Goal: Information Seeking & Learning: Learn about a topic

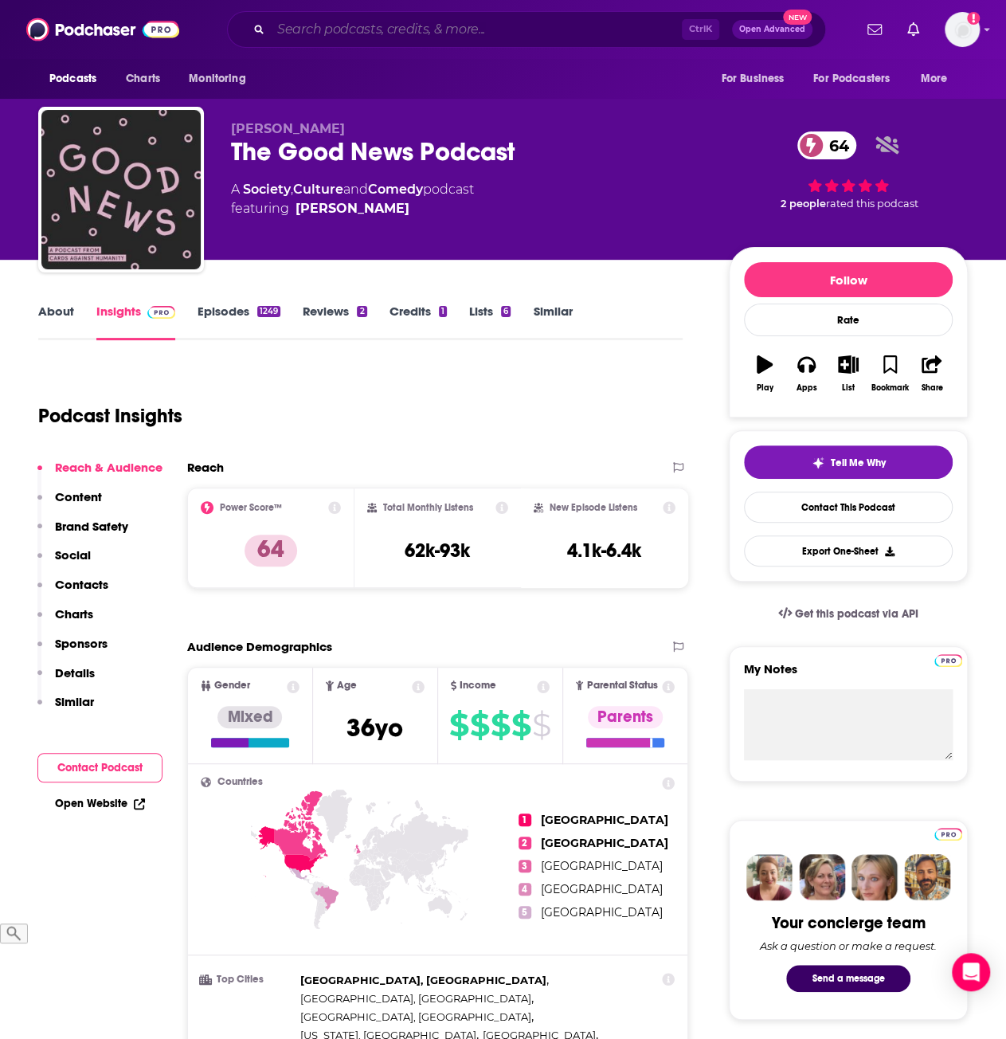
click at [366, 29] on input "Search podcasts, credits, & more..." at bounding box center [476, 30] width 411 height 26
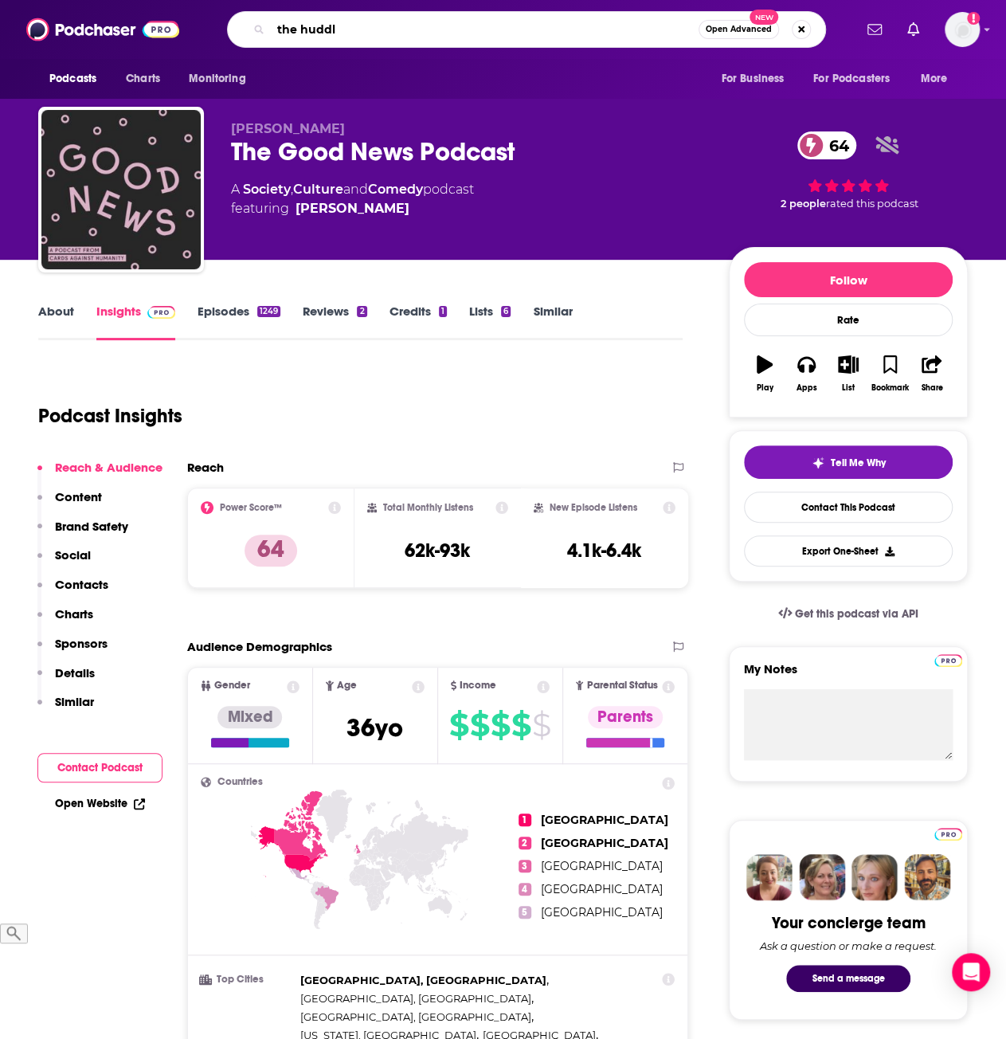
type input "the huddle"
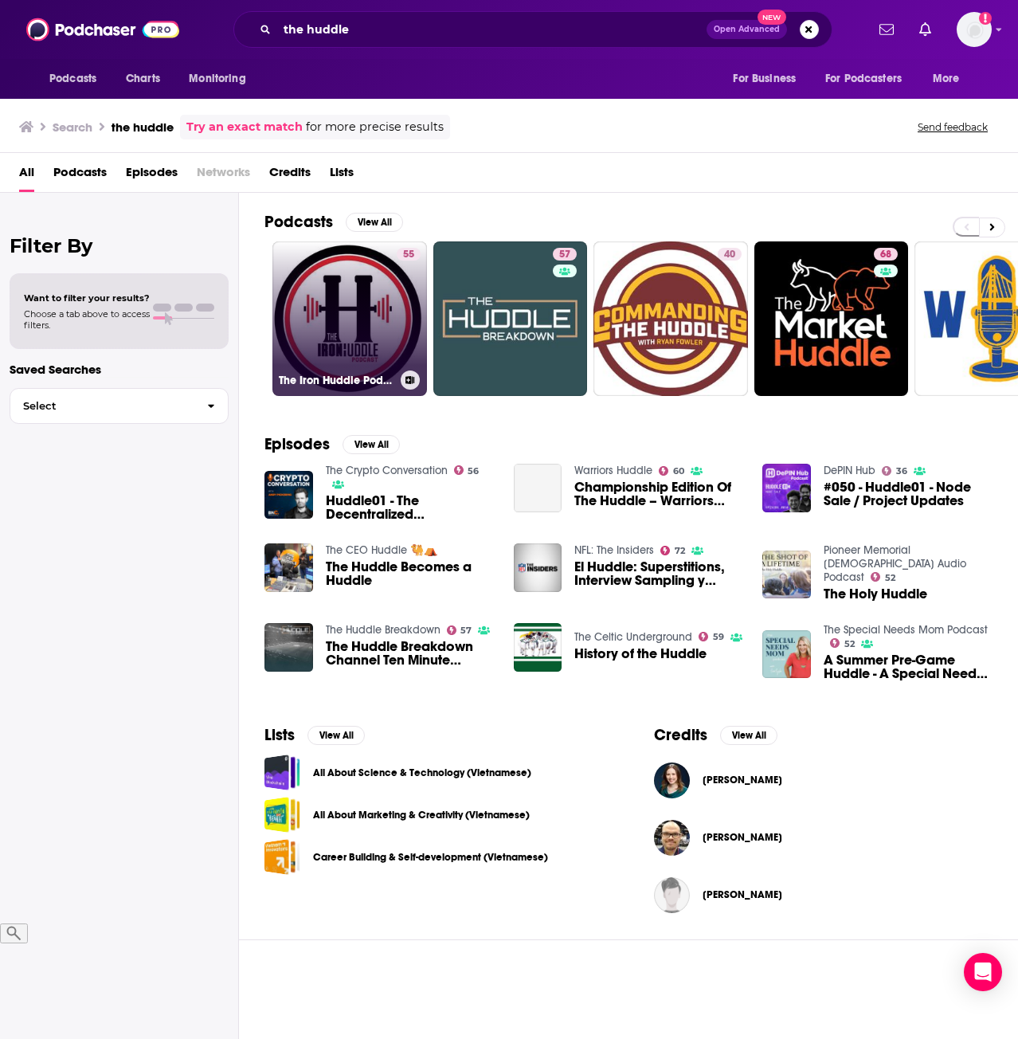
click at [349, 299] on link "55 The Iron Huddle Podcast" at bounding box center [350, 318] width 155 height 155
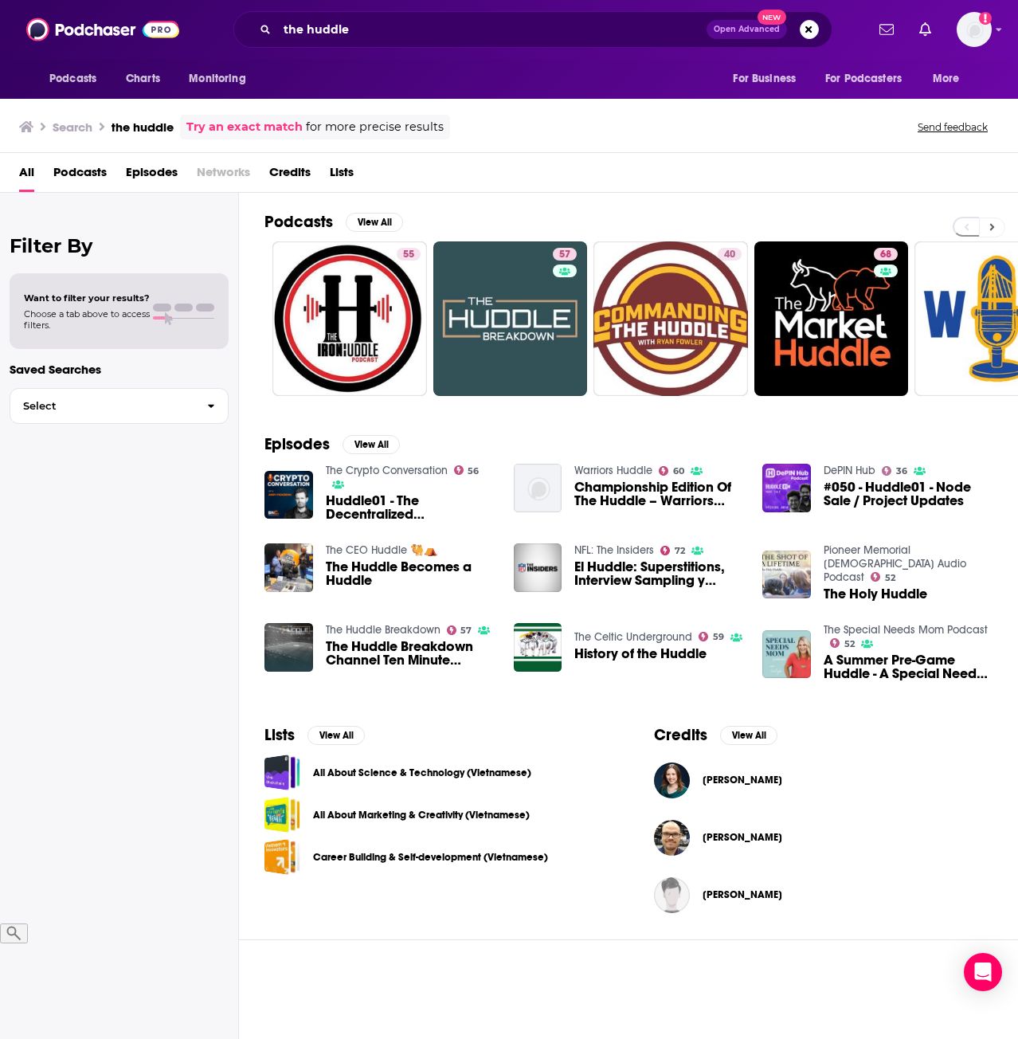
click at [992, 230] on icon at bounding box center [993, 227] width 6 height 11
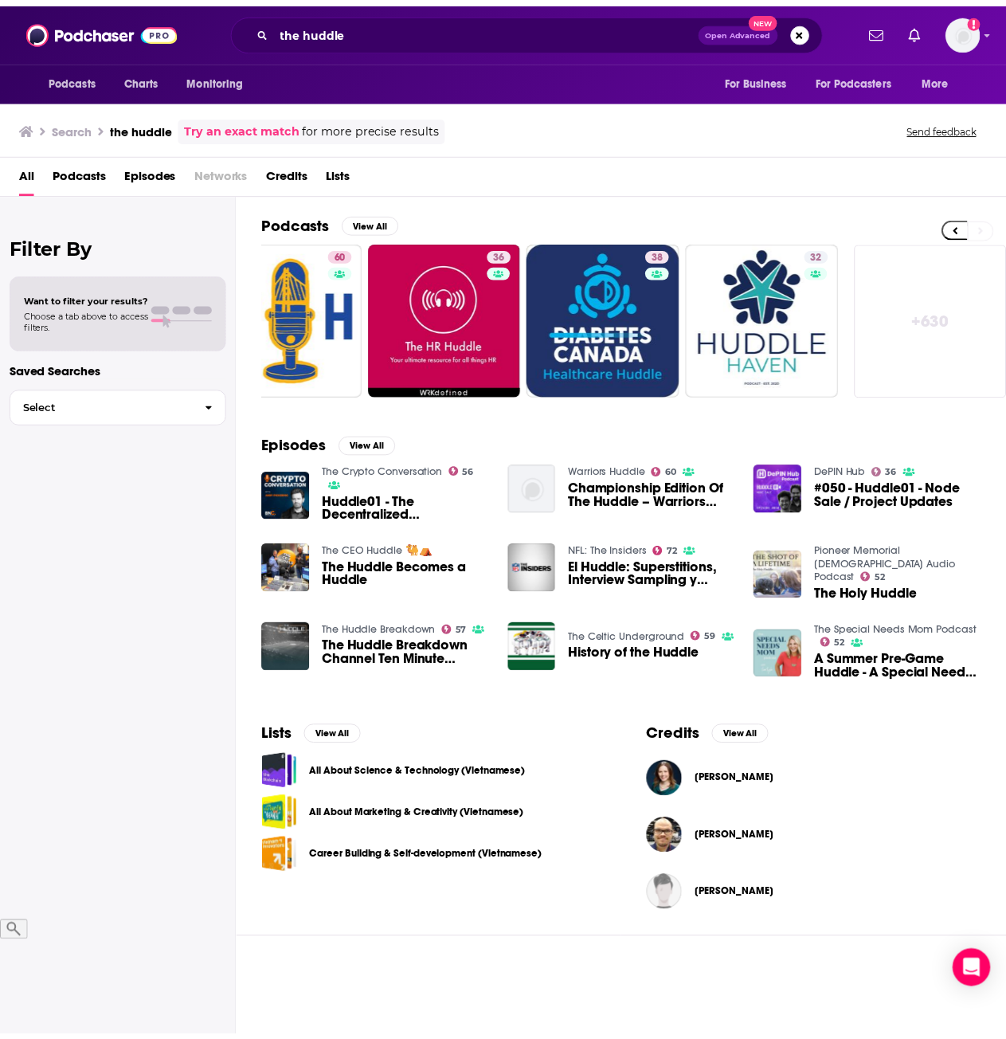
scroll to position [0, 709]
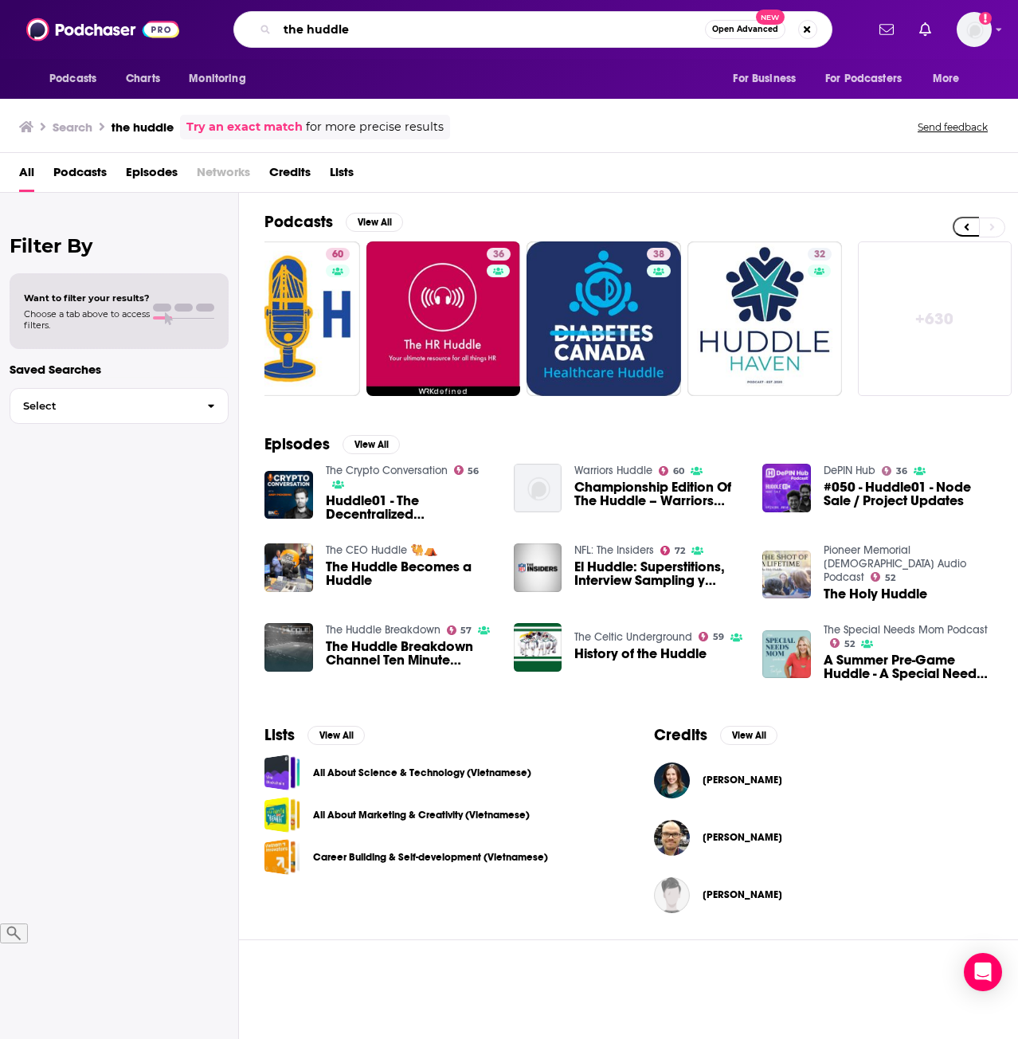
click at [410, 23] on input "the huddle" at bounding box center [491, 30] width 428 height 26
type input "the huddle with [PERSON_NAME]"
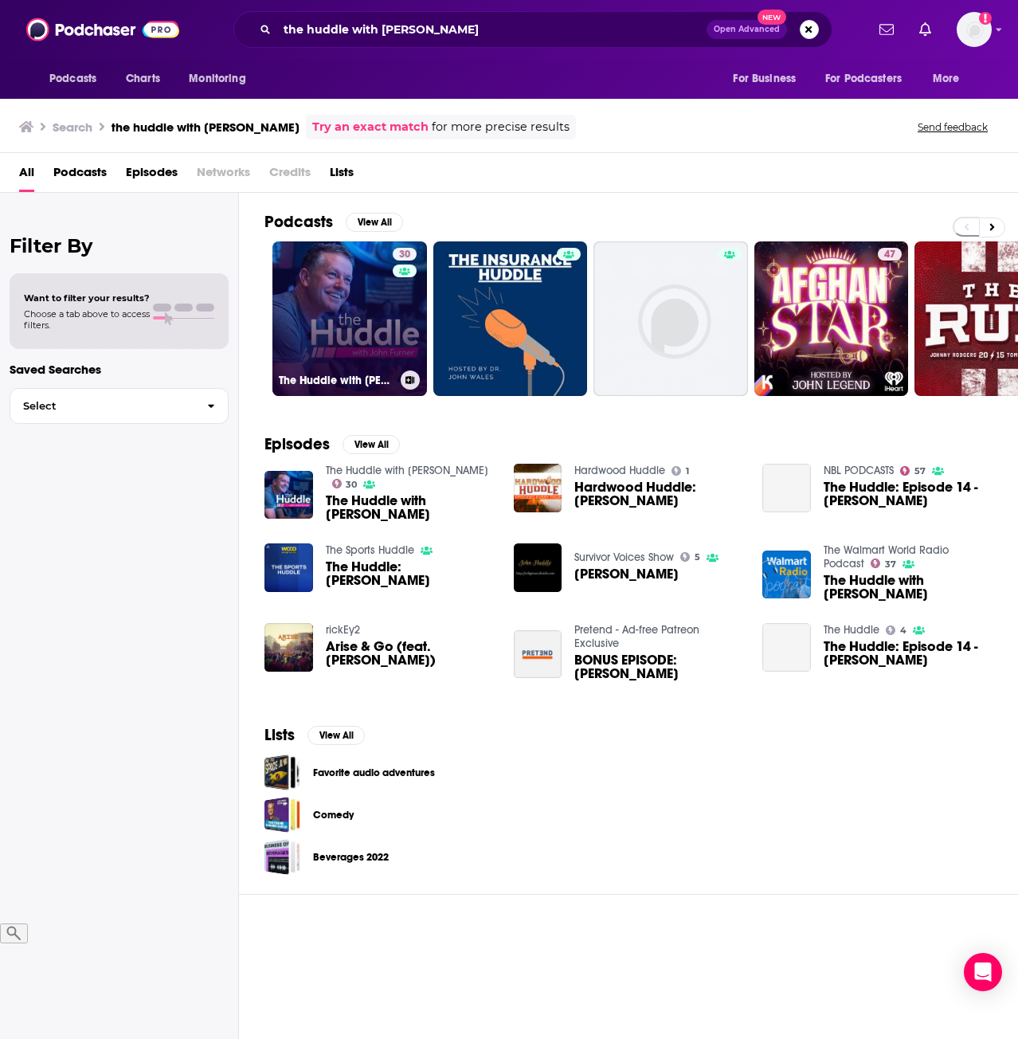
click at [336, 306] on link "30 The Huddle with [PERSON_NAME]" at bounding box center [350, 318] width 155 height 155
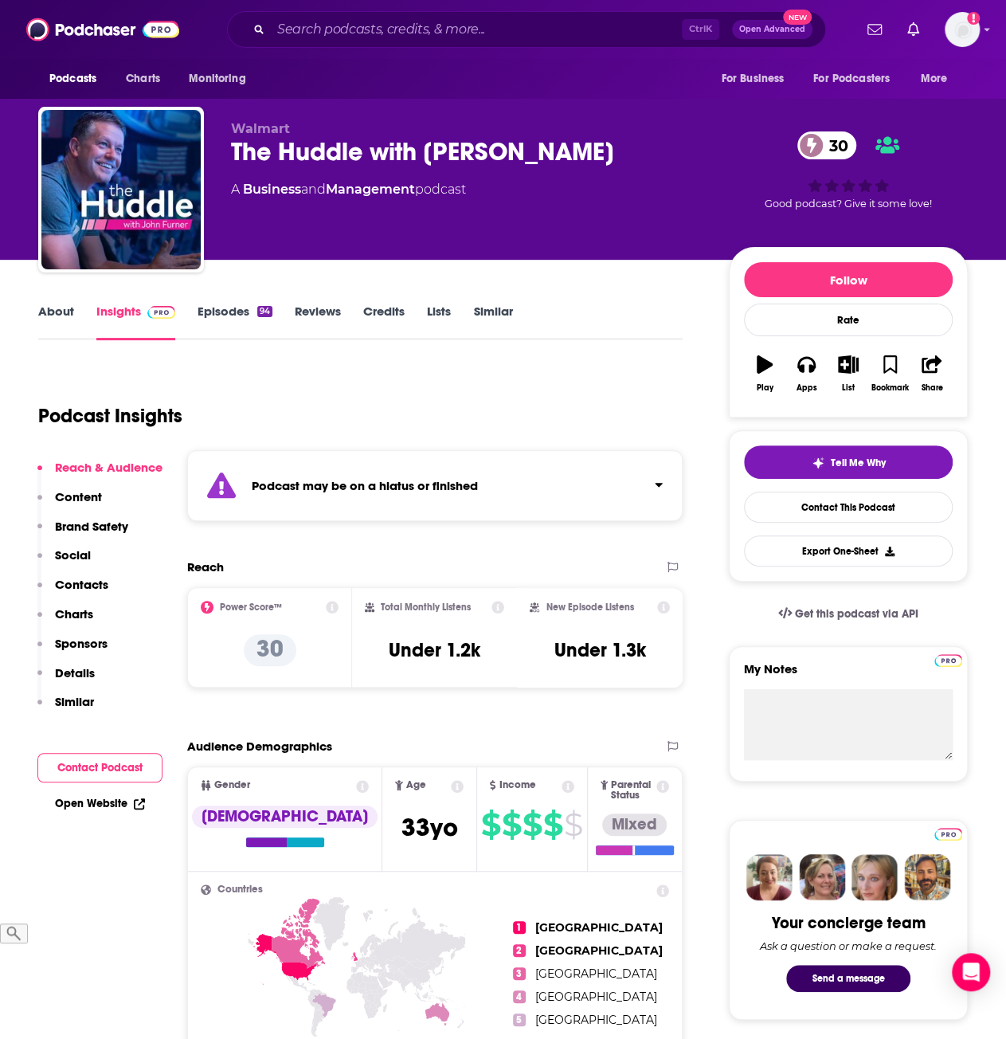
click at [655, 480] on icon "Click to expand status details" at bounding box center [659, 484] width 8 height 13
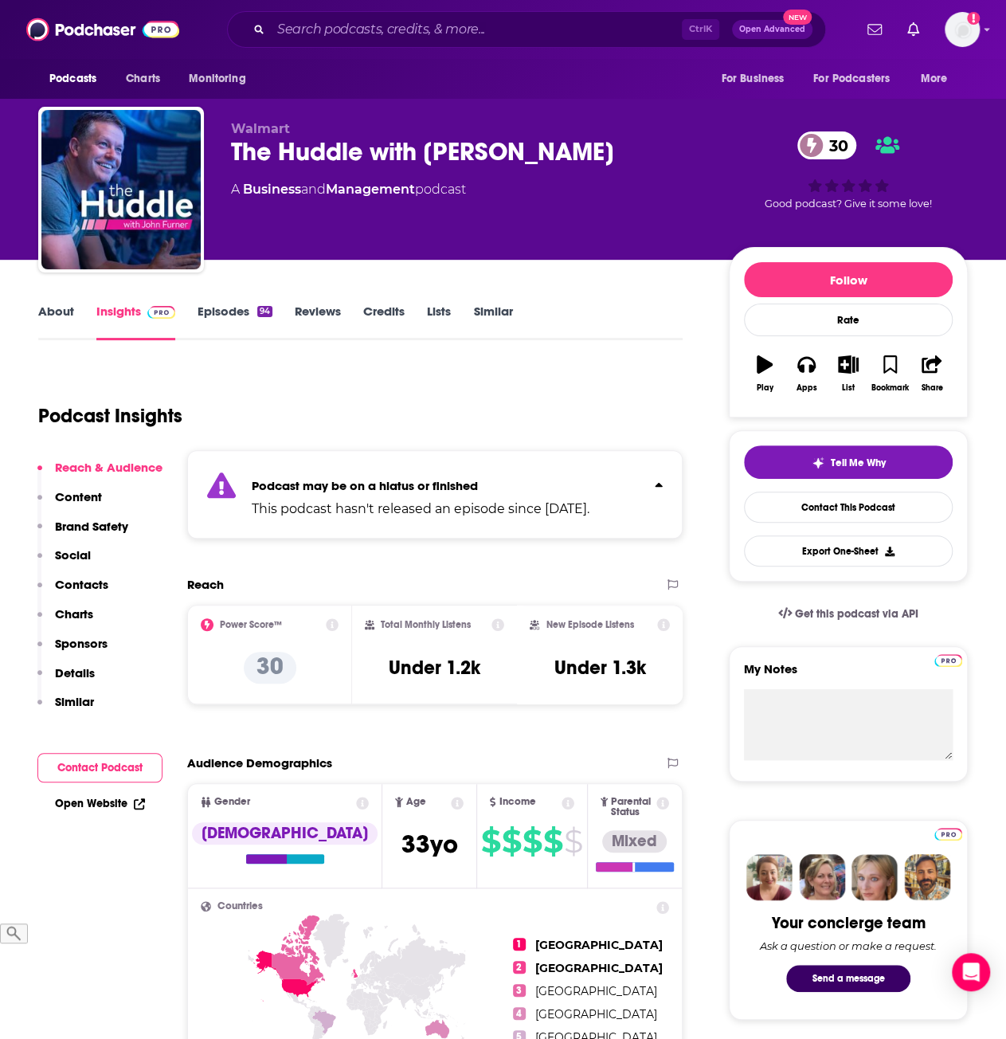
click at [655, 480] on icon "Click to expand status details" at bounding box center [659, 484] width 8 height 13
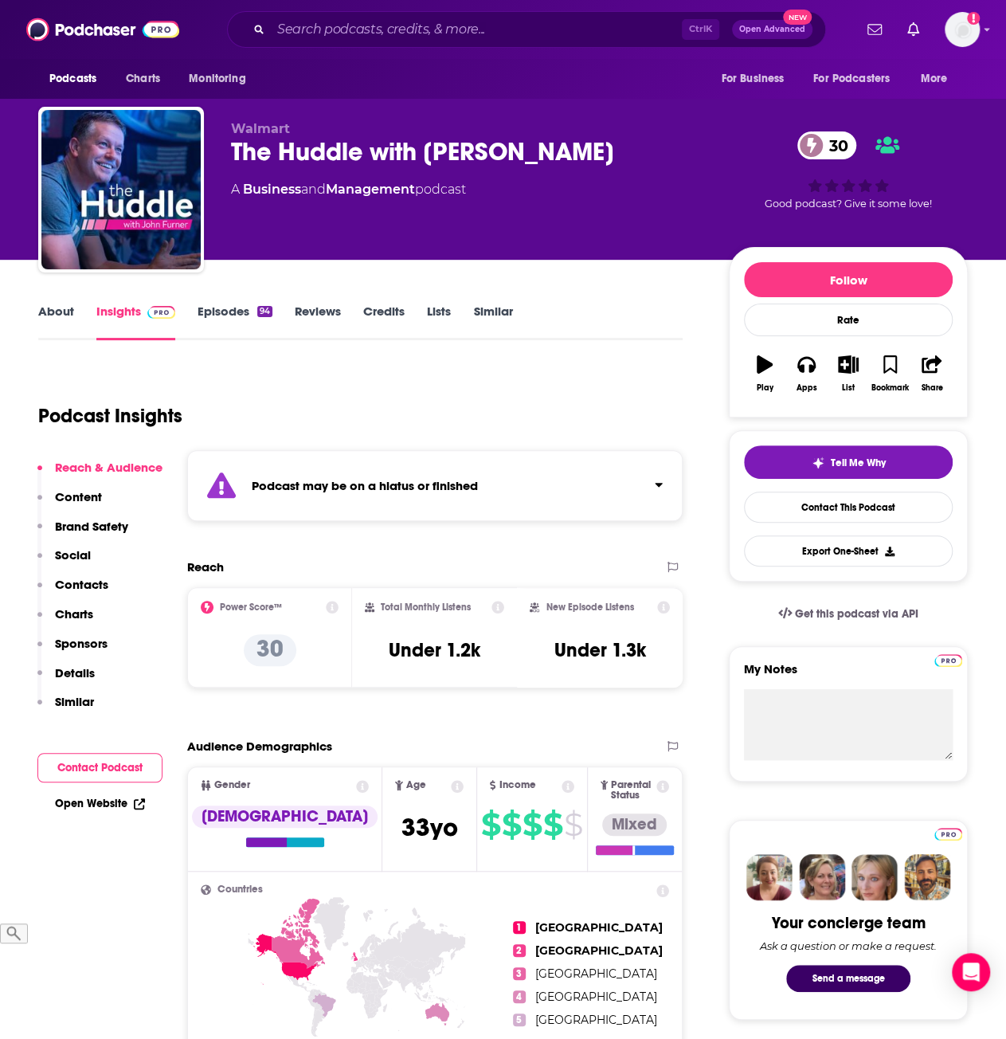
click at [229, 319] on link "Episodes 94" at bounding box center [235, 322] width 75 height 37
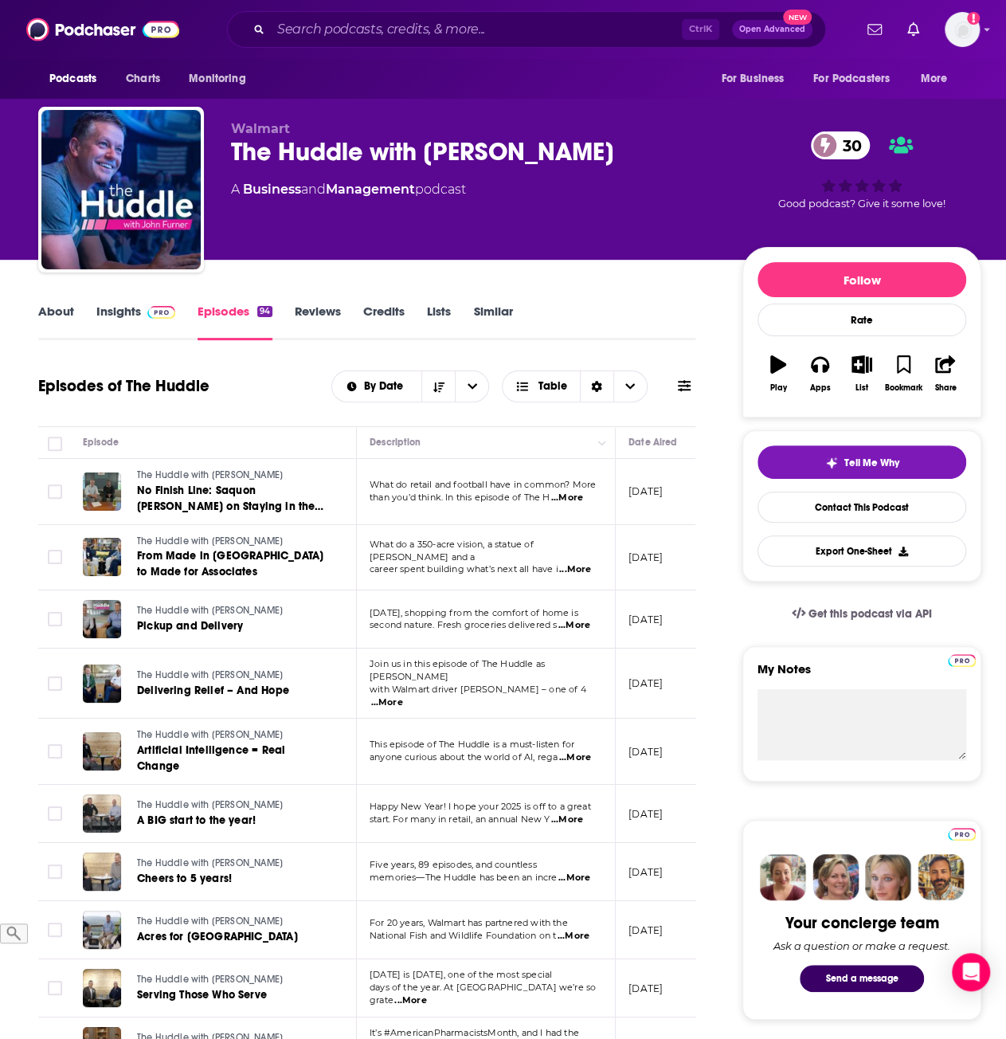
click at [112, 316] on link "Insights" at bounding box center [135, 322] width 79 height 37
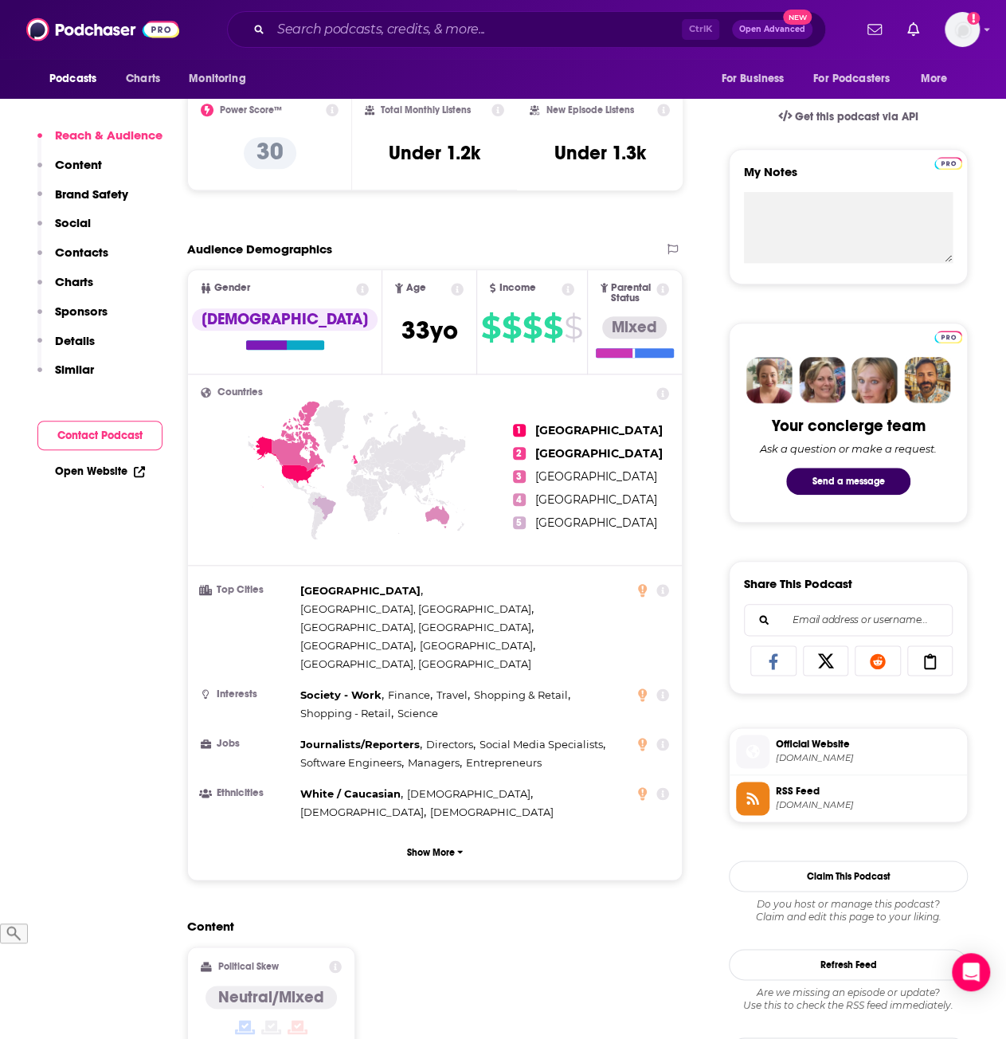
scroll to position [638, 0]
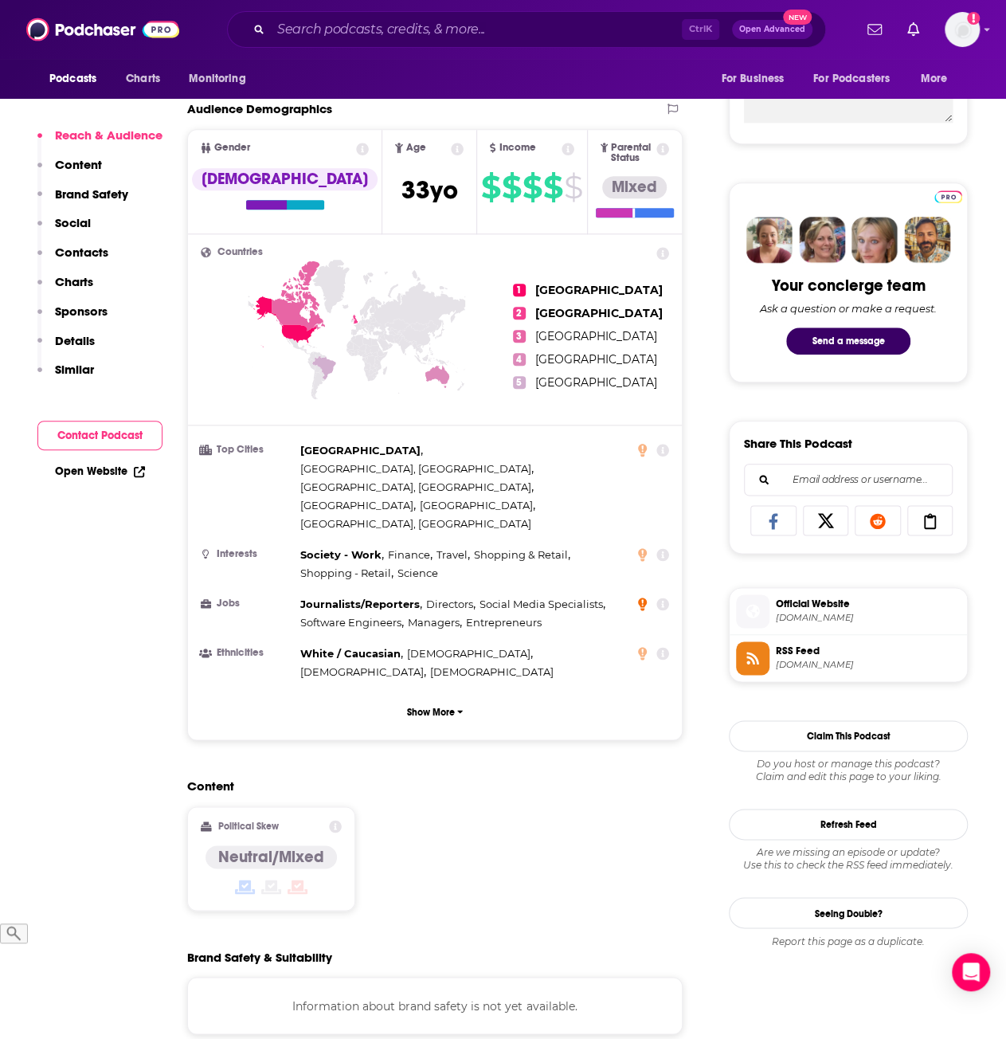
click at [641, 598] on icon at bounding box center [642, 604] width 9 height 13
click at [561, 543] on link "Learn more" at bounding box center [550, 549] width 64 height 13
click at [454, 697] on button "Show More" at bounding box center [435, 711] width 469 height 29
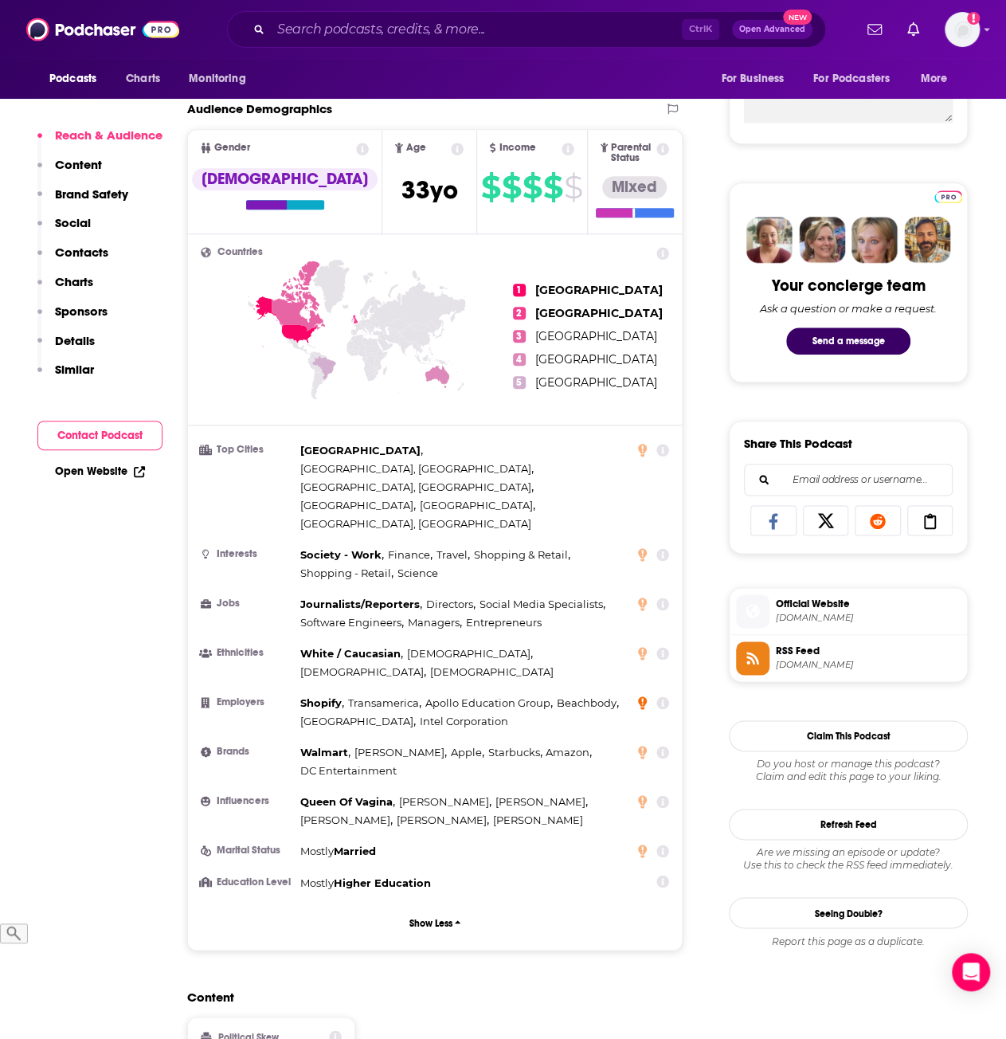
click at [641, 697] on icon at bounding box center [642, 703] width 9 height 13
click at [371, 34] on input "Search podcasts, credits, & more..." at bounding box center [476, 30] width 411 height 26
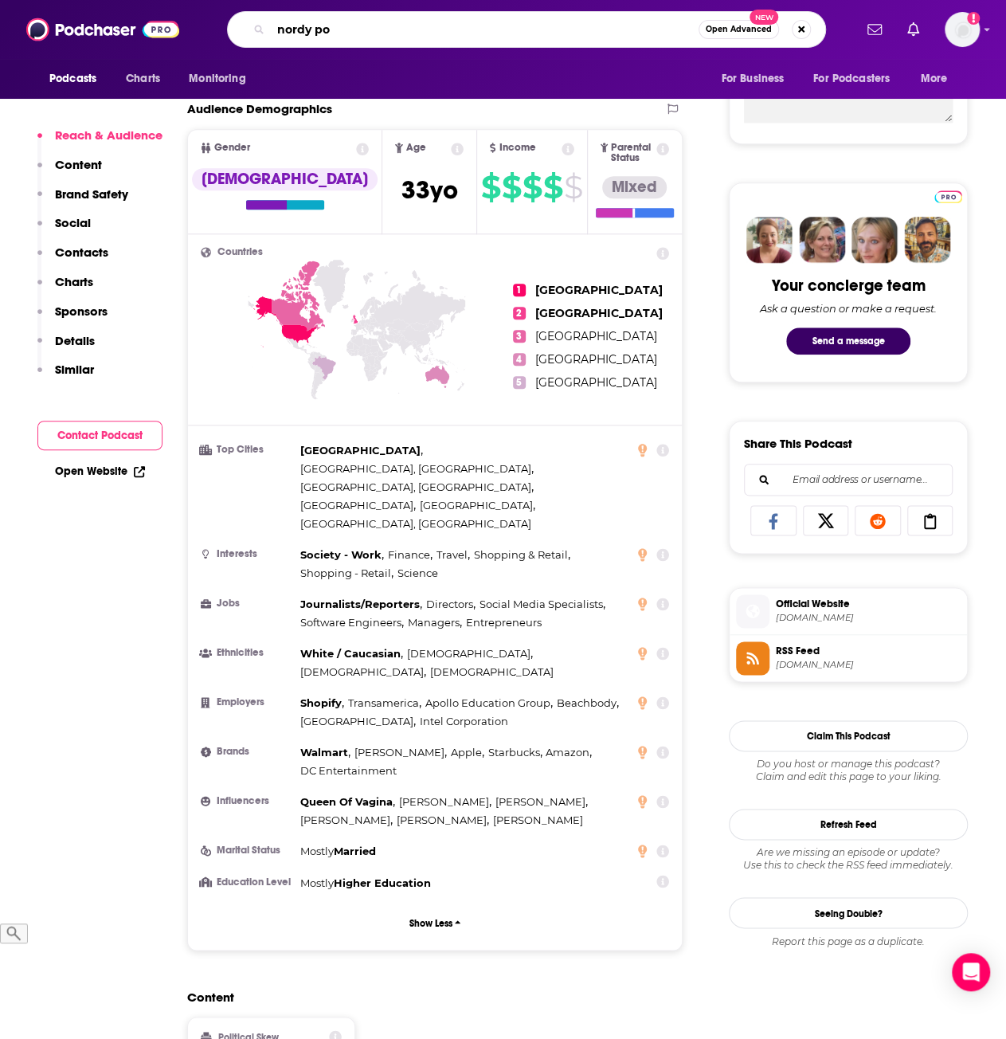
type input "nordy pod"
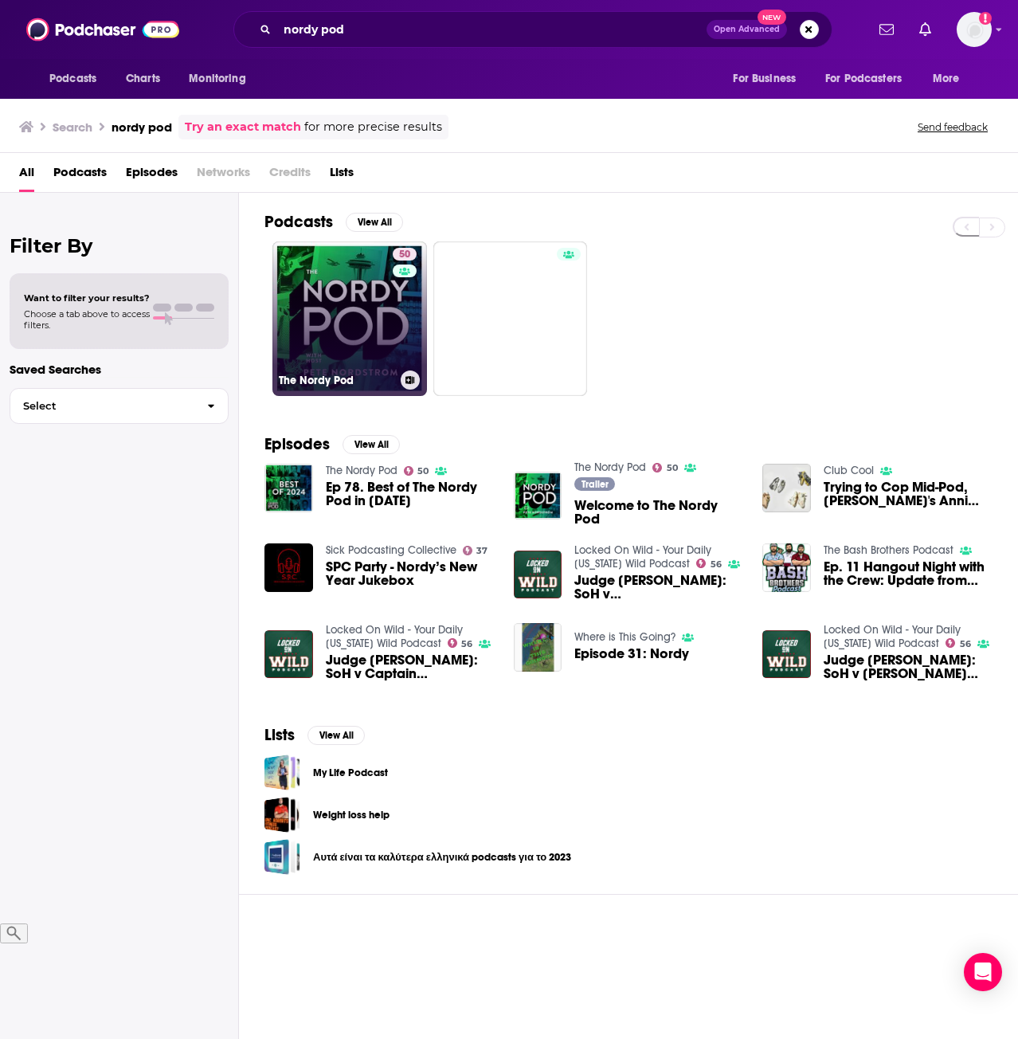
click at [339, 302] on link "50 The Nordy Pod" at bounding box center [350, 318] width 155 height 155
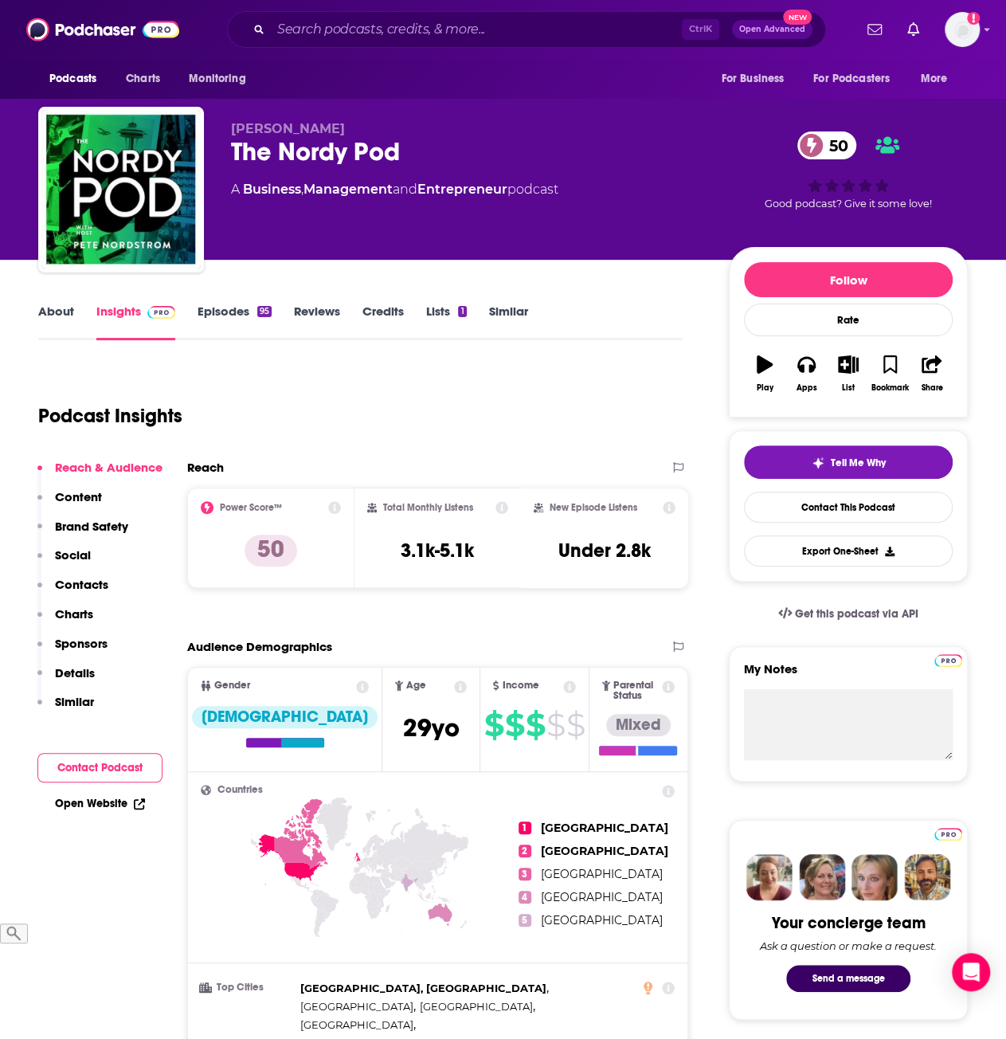
click at [222, 312] on link "Episodes 95" at bounding box center [235, 322] width 74 height 37
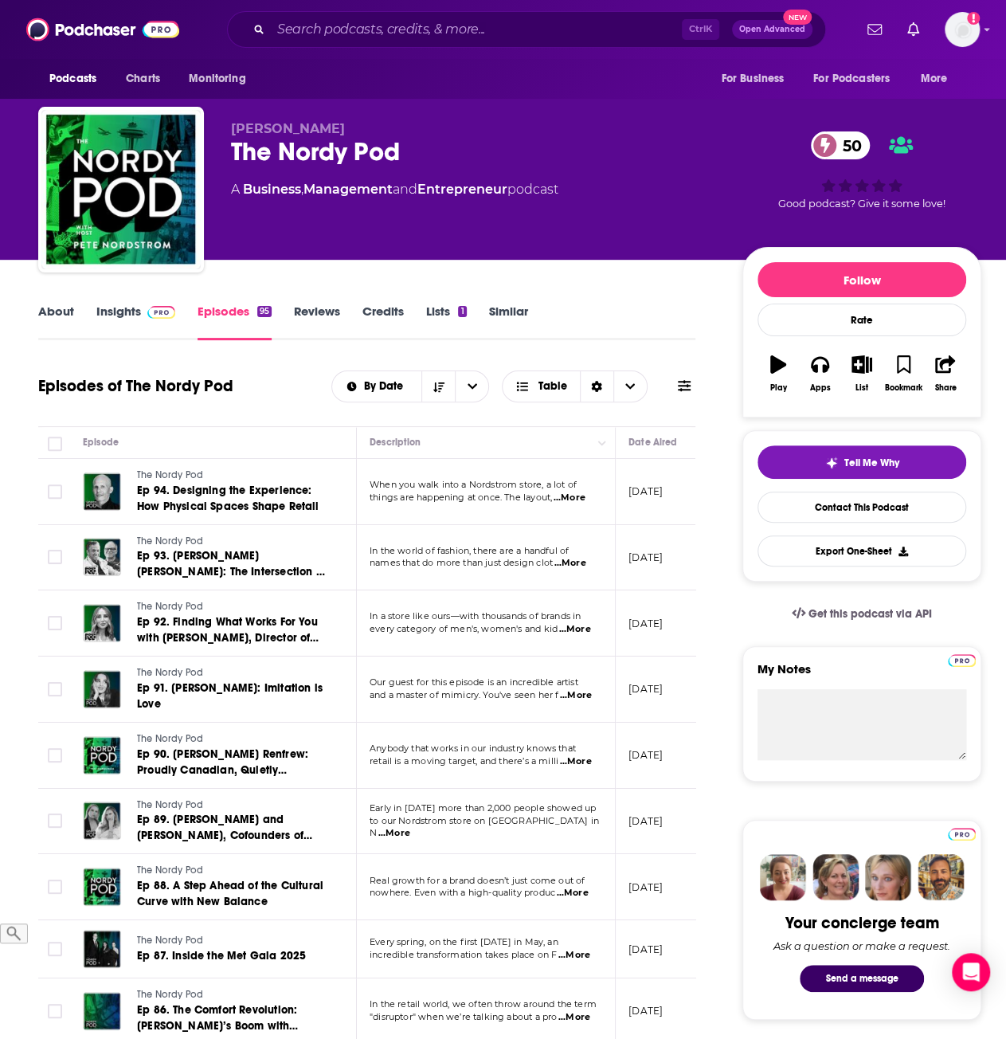
click at [107, 312] on link "Insights" at bounding box center [135, 322] width 79 height 37
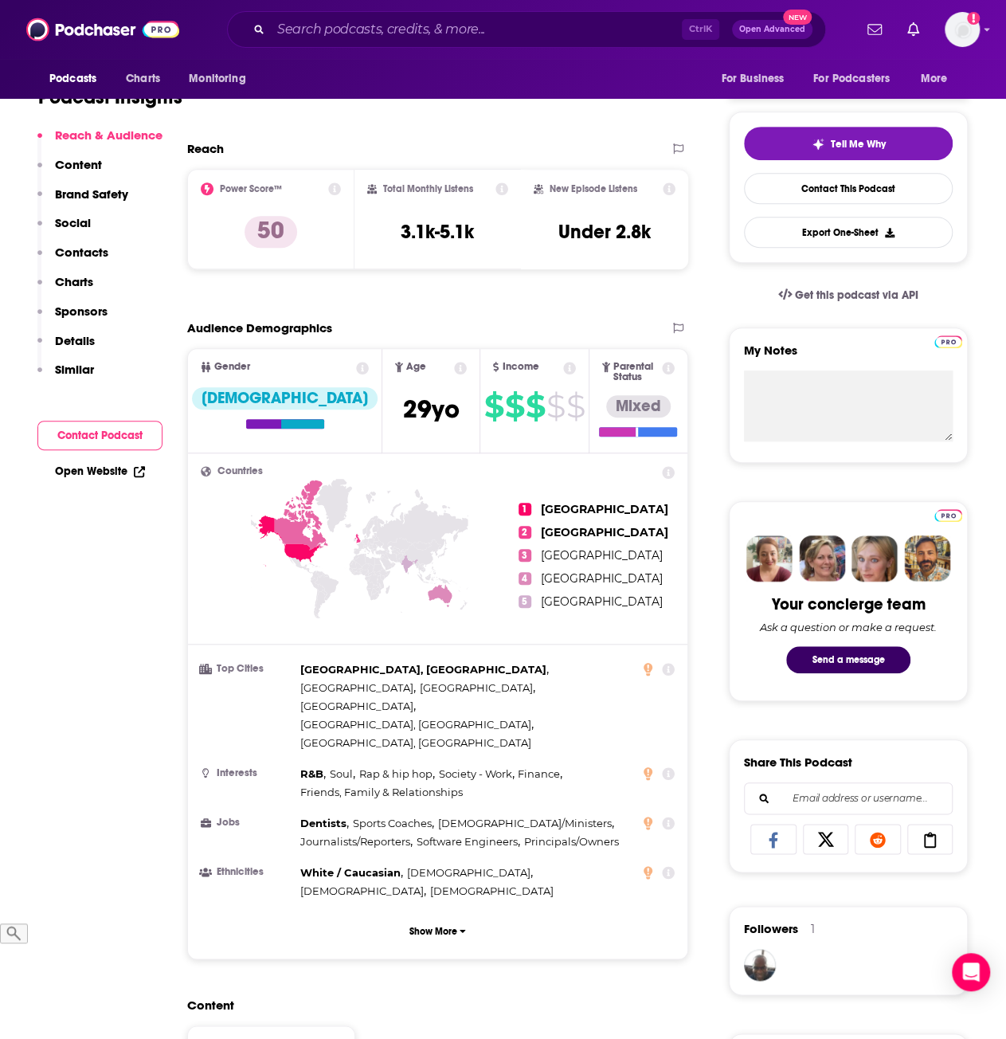
scroll to position [558, 0]
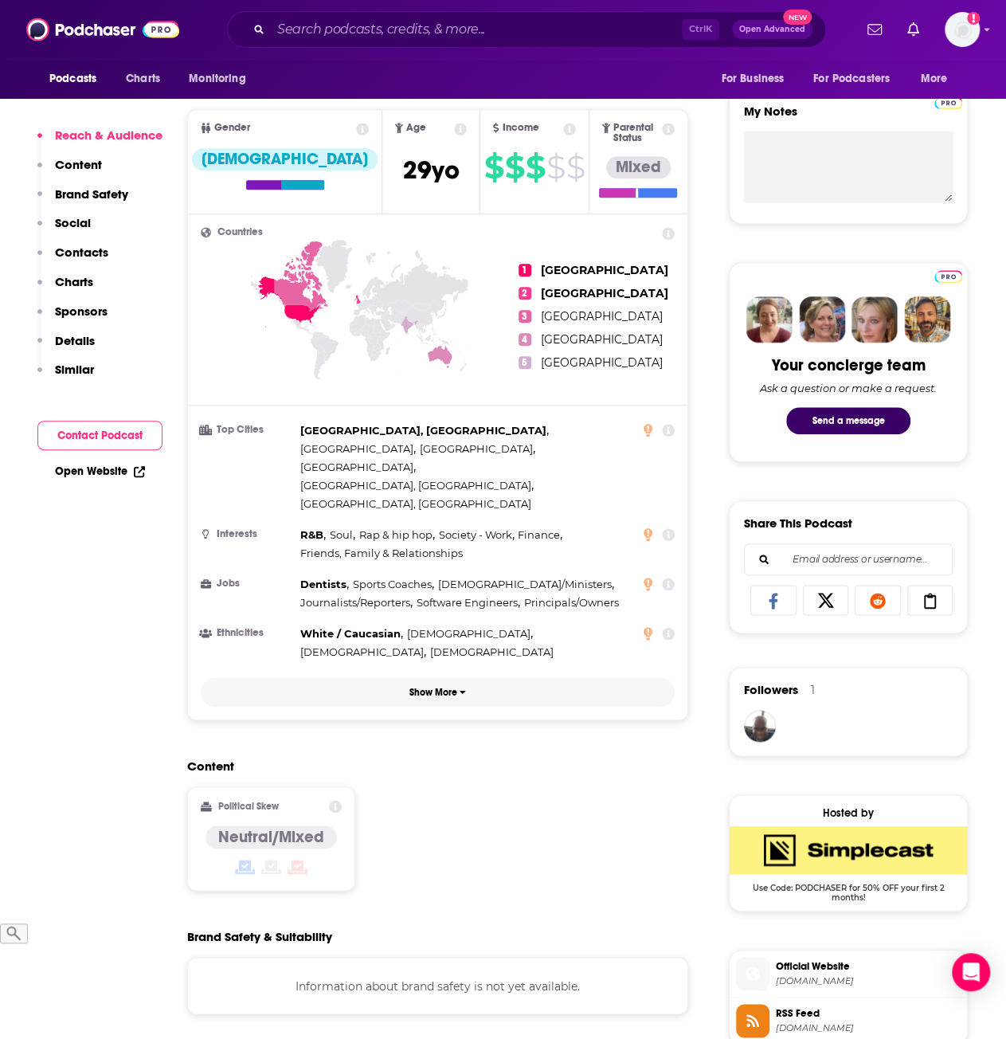
click at [442, 677] on button "Show More" at bounding box center [438, 691] width 474 height 29
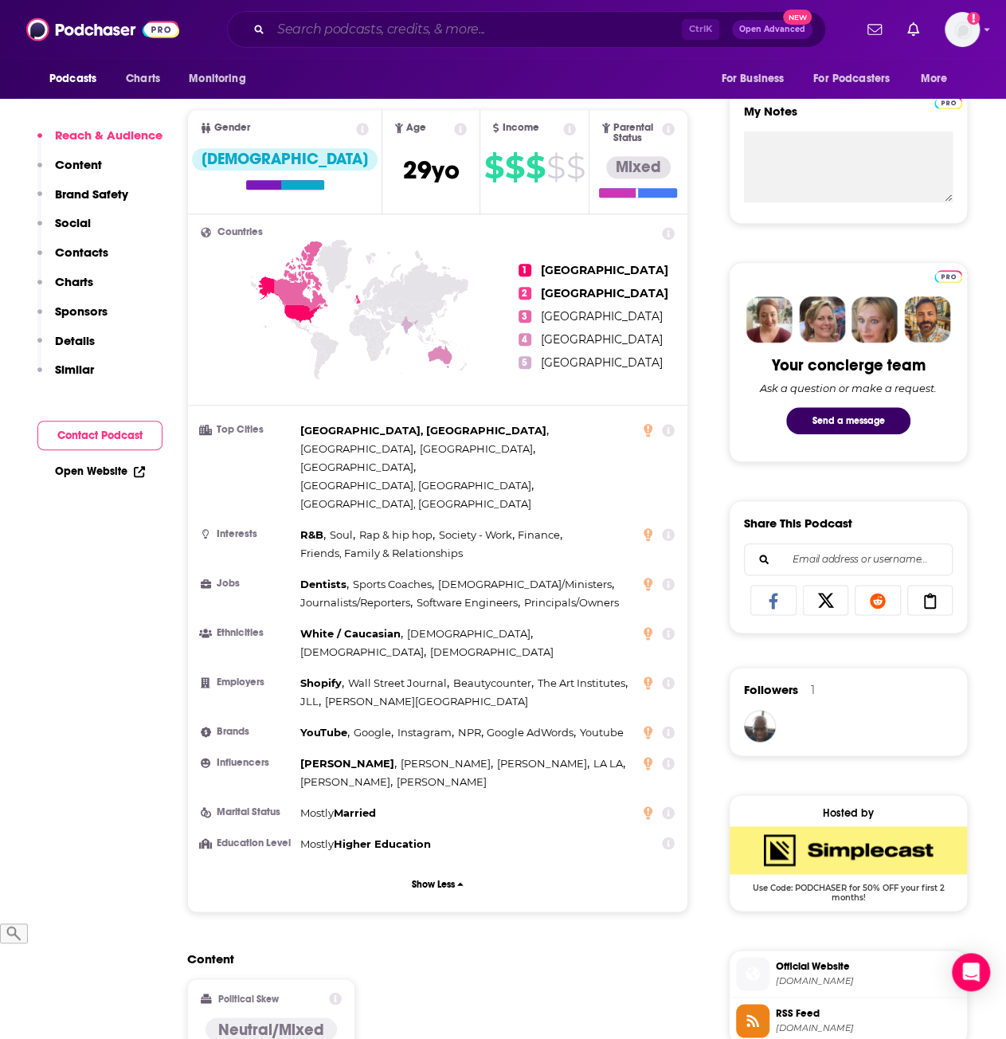
click at [406, 31] on input "Search podcasts, credits, & more..." at bounding box center [476, 30] width 411 height 26
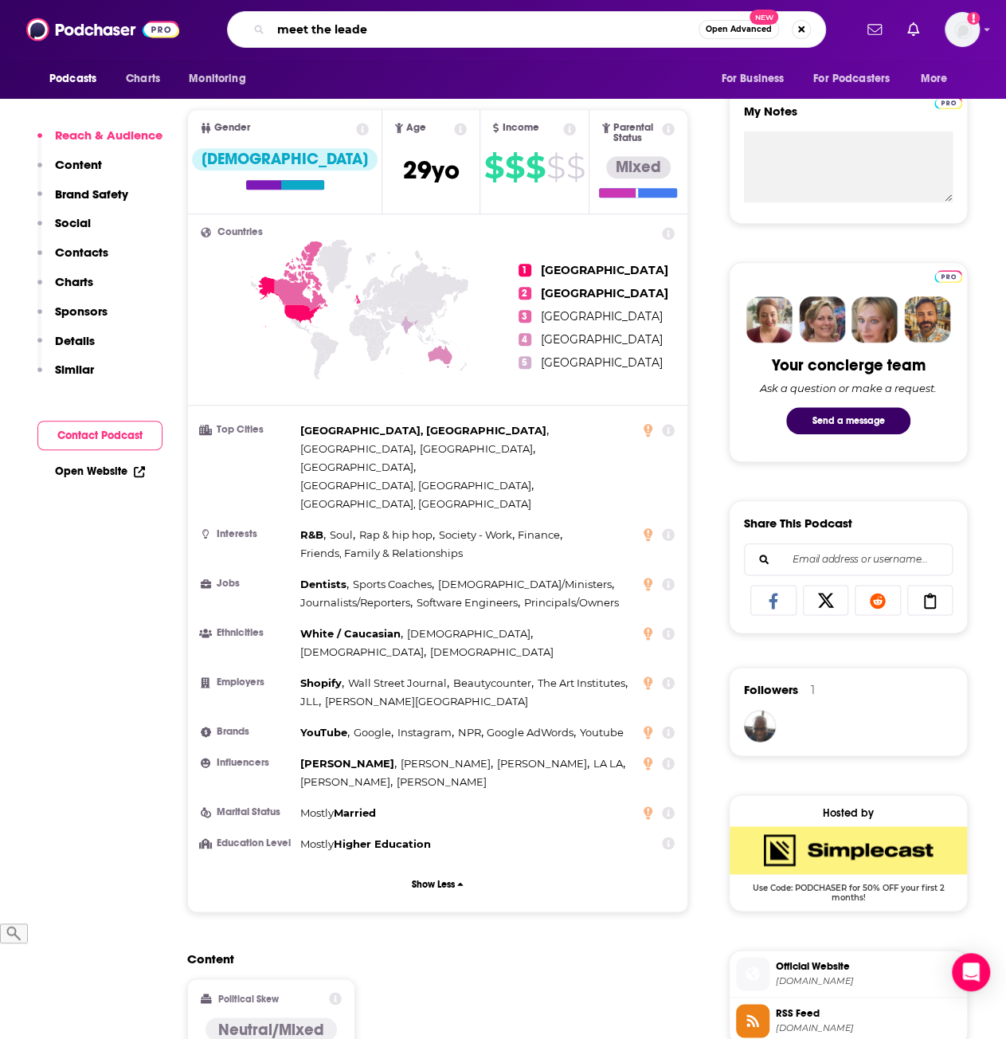
type input "meet the leader"
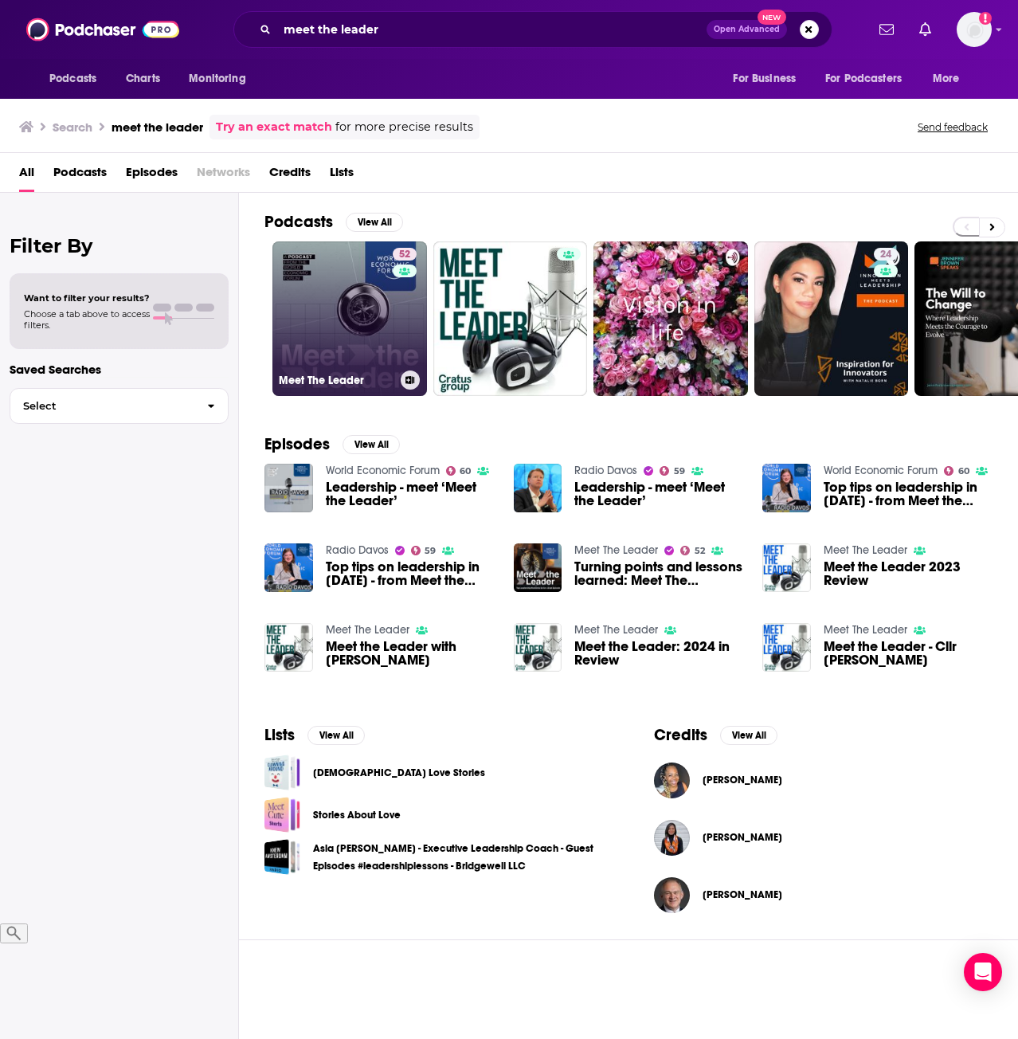
click at [346, 281] on link "52 Meet The Leader" at bounding box center [350, 318] width 155 height 155
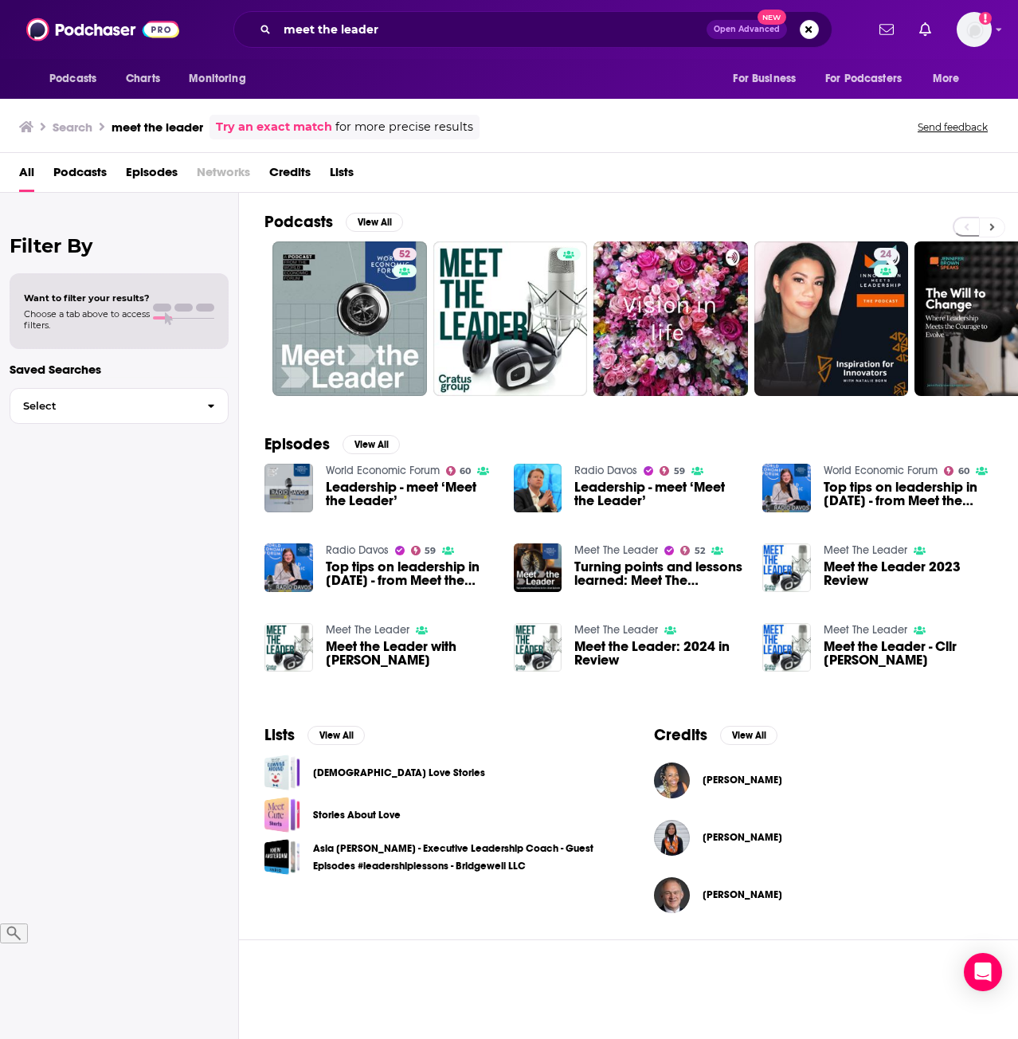
click at [996, 223] on button at bounding box center [992, 228] width 26 height 20
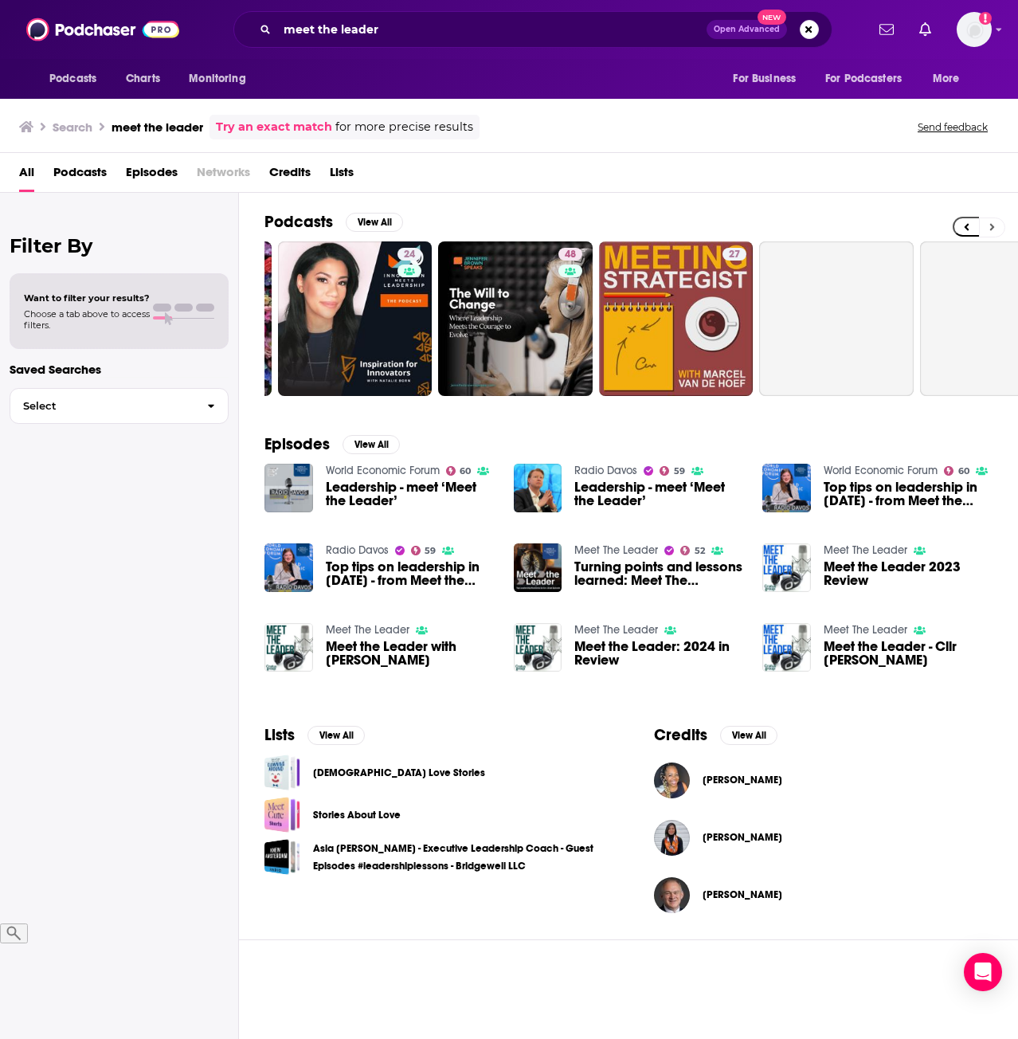
scroll to position [0, 709]
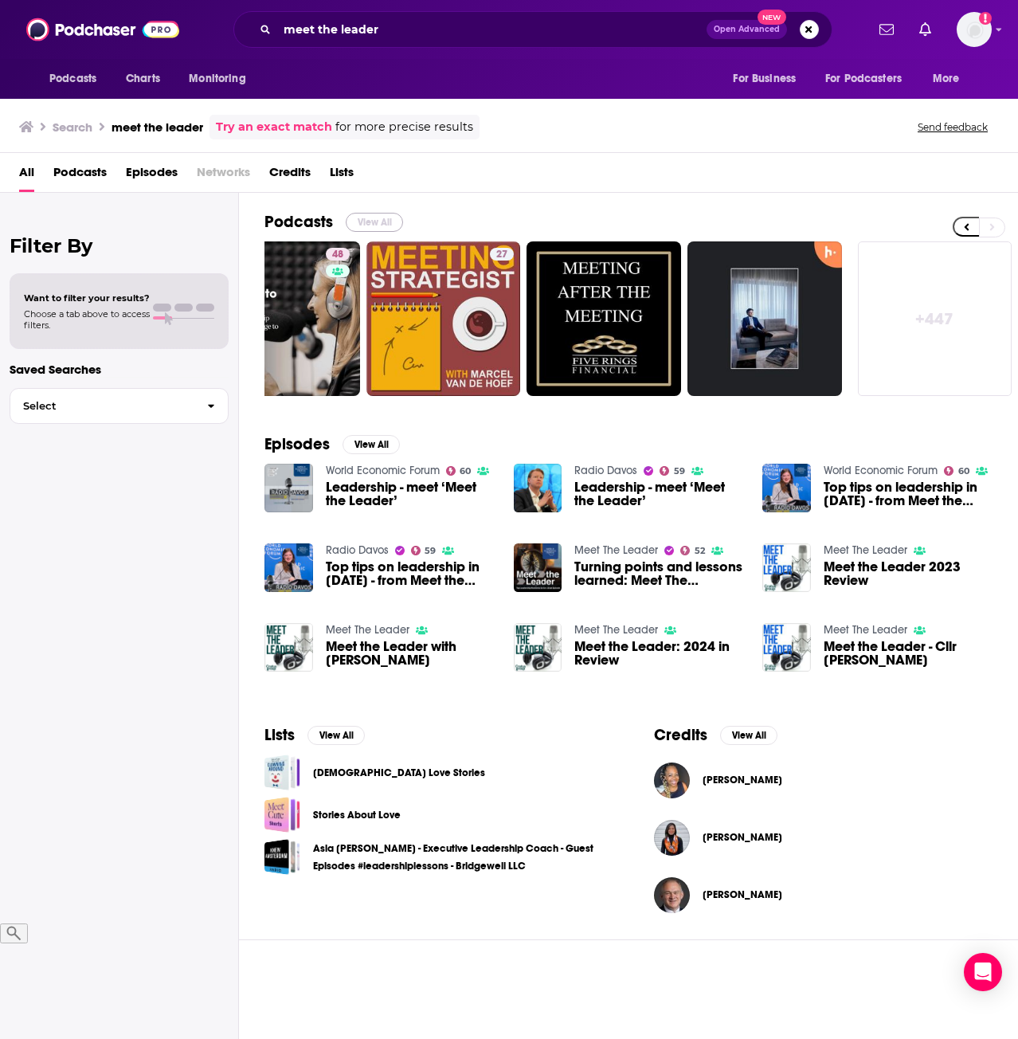
click at [367, 219] on button "View All" at bounding box center [374, 222] width 57 height 19
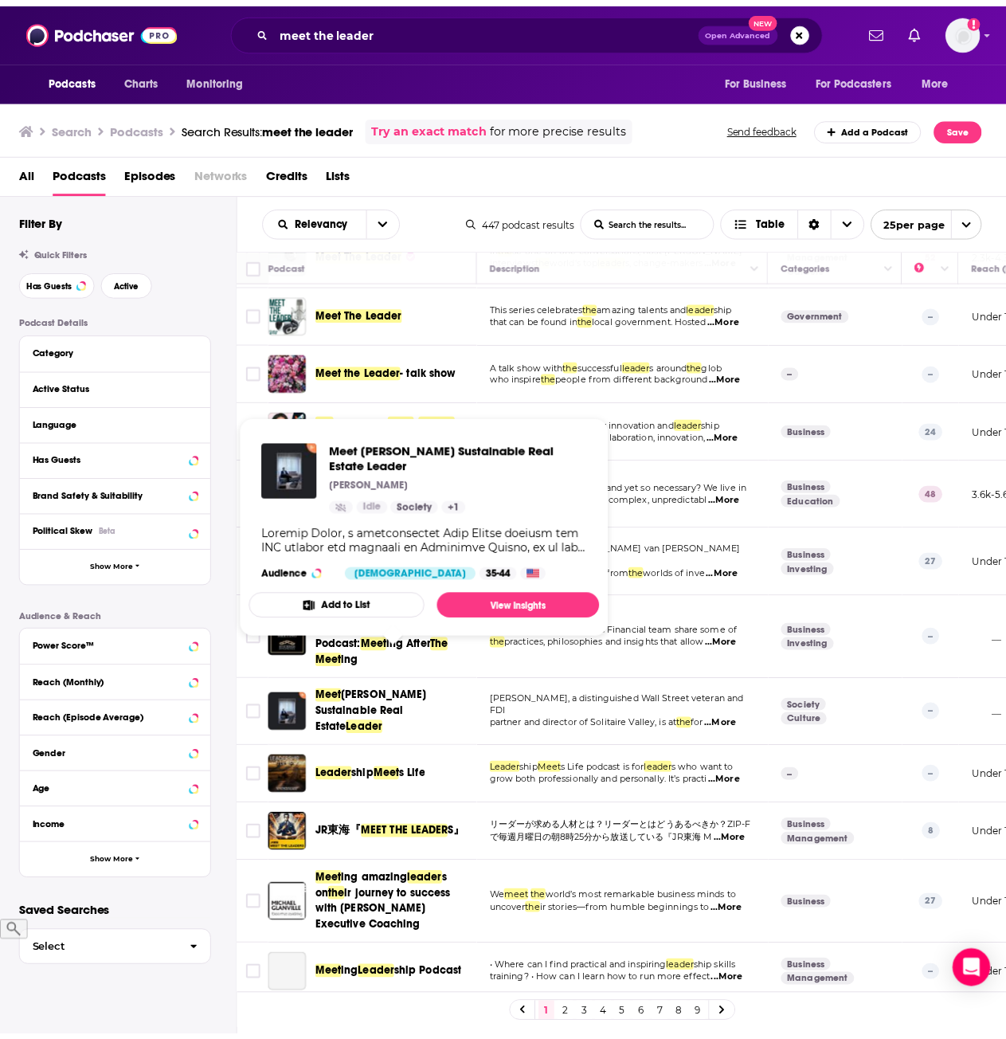
scroll to position [239, 0]
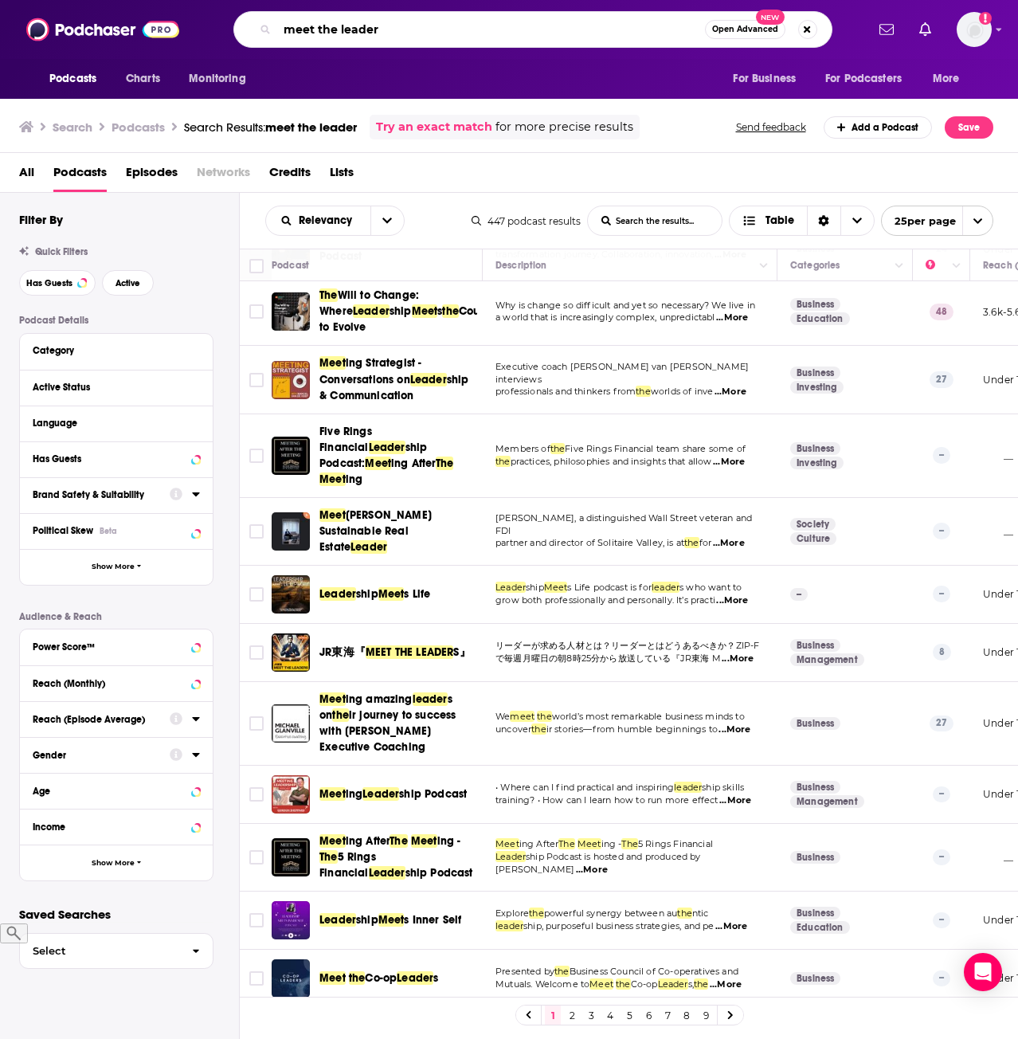
click at [355, 17] on input "meet the leader" at bounding box center [491, 30] width 428 height 26
click at [335, 28] on input "meet the leader" at bounding box center [491, 30] width 428 height 26
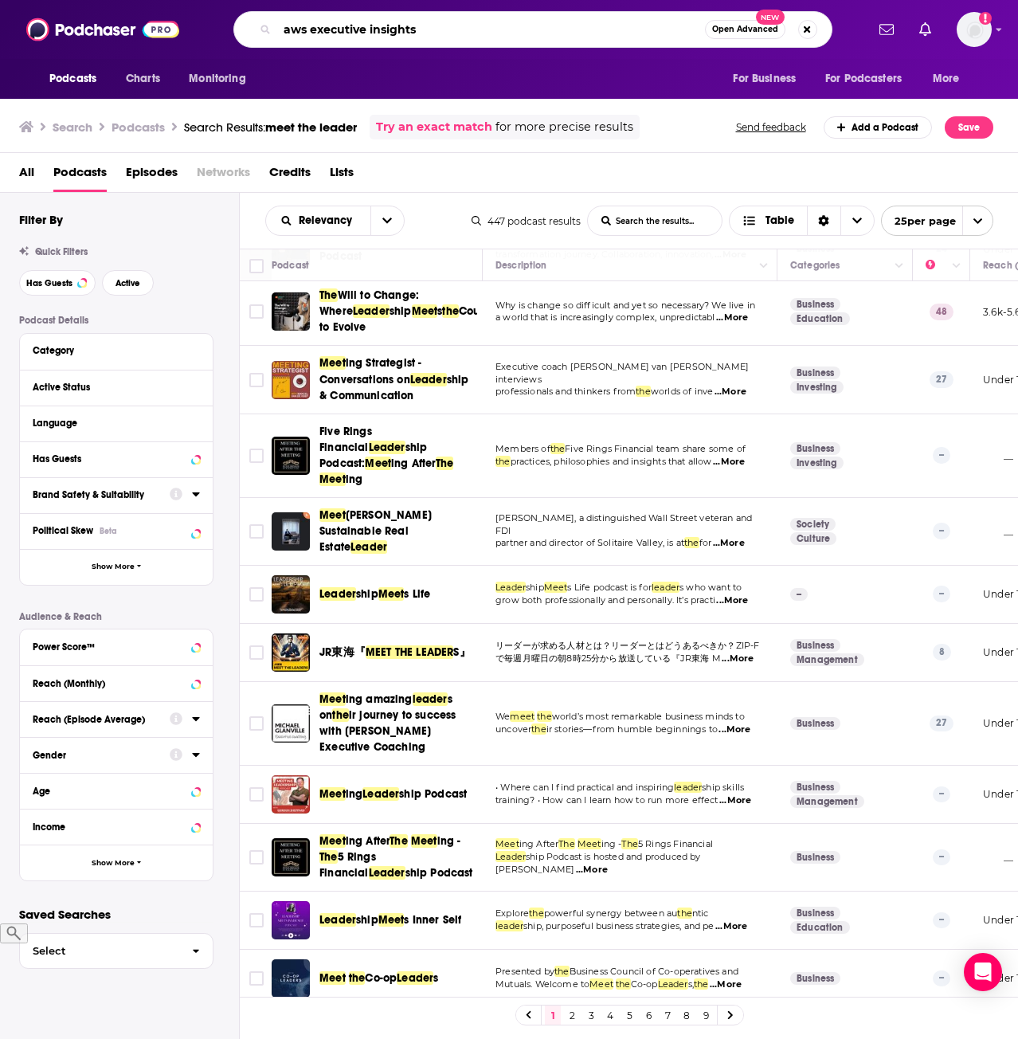
type input "aws executive insights"
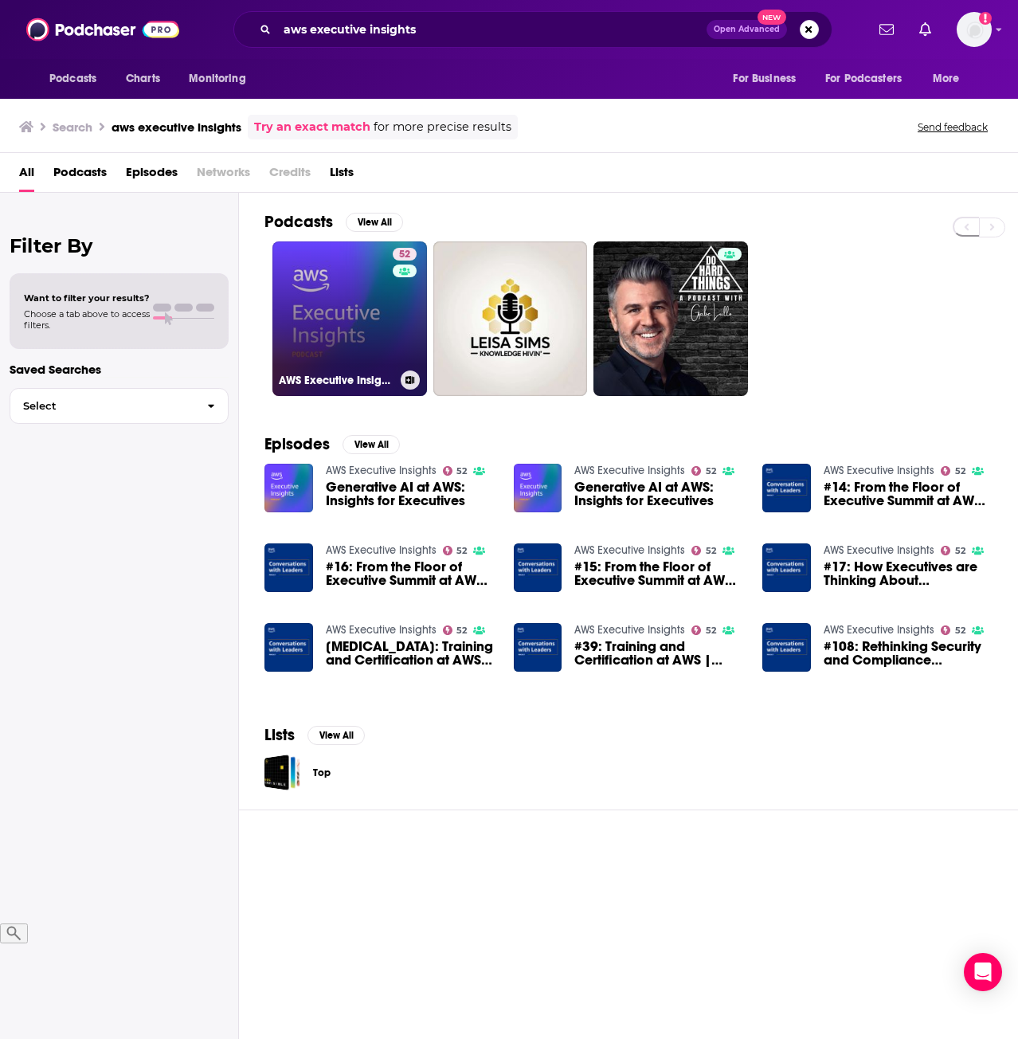
click at [299, 328] on link "52 AWS Executive Insights" at bounding box center [350, 318] width 155 height 155
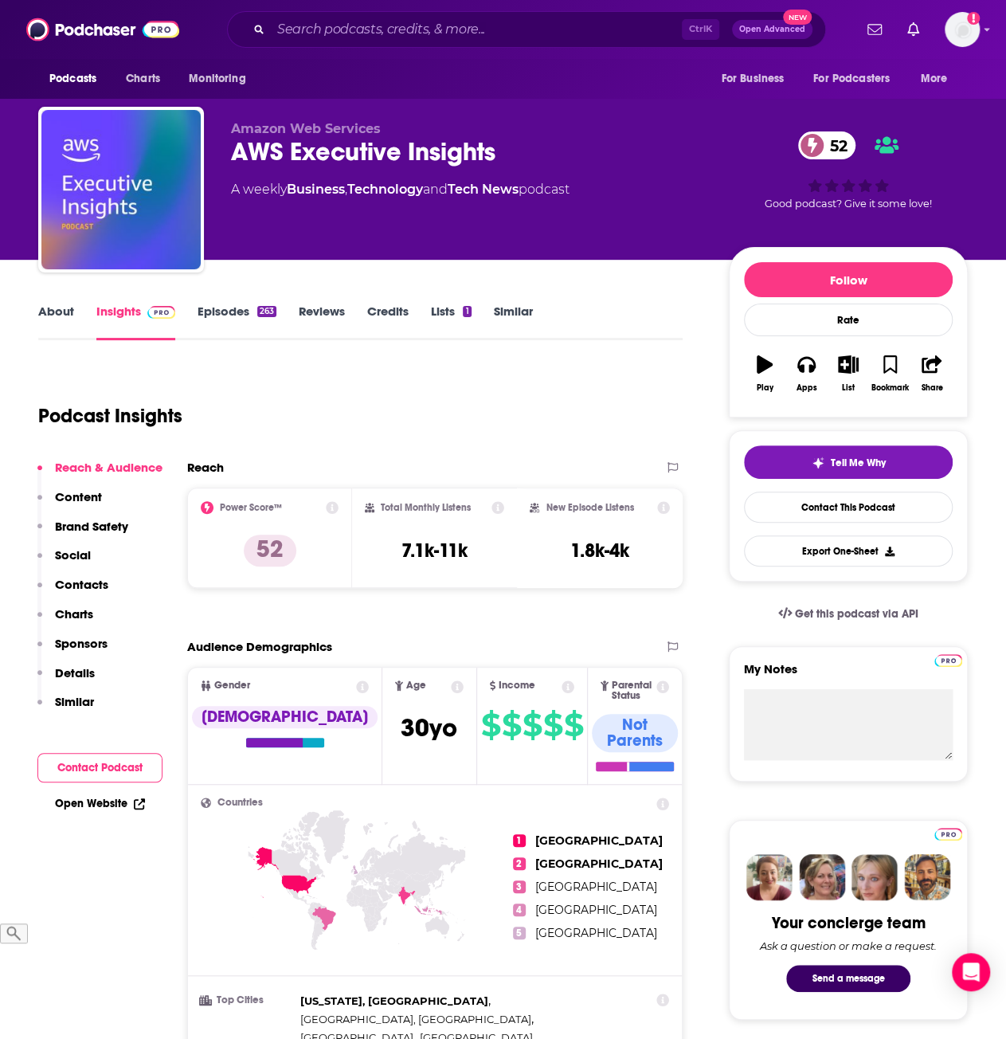
click at [237, 310] on link "Episodes 263" at bounding box center [237, 322] width 79 height 37
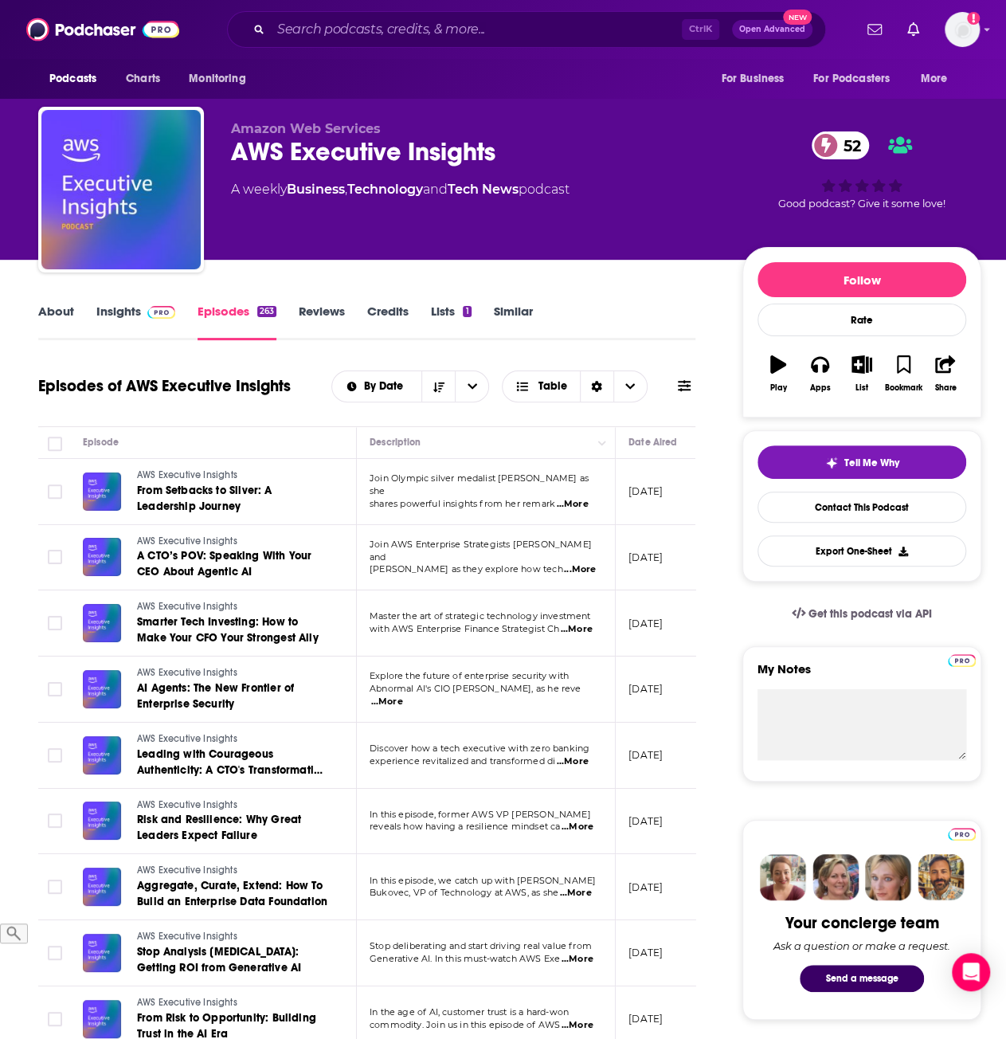
click at [118, 317] on link "Insights" at bounding box center [135, 322] width 79 height 37
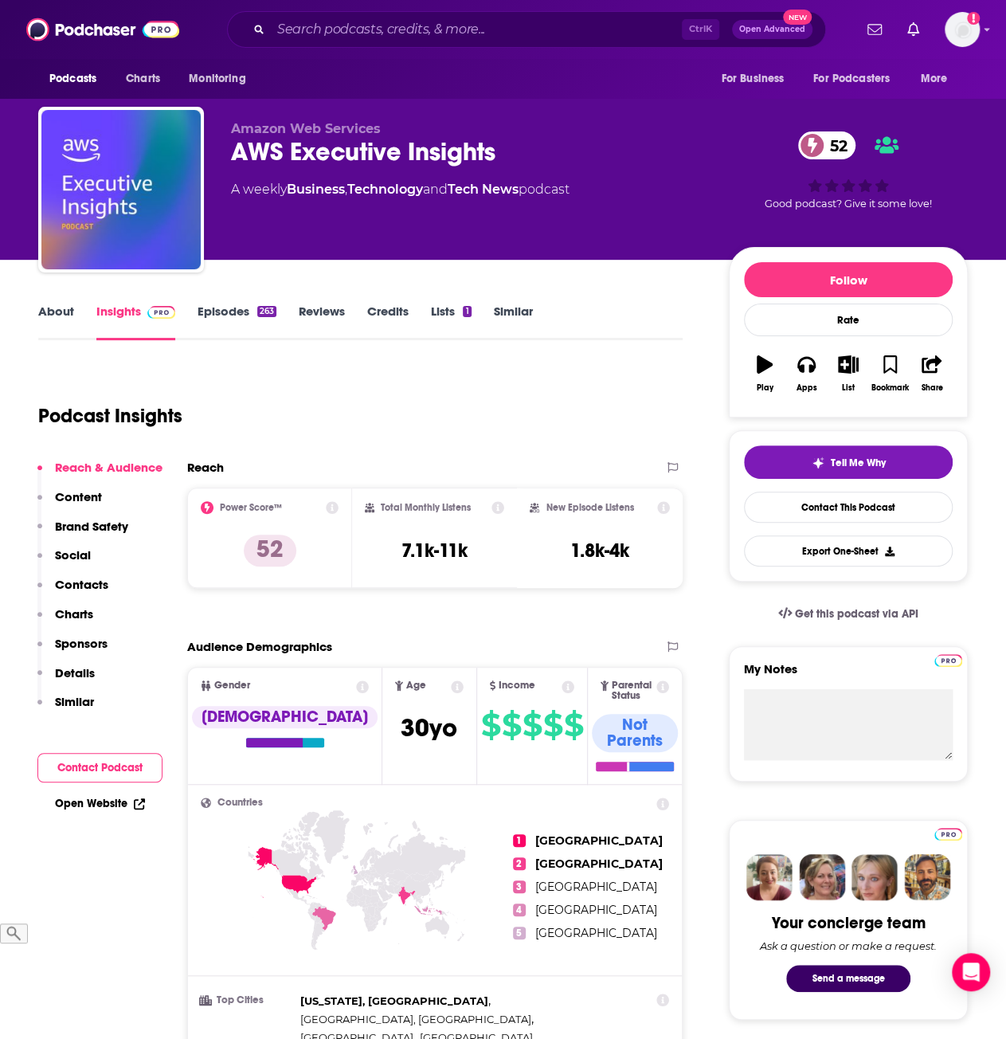
scroll to position [478, 0]
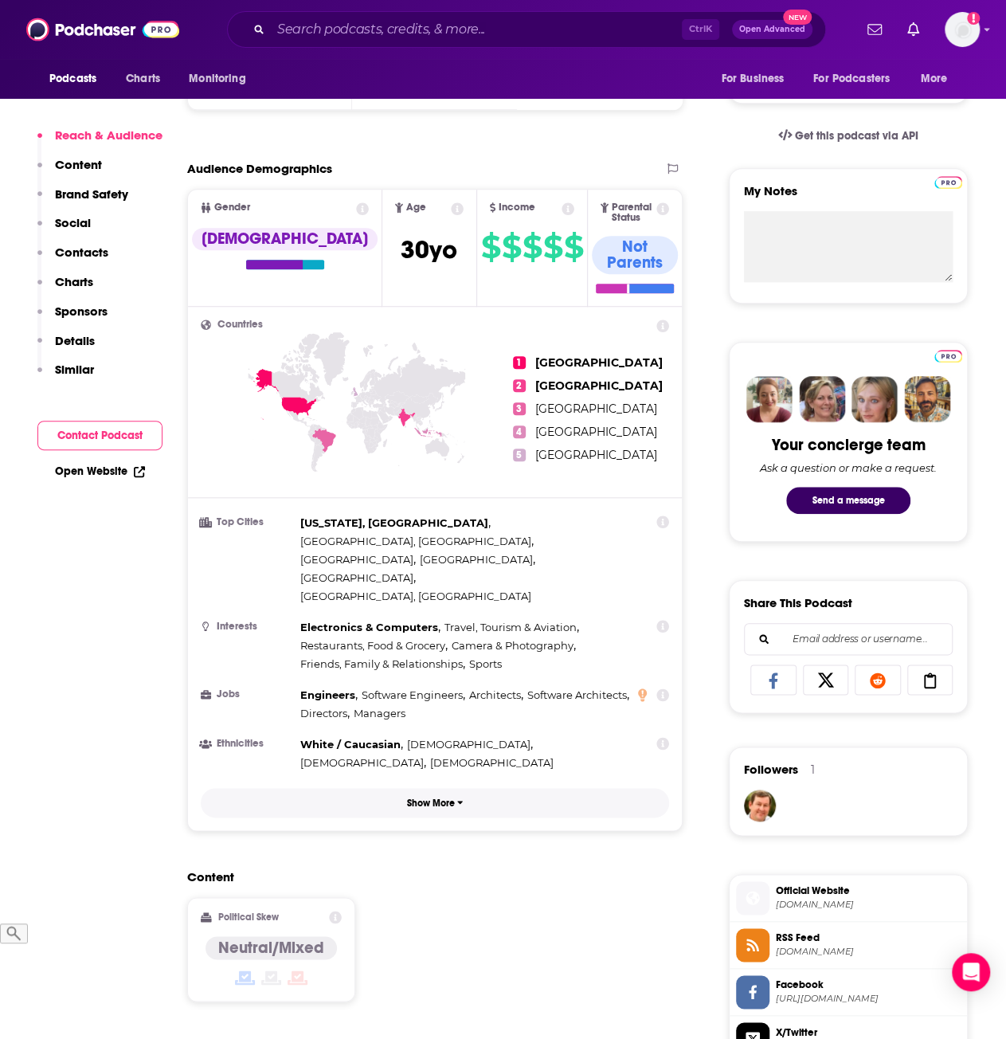
click at [438, 798] on p "Show More" at bounding box center [431, 803] width 48 height 11
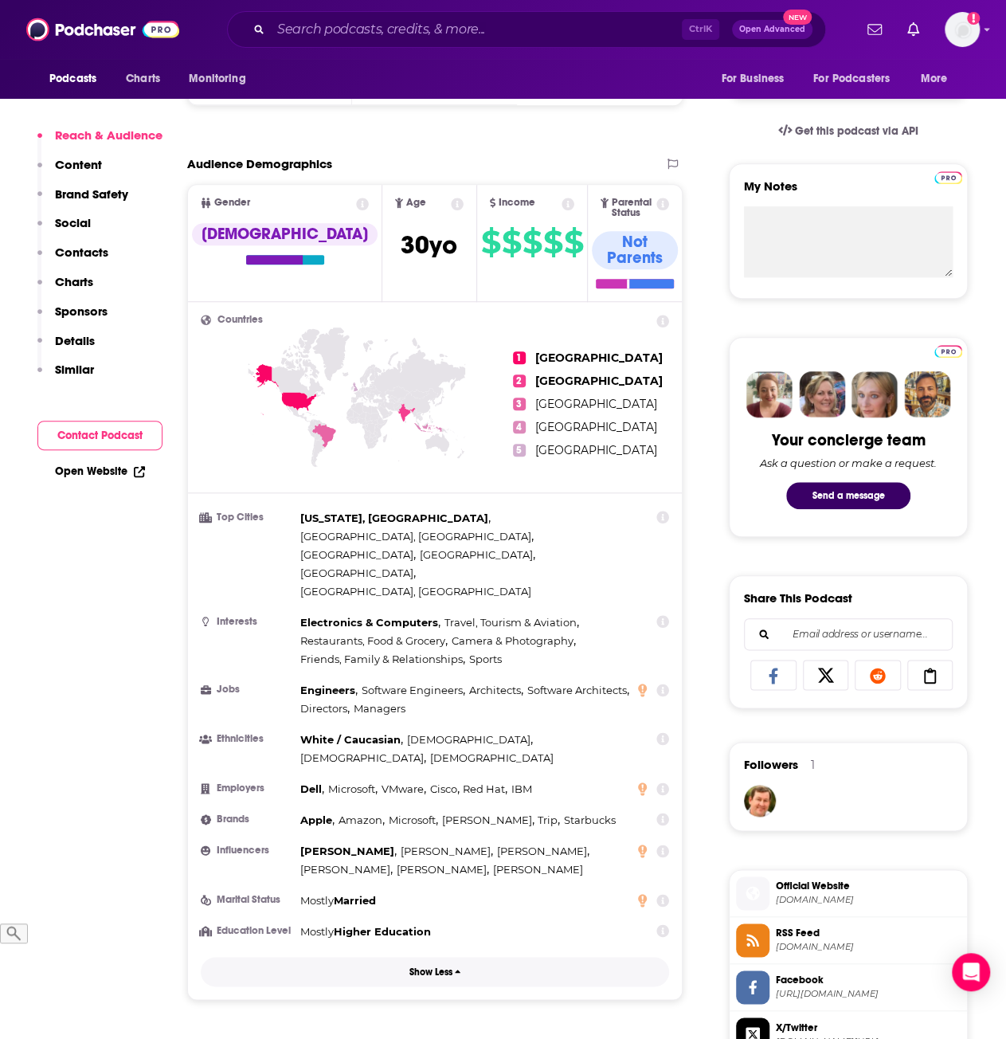
scroll to position [638, 0]
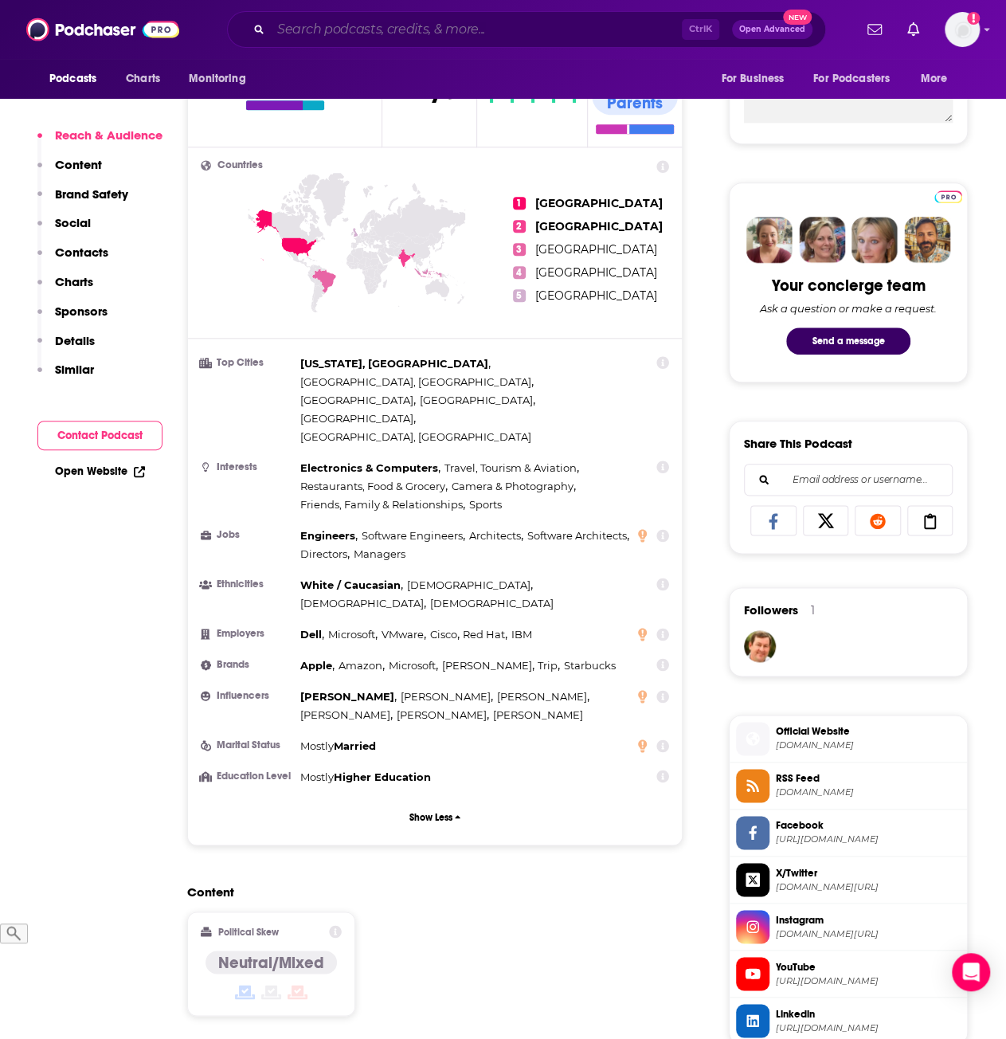
click at [367, 25] on input "Search podcasts, credits, & more..." at bounding box center [476, 30] width 411 height 26
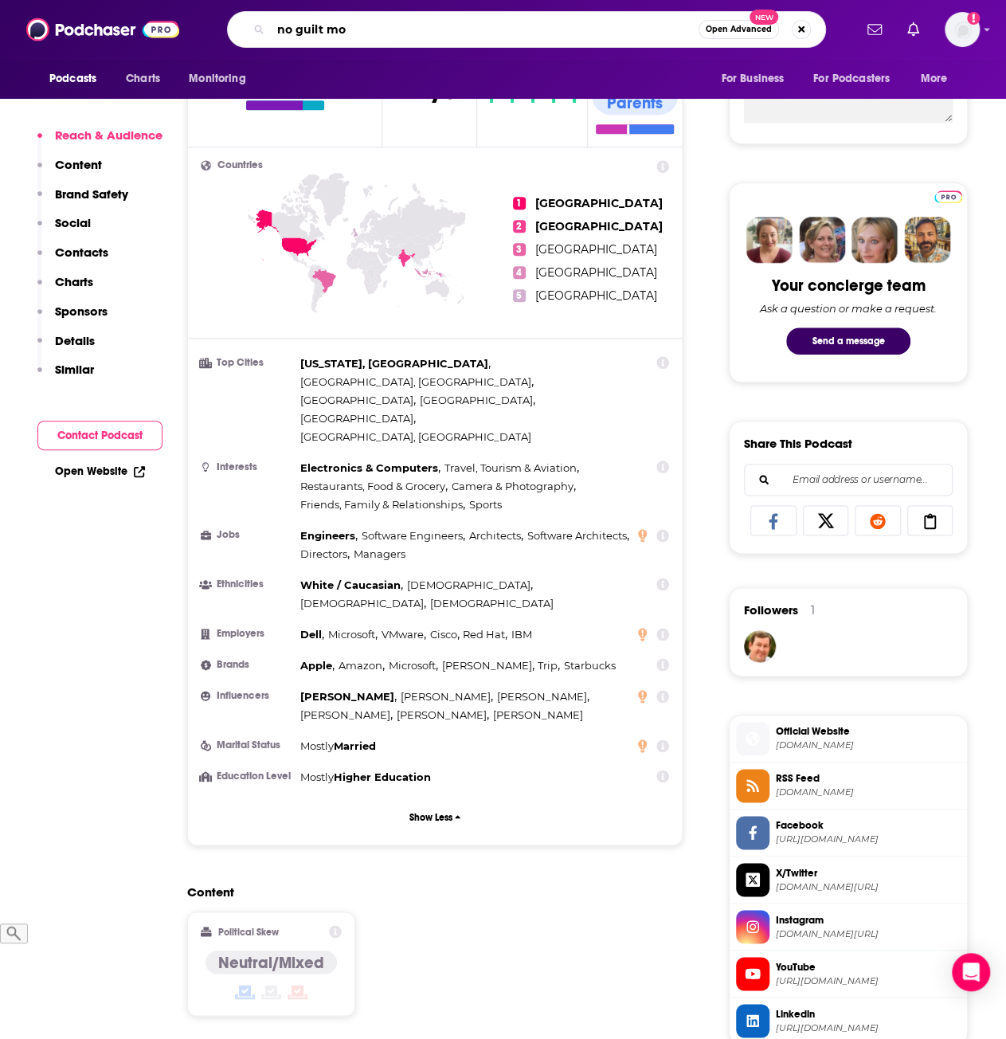
type input "no guilt mom"
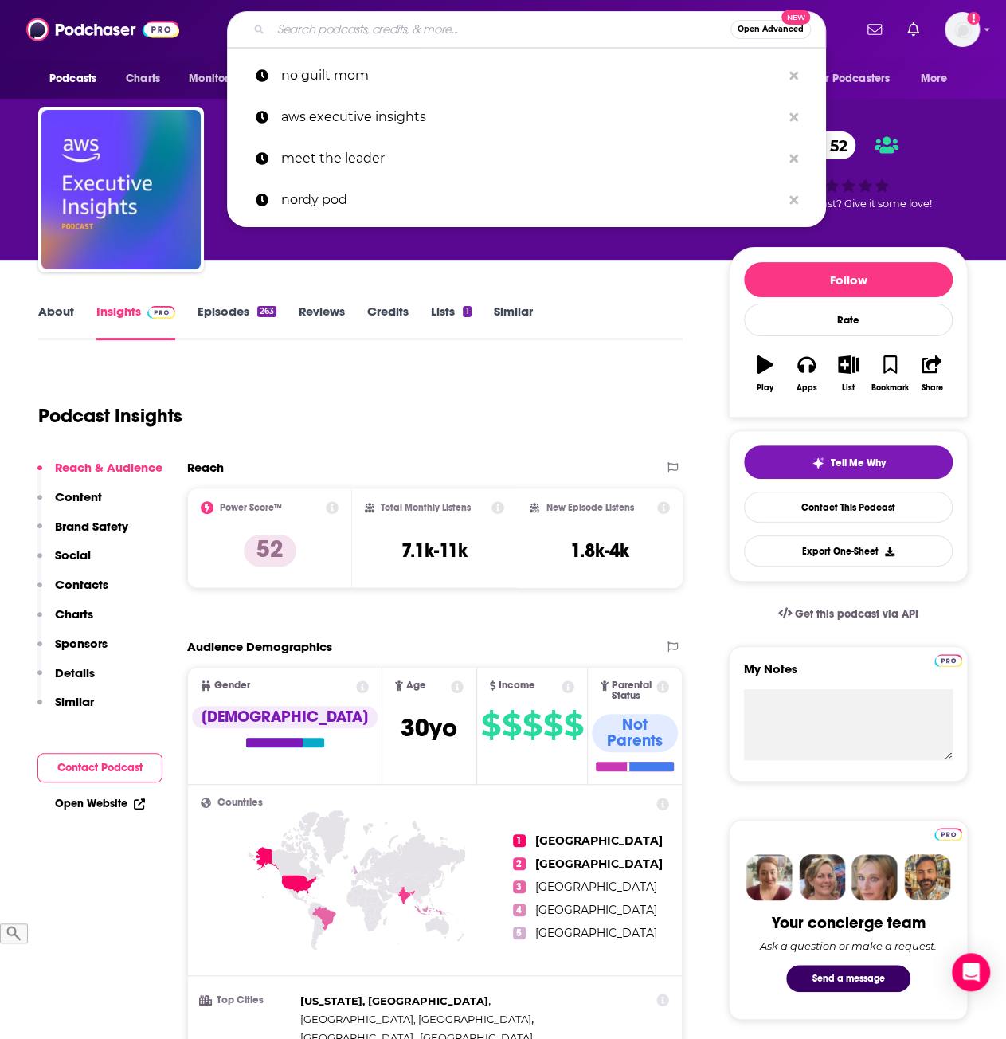
click at [380, 26] on input "Search podcasts, credits, & more..." at bounding box center [501, 30] width 460 height 26
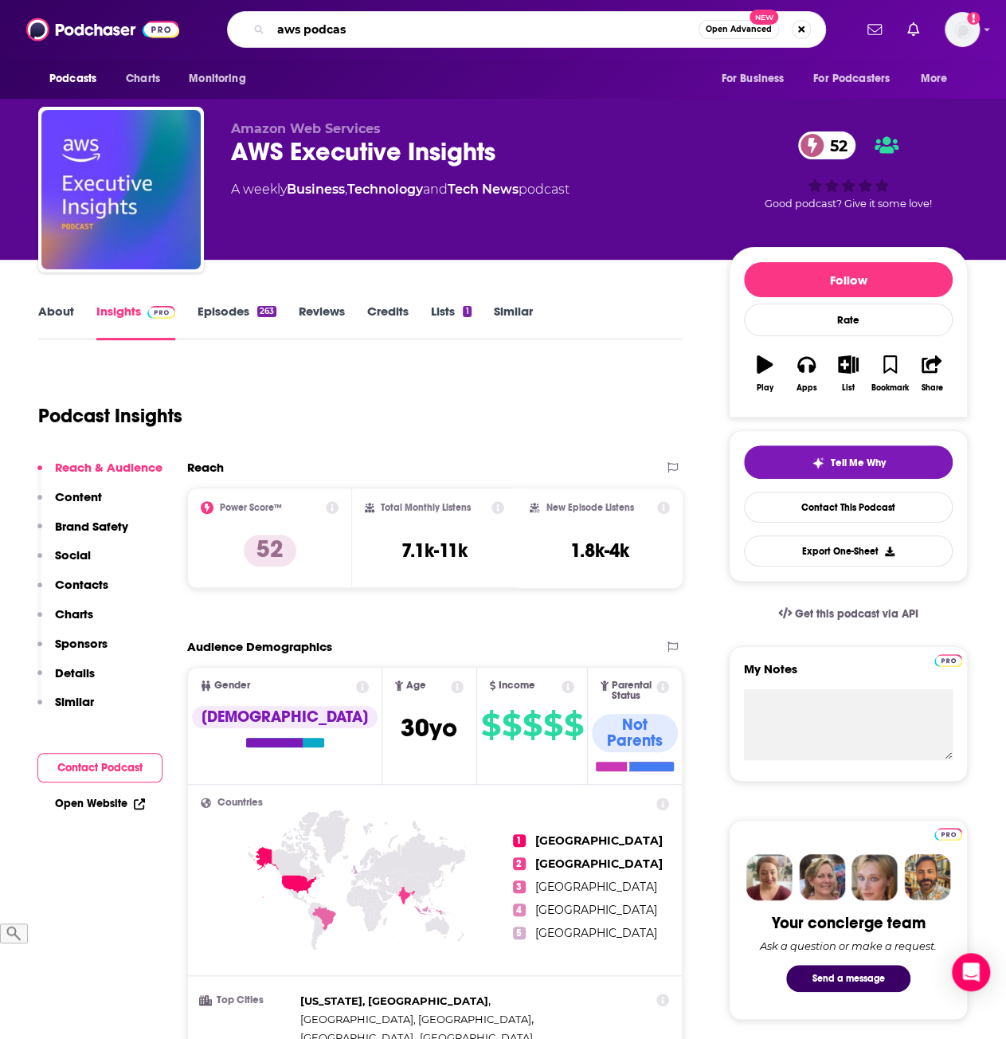
type input "aws podcast"
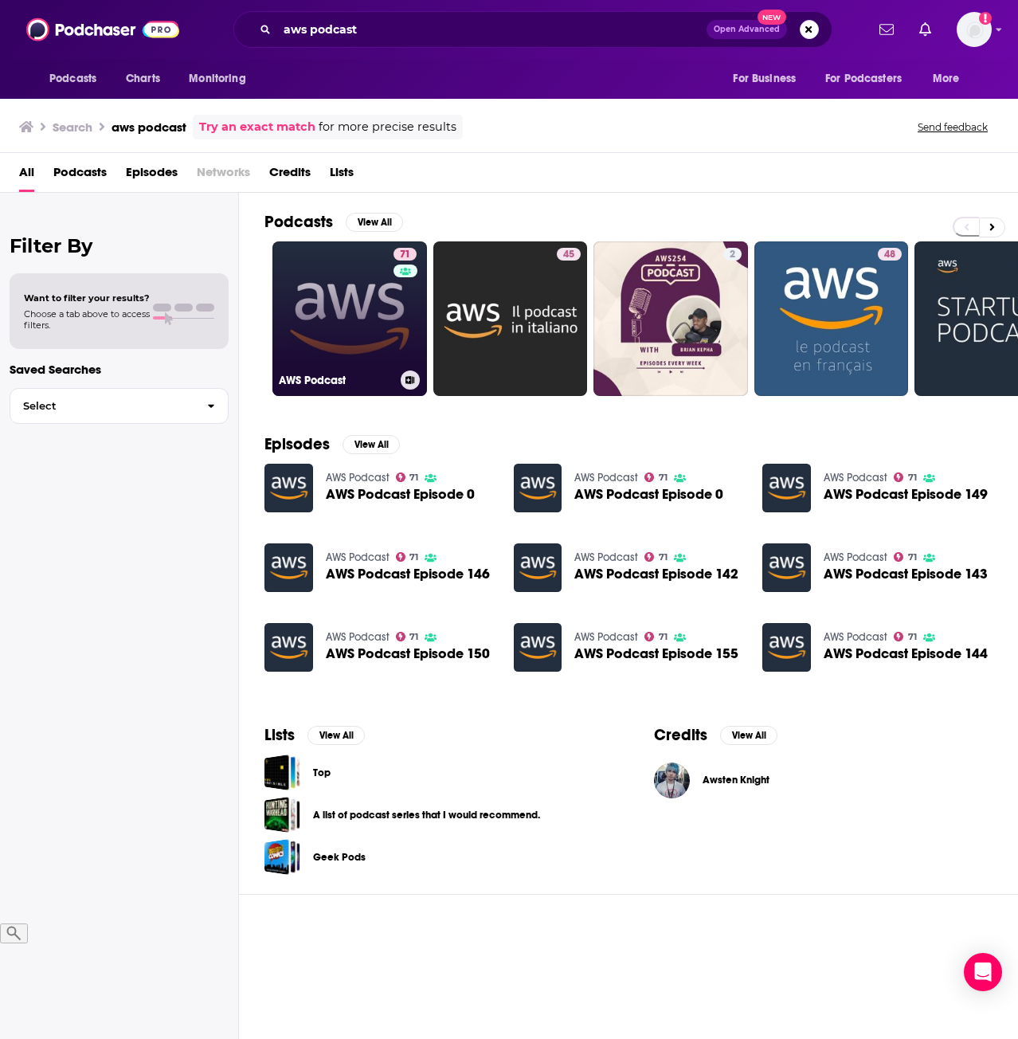
click at [346, 312] on link "71 AWS Podcast" at bounding box center [350, 318] width 155 height 155
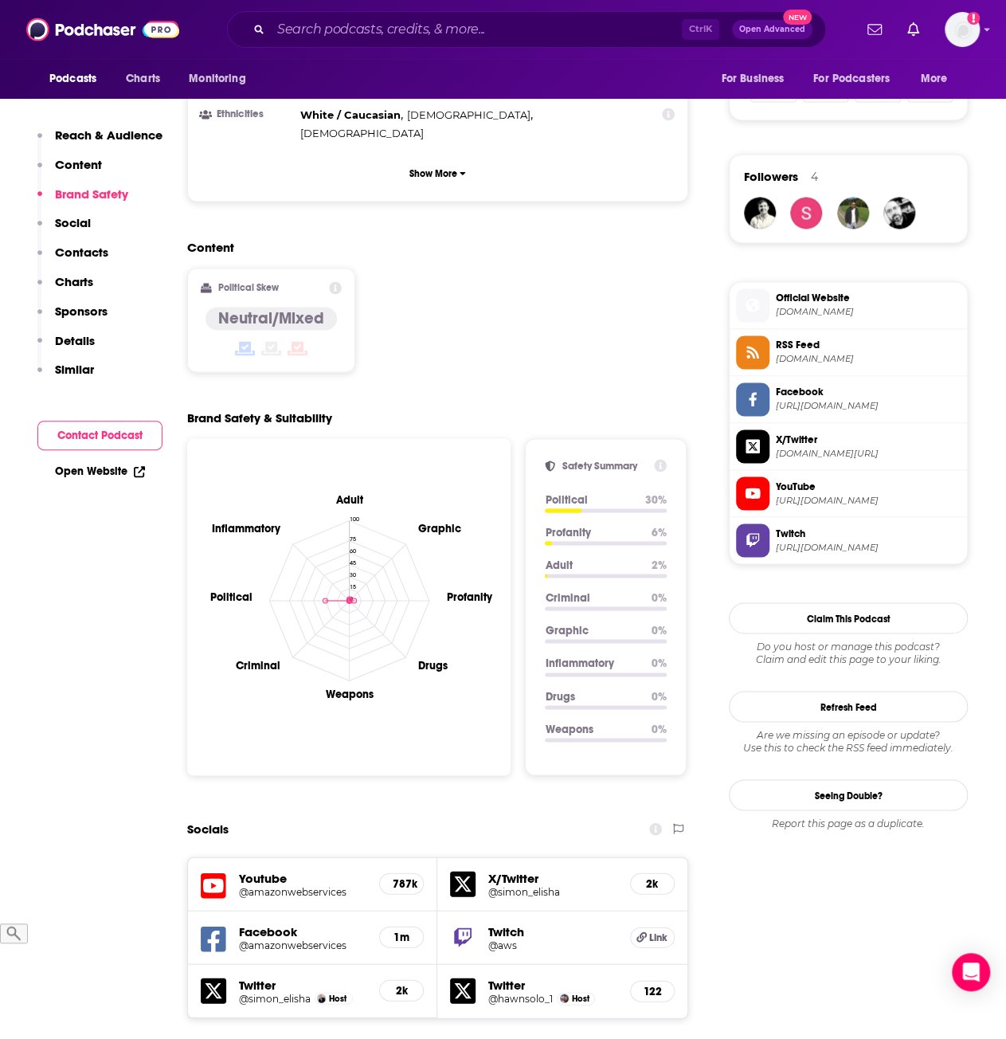
scroll to position [717, 0]
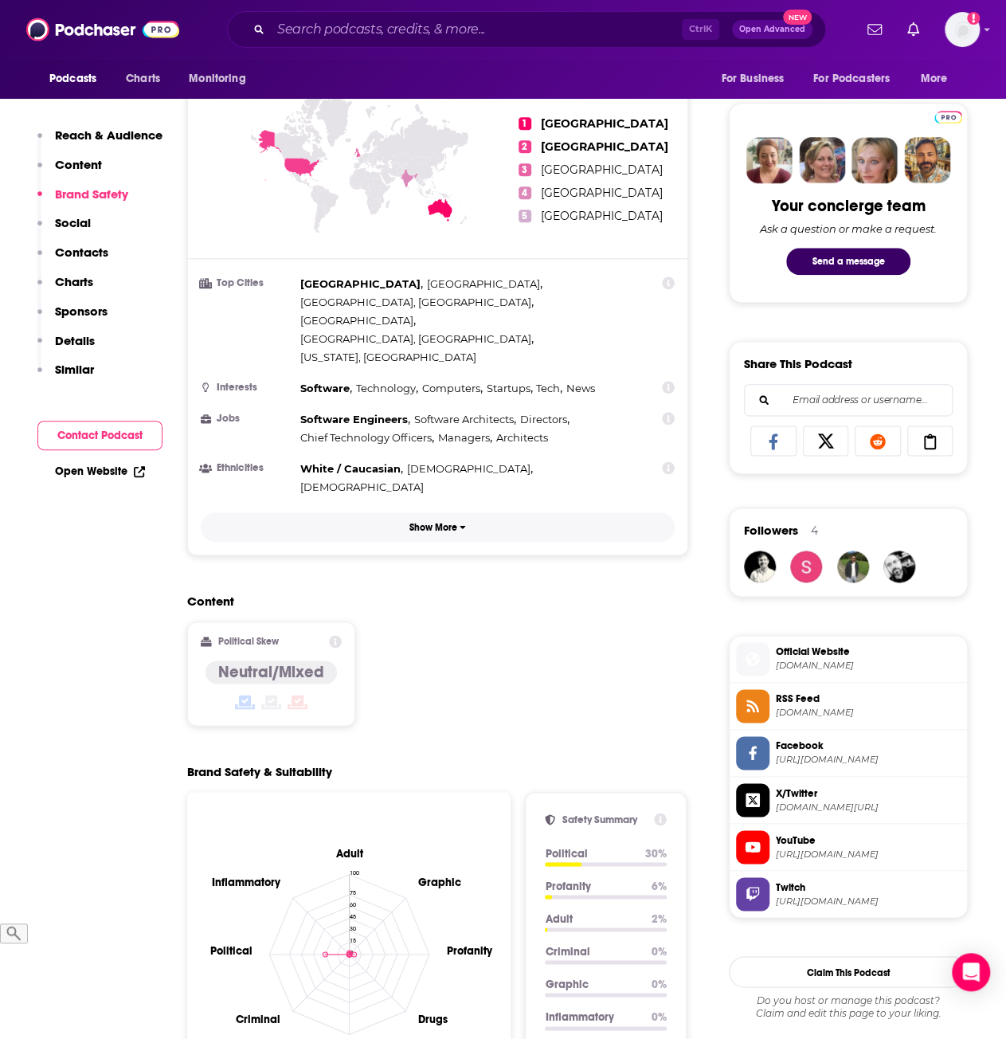
click at [417, 512] on button "Show More" at bounding box center [438, 526] width 474 height 29
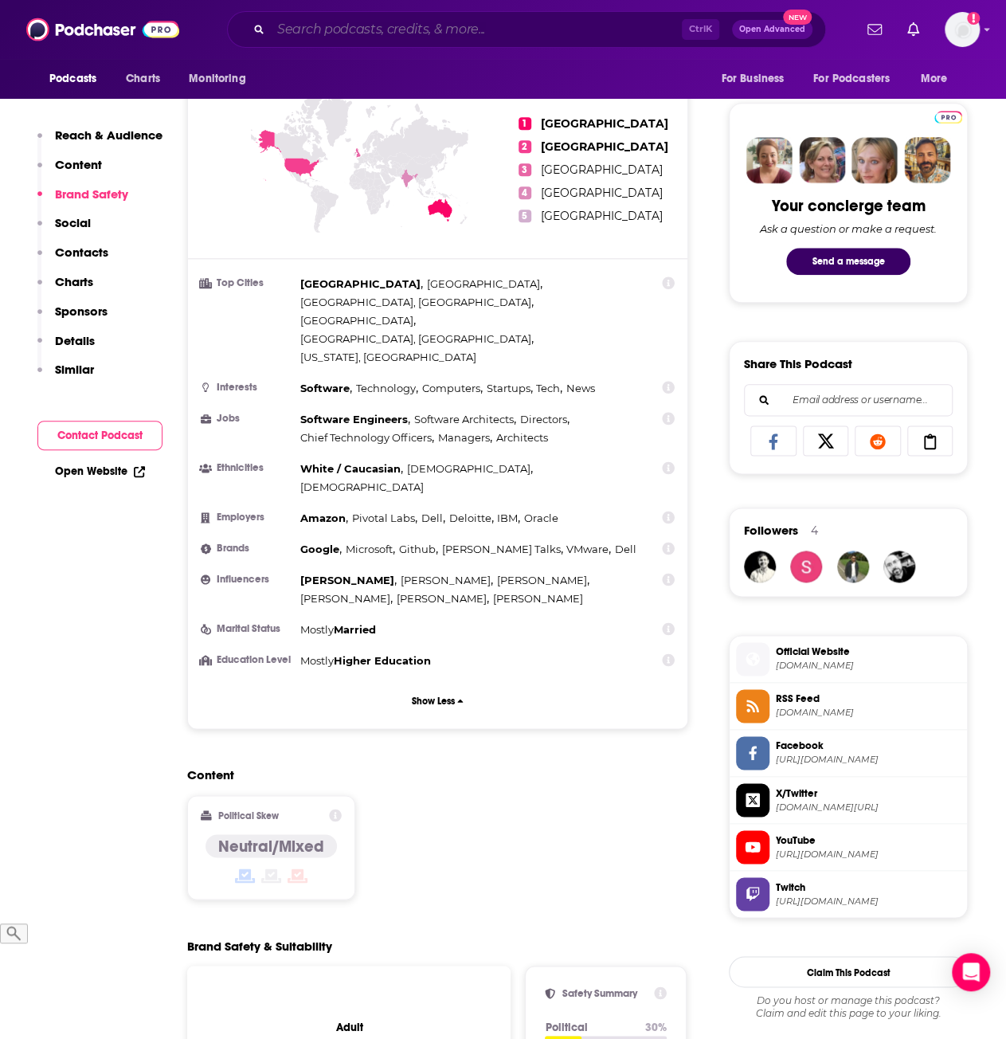
click at [366, 25] on input "Search podcasts, credits, & more..." at bounding box center [476, 30] width 411 height 26
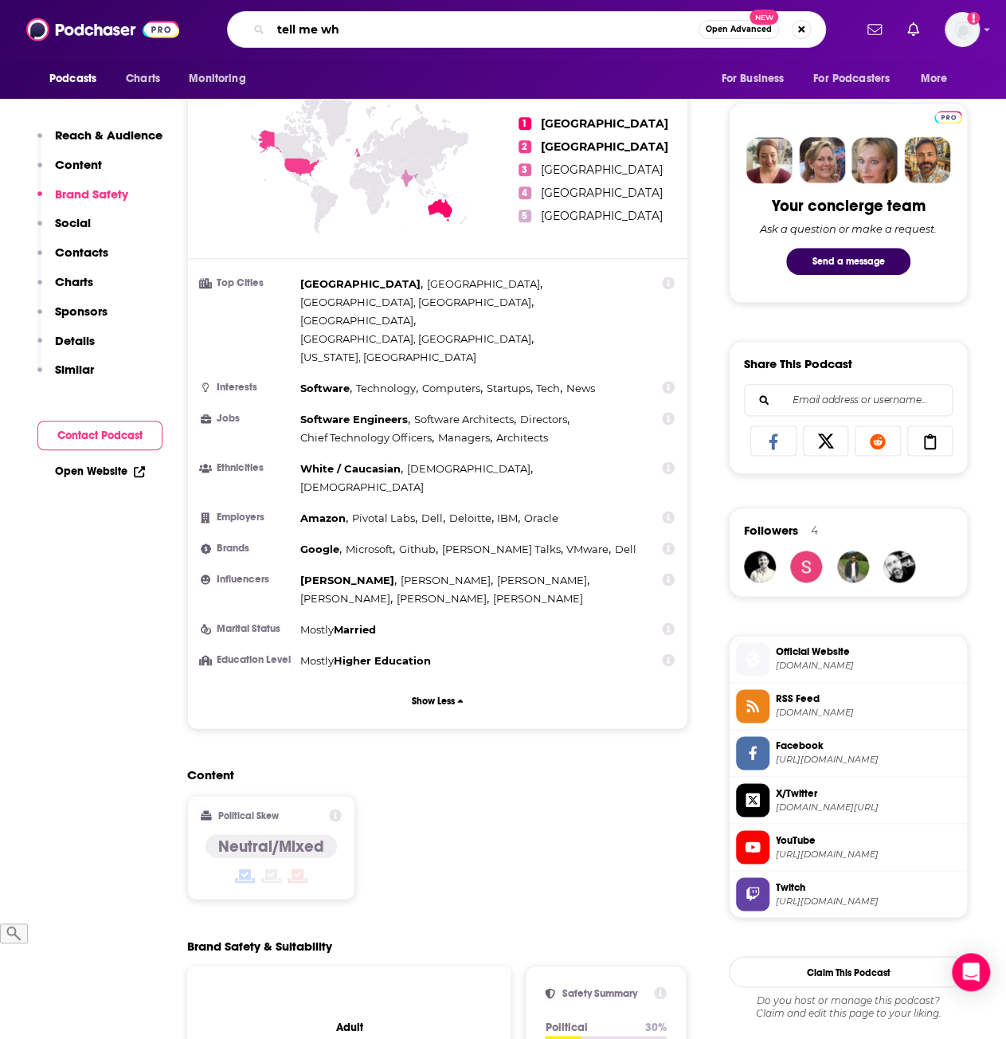
type input "tell me why"
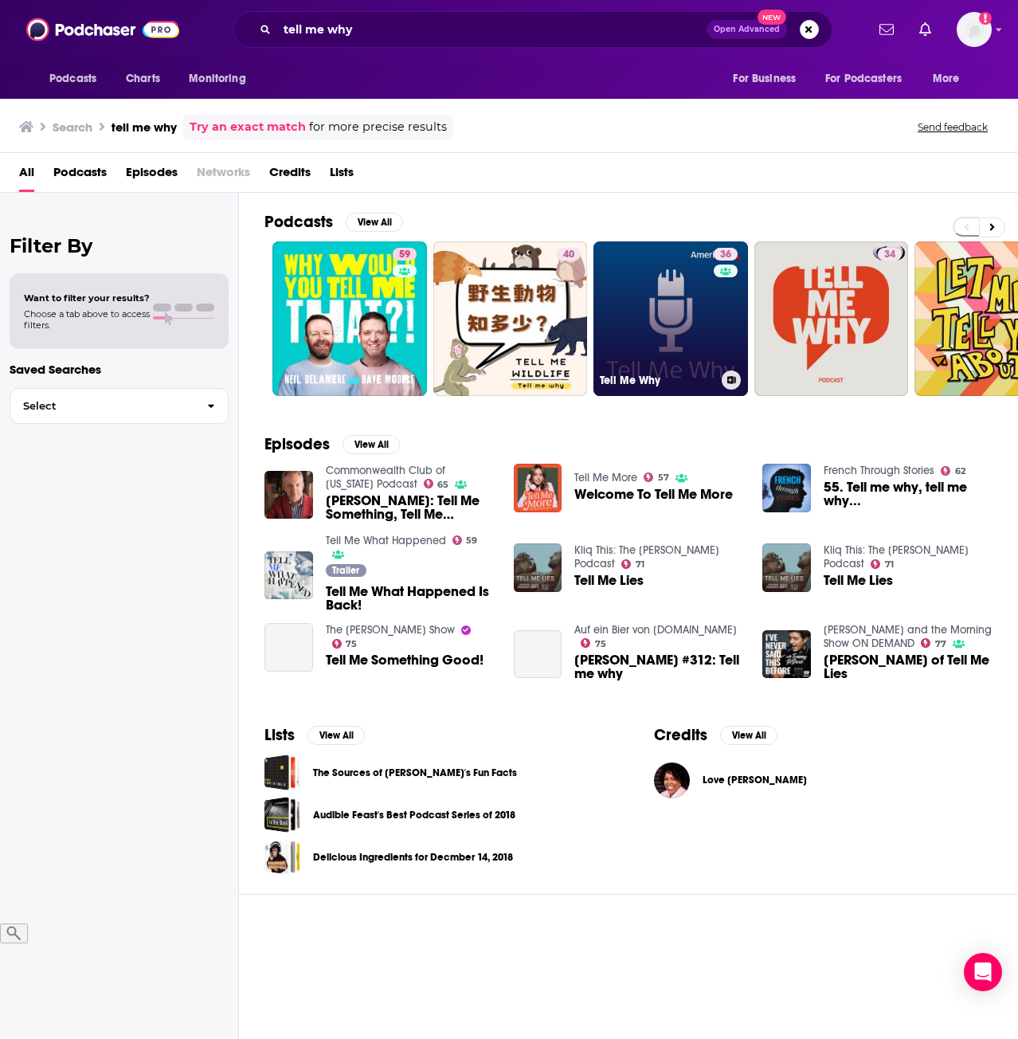
click at [658, 284] on link "36 Tell Me Why" at bounding box center [671, 318] width 155 height 155
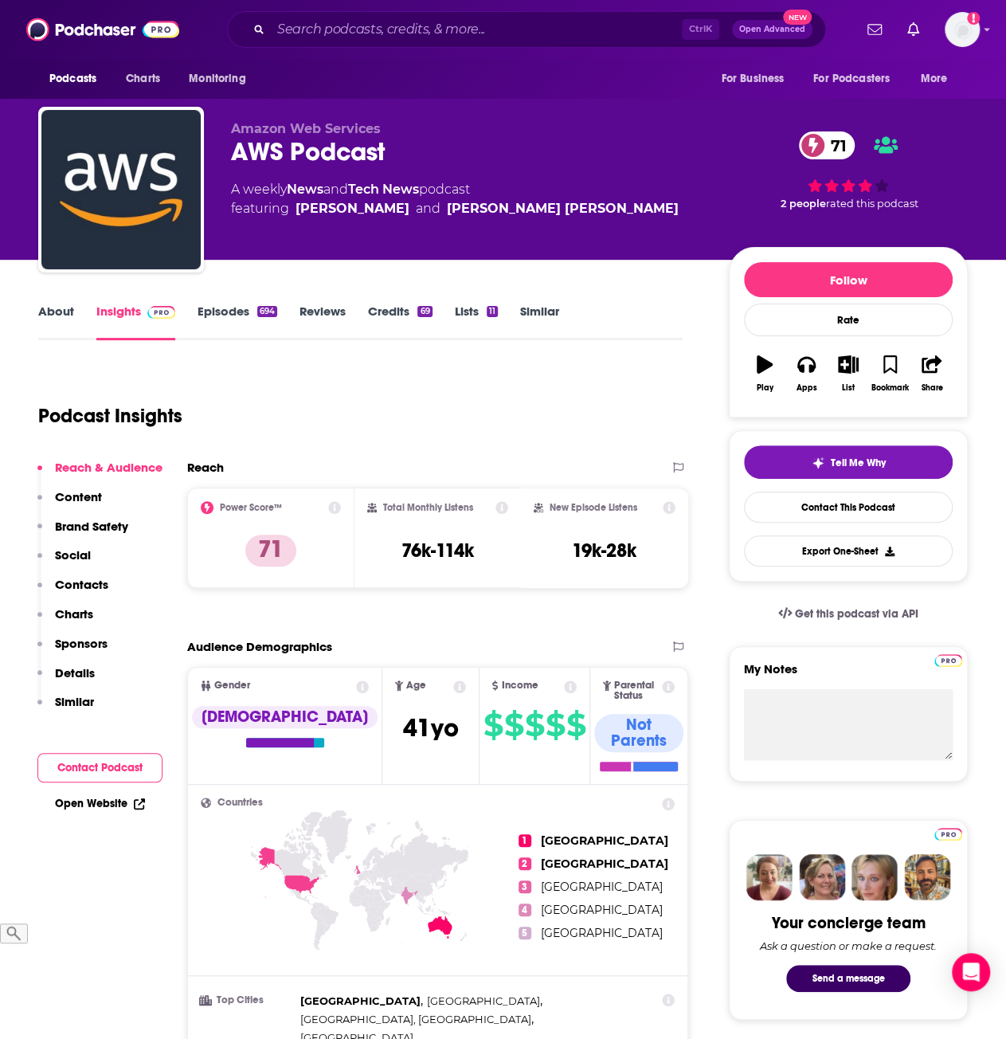
click at [226, 318] on link "Episodes 694" at bounding box center [238, 322] width 80 height 37
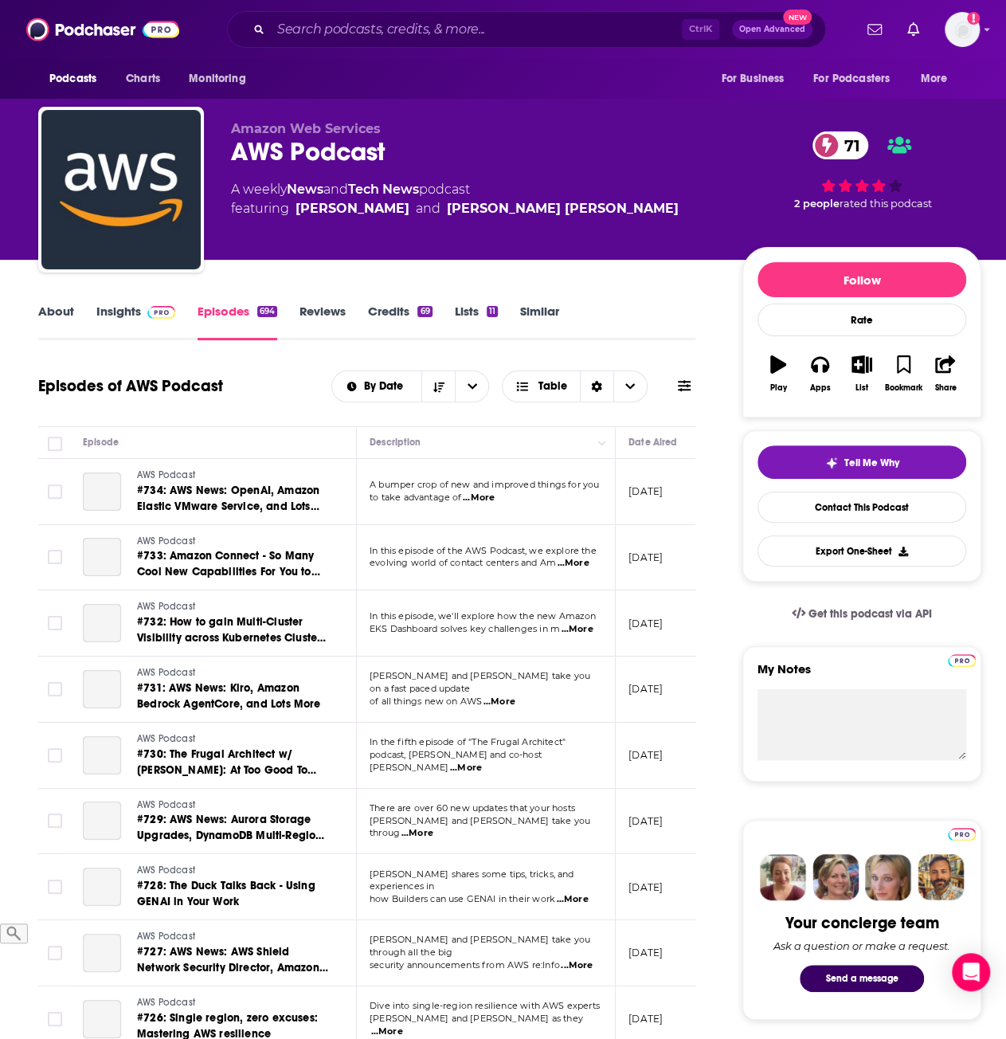
scroll to position [1003, 0]
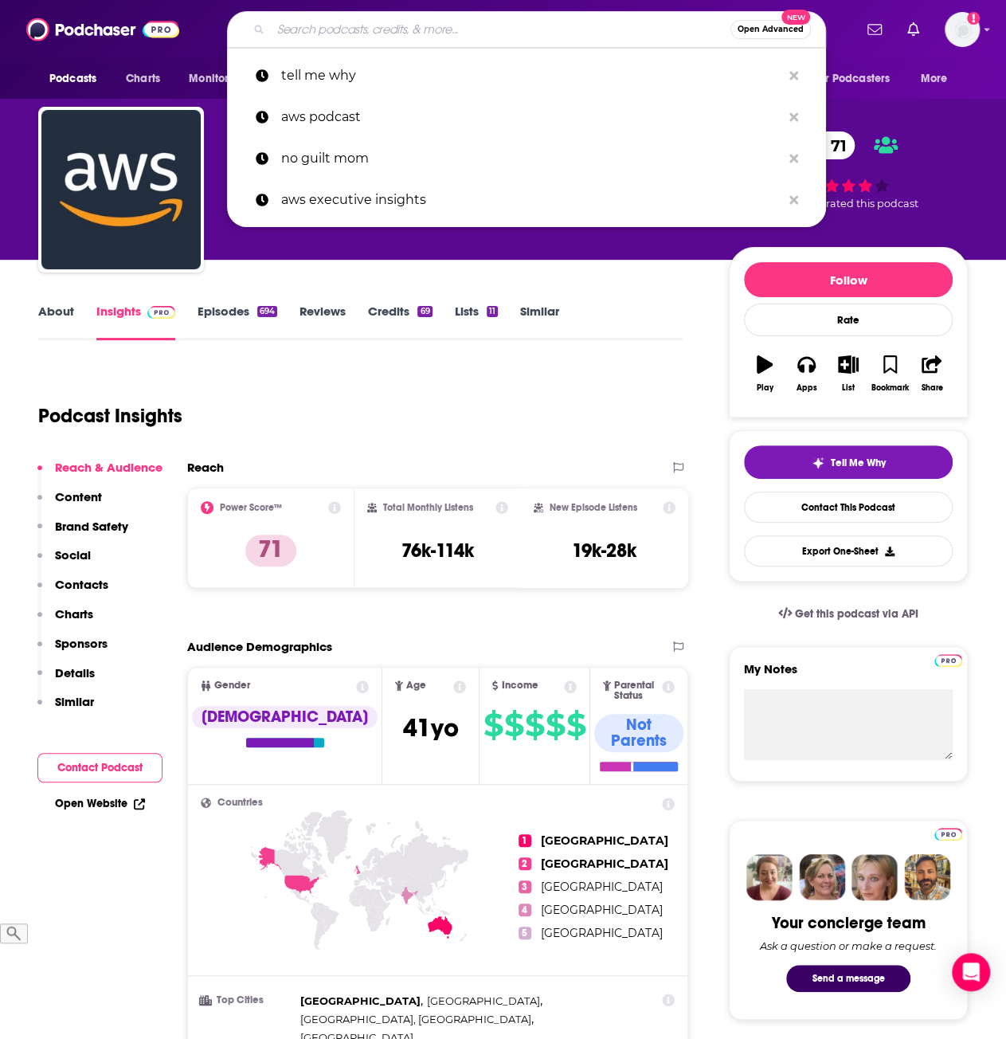
click at [309, 31] on input "Search podcasts, credits, & more..." at bounding box center [501, 30] width 460 height 26
click at [314, 76] on p "tell me why" at bounding box center [531, 75] width 500 height 41
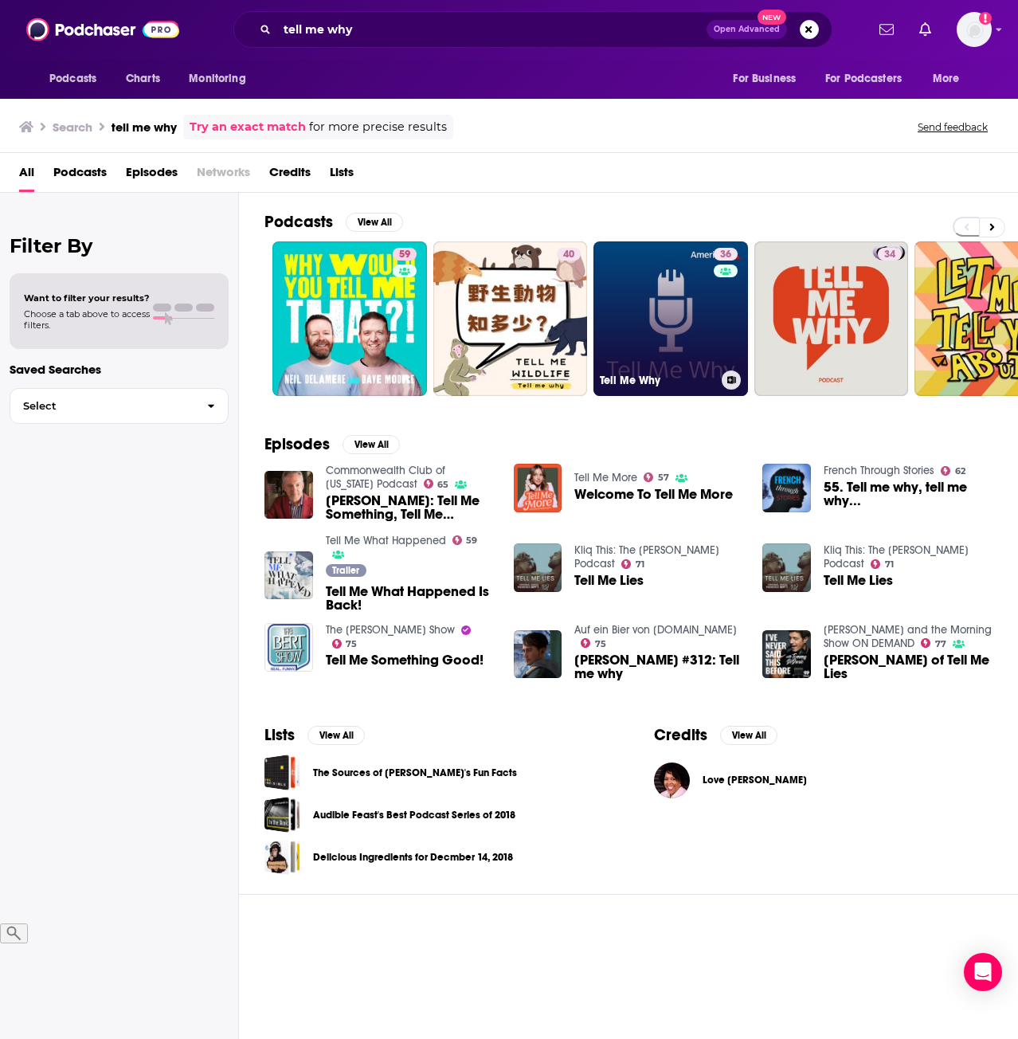
click at [676, 328] on link "36 Tell Me Why" at bounding box center [671, 318] width 155 height 155
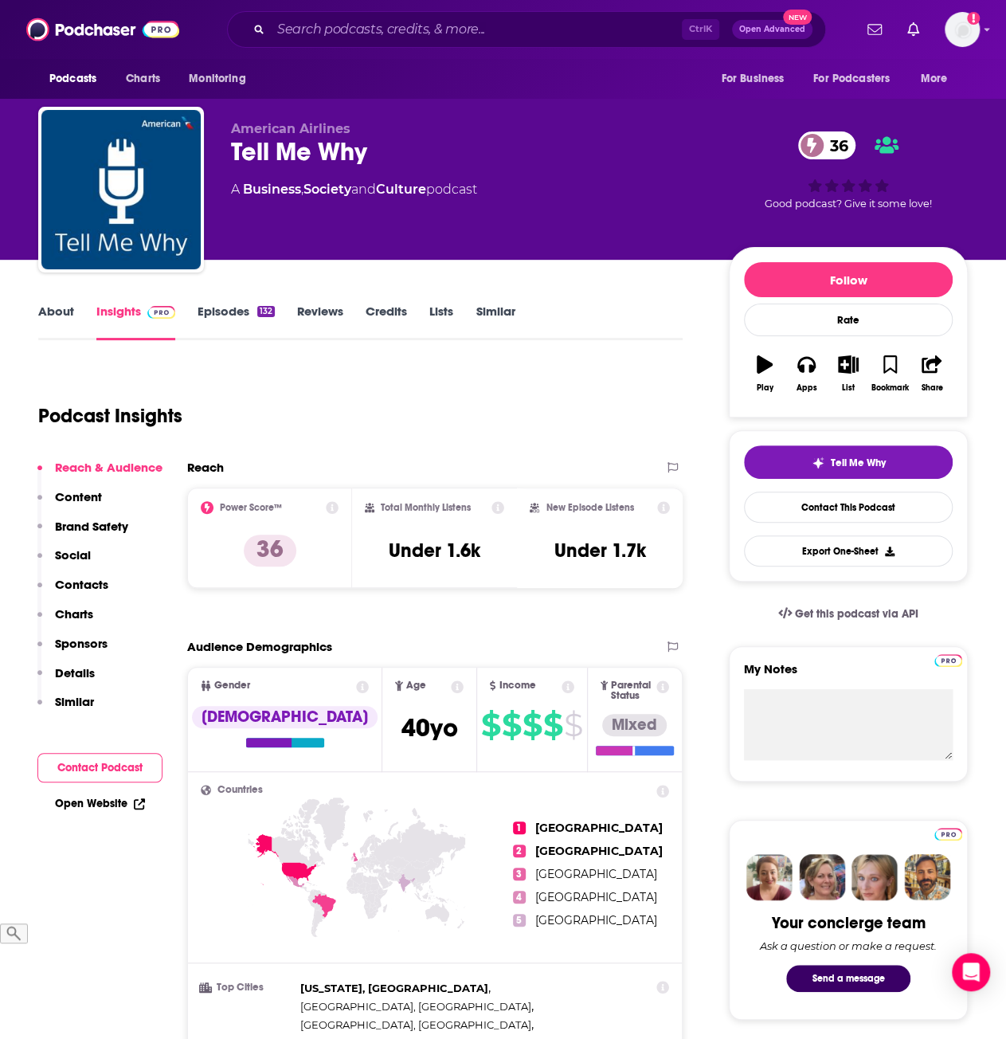
click at [239, 316] on link "Episodes 132" at bounding box center [236, 322] width 77 height 37
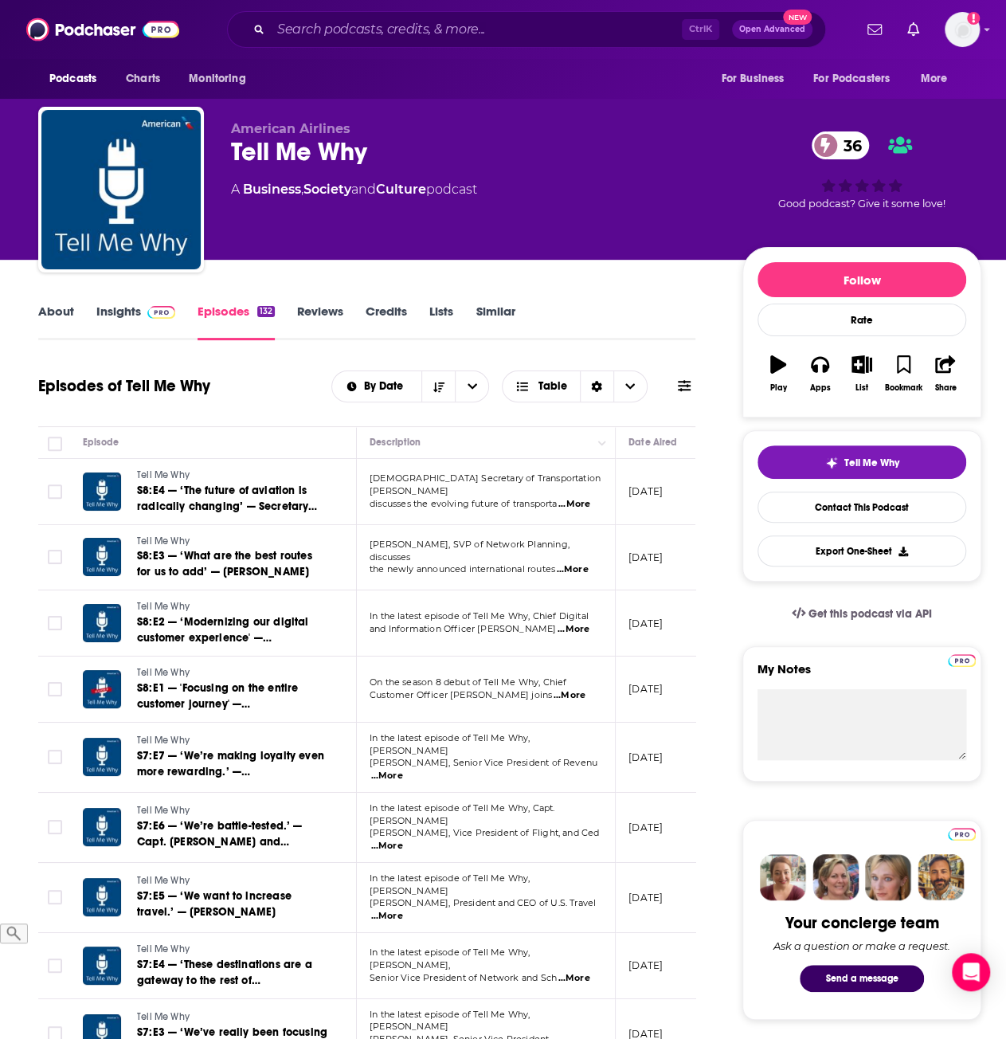
click at [119, 316] on link "Insights" at bounding box center [135, 322] width 79 height 37
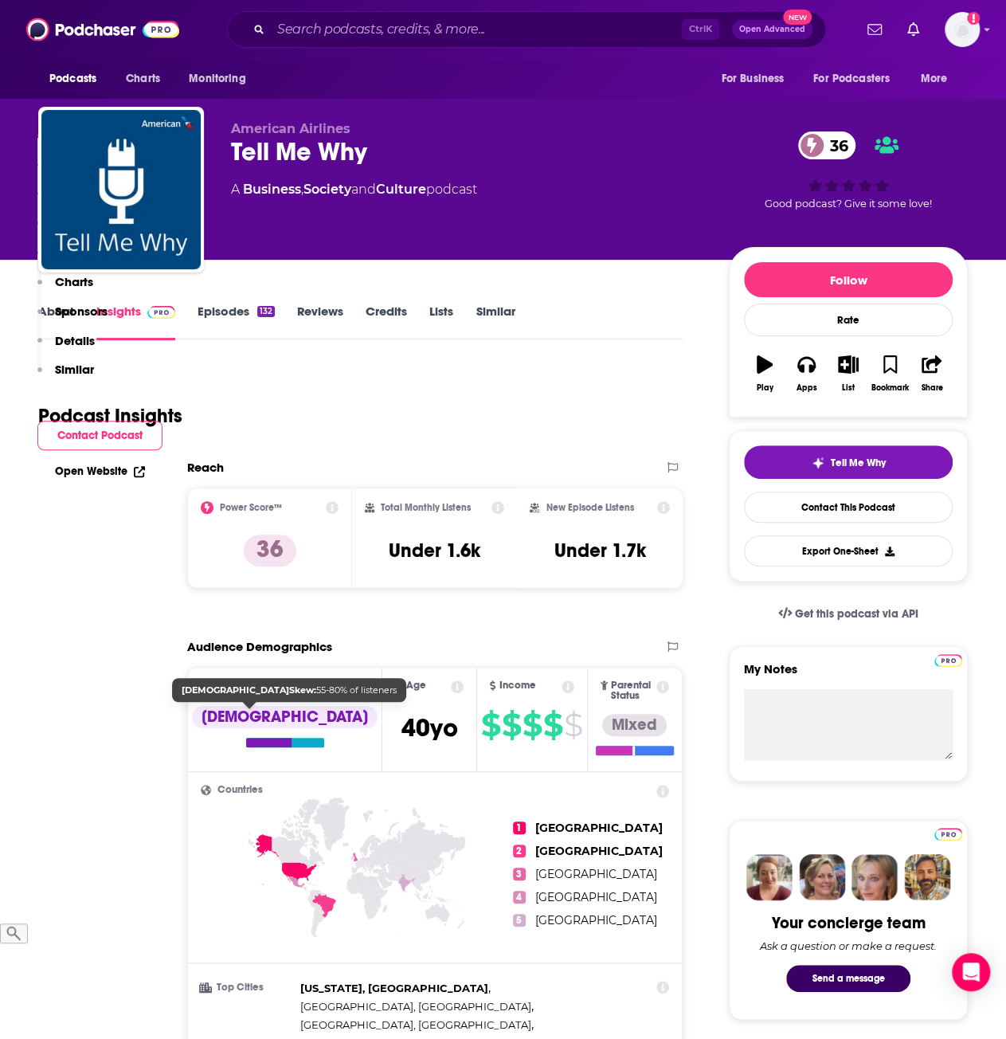
scroll to position [398, 0]
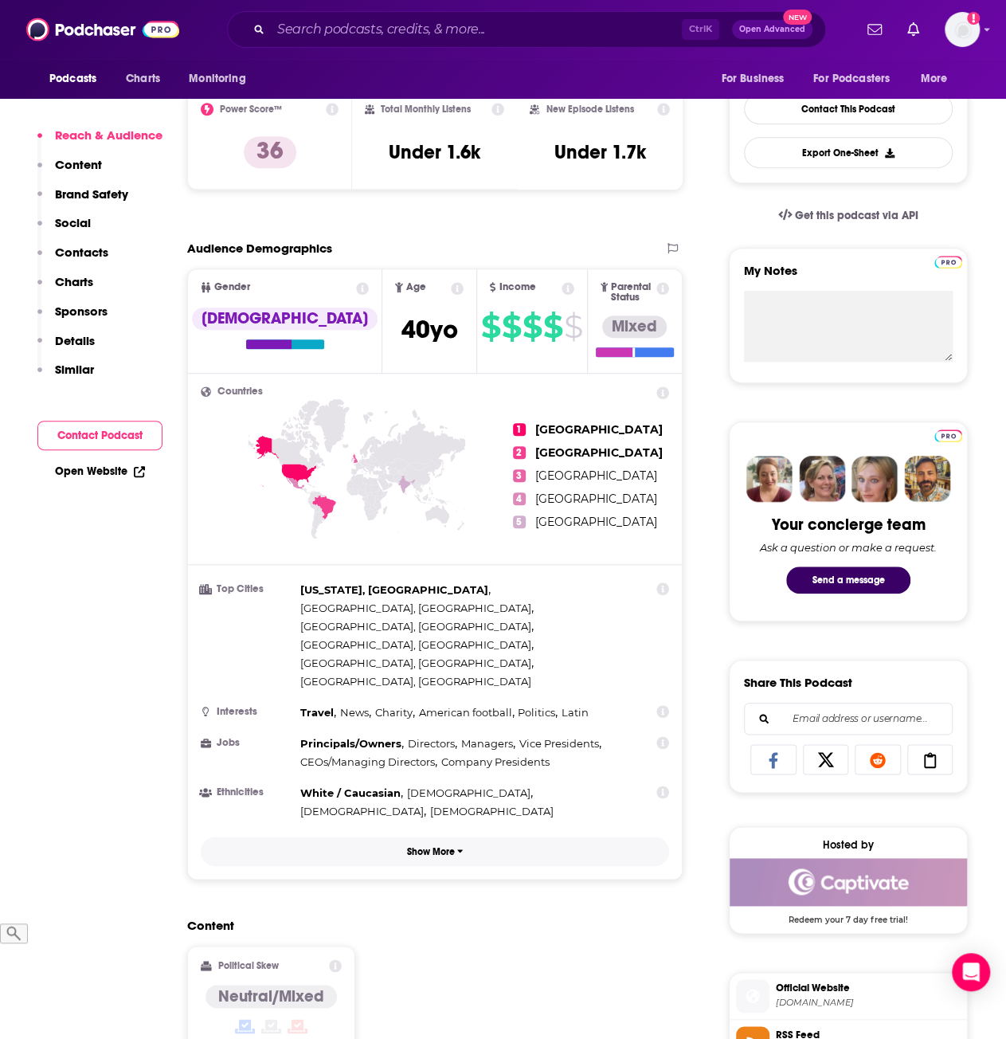
click at [444, 837] on button "Show More" at bounding box center [435, 851] width 469 height 29
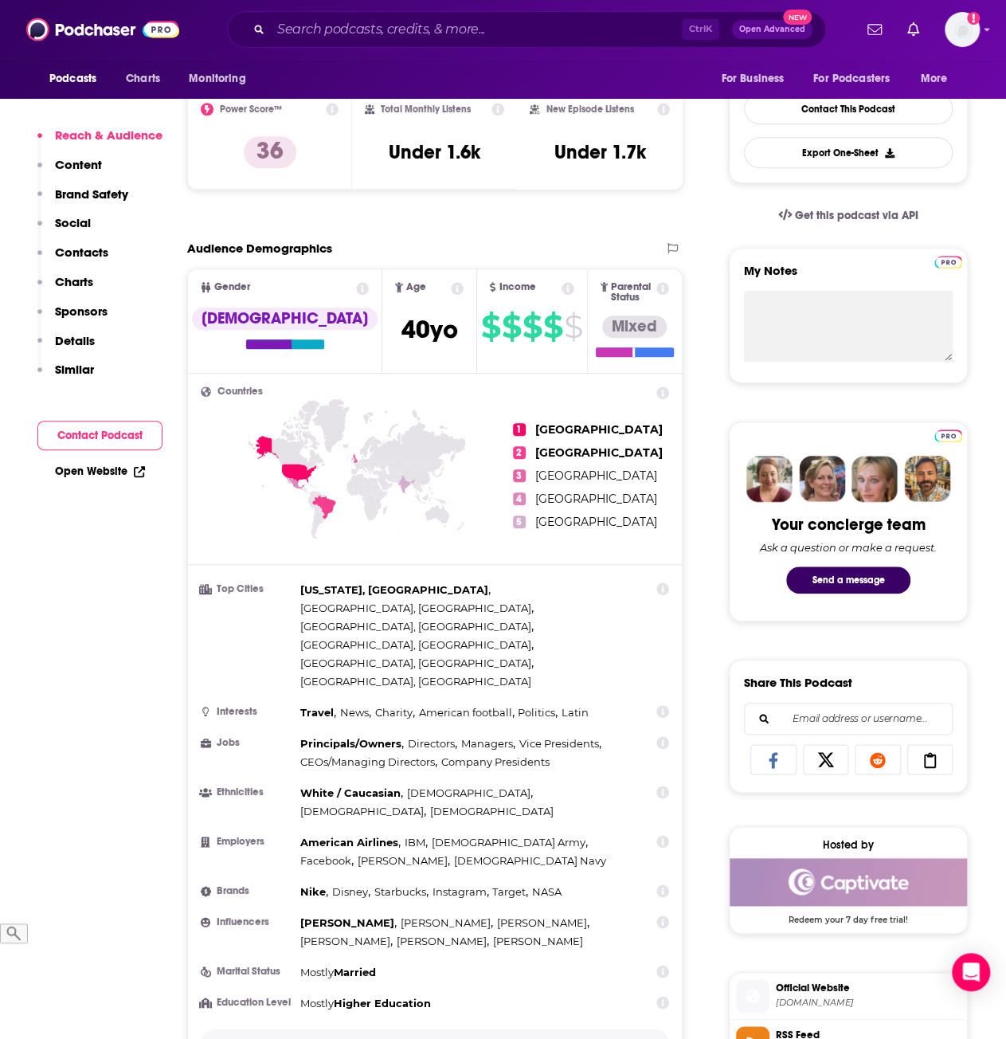
scroll to position [638, 0]
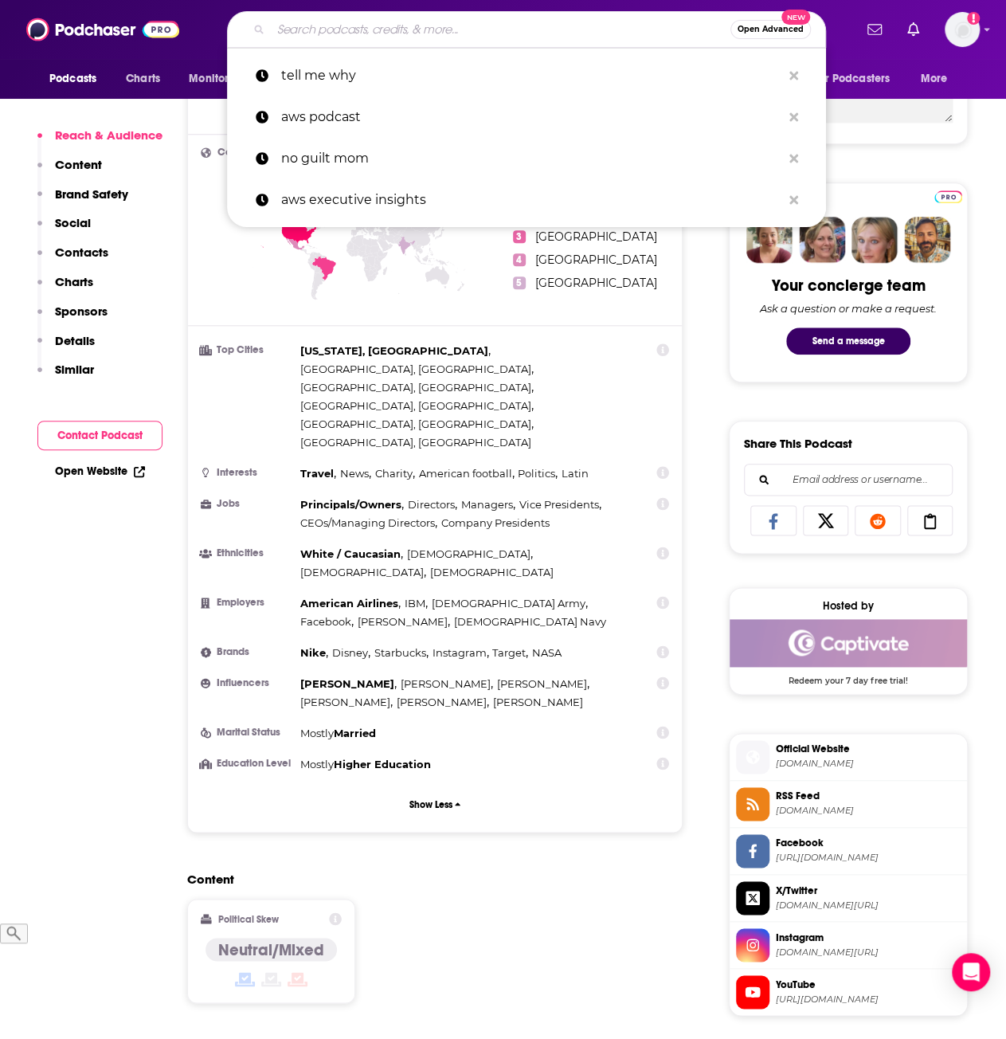
click at [379, 35] on input "Search podcasts, credits, & more..." at bounding box center [501, 30] width 460 height 26
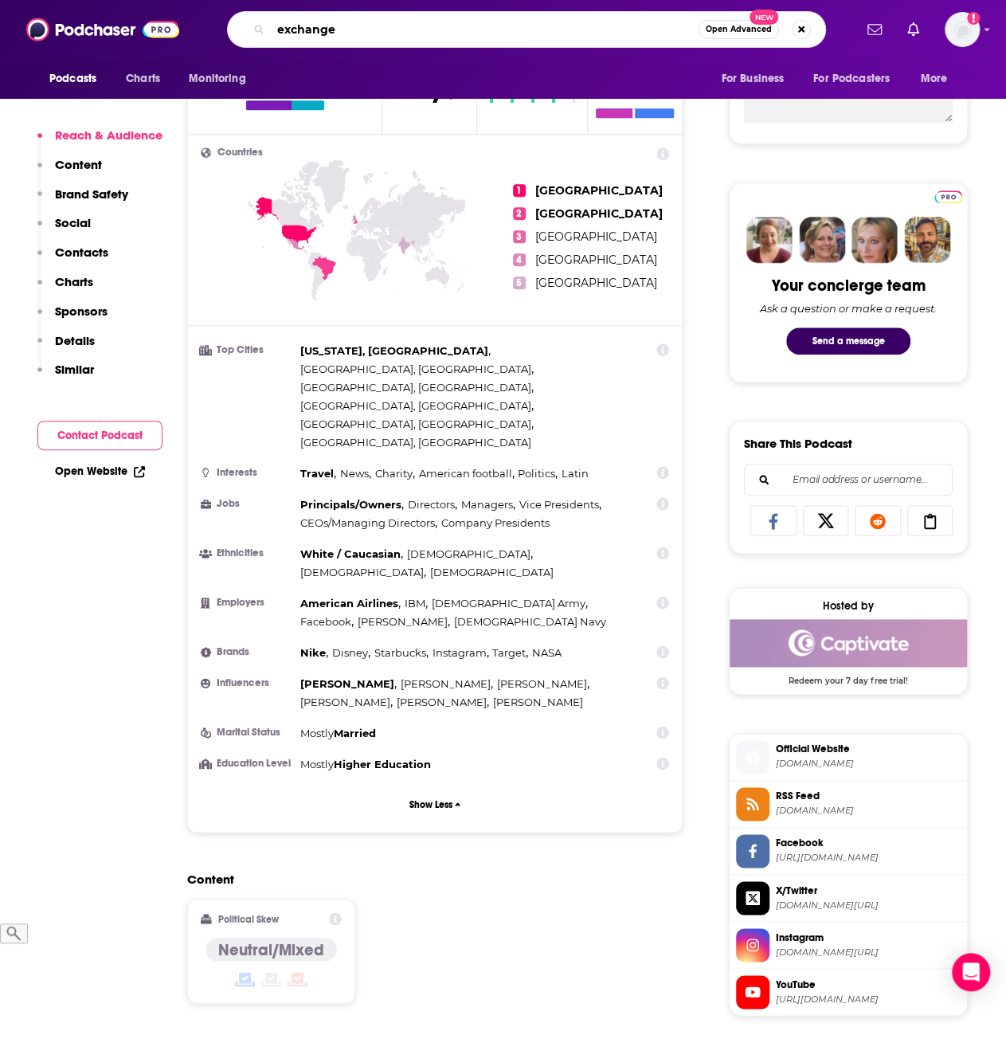
type input "exchanges"
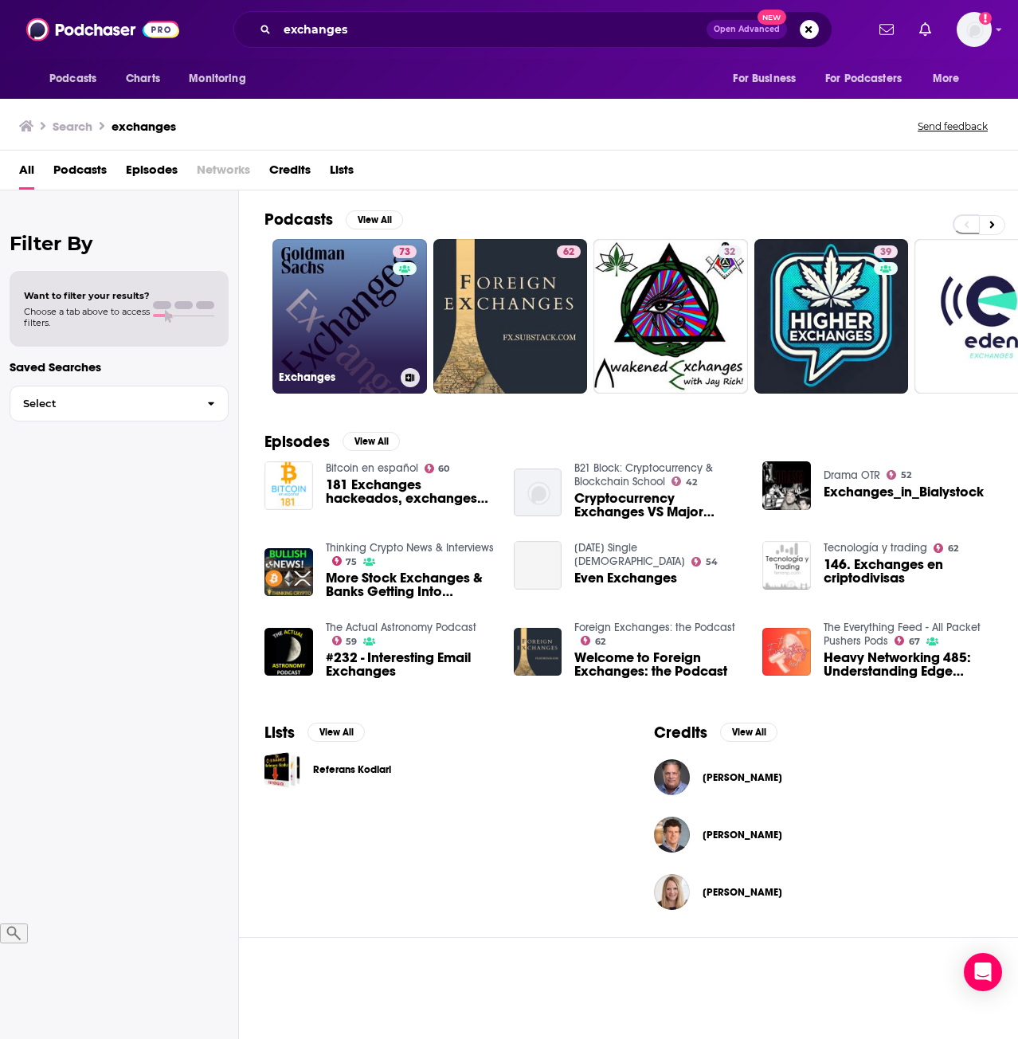
click at [363, 316] on link "73 Exchanges" at bounding box center [350, 316] width 155 height 155
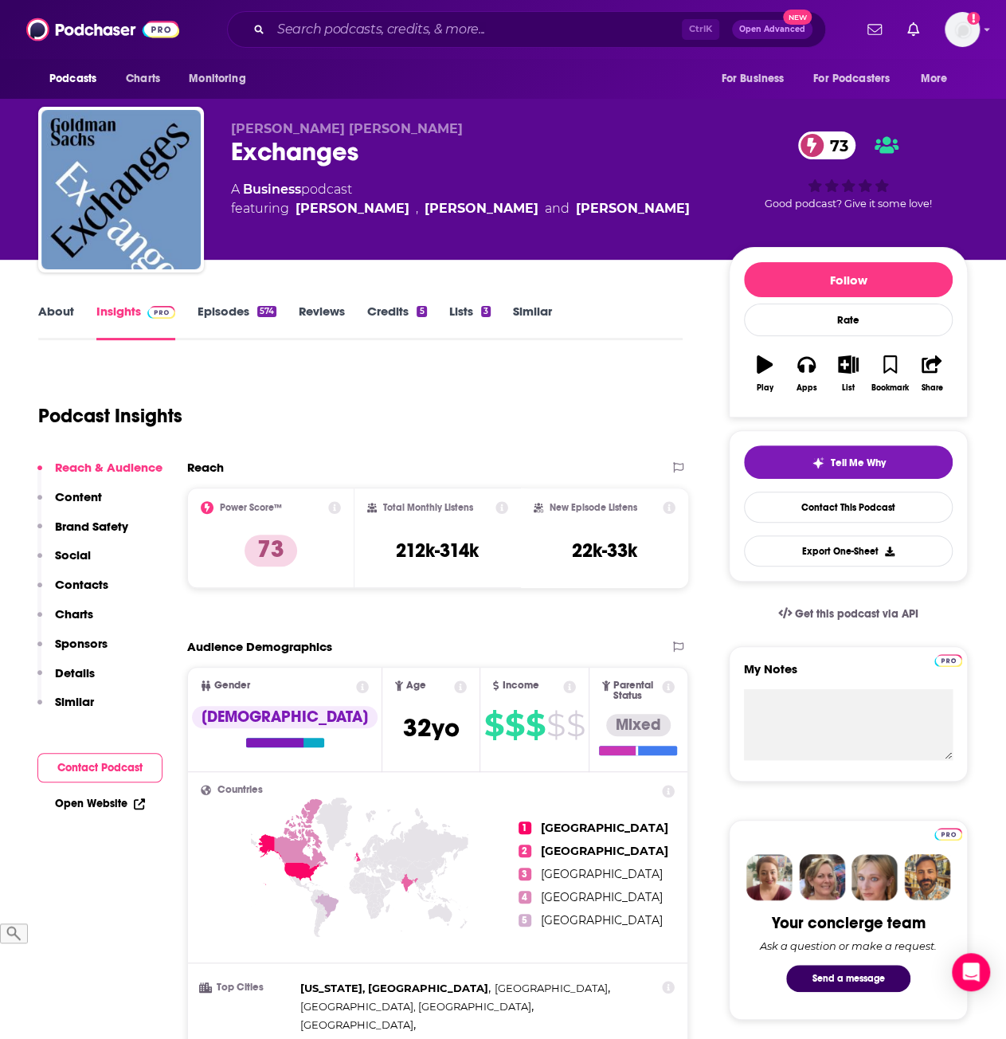
click at [215, 308] on link "Episodes 574" at bounding box center [237, 322] width 79 height 37
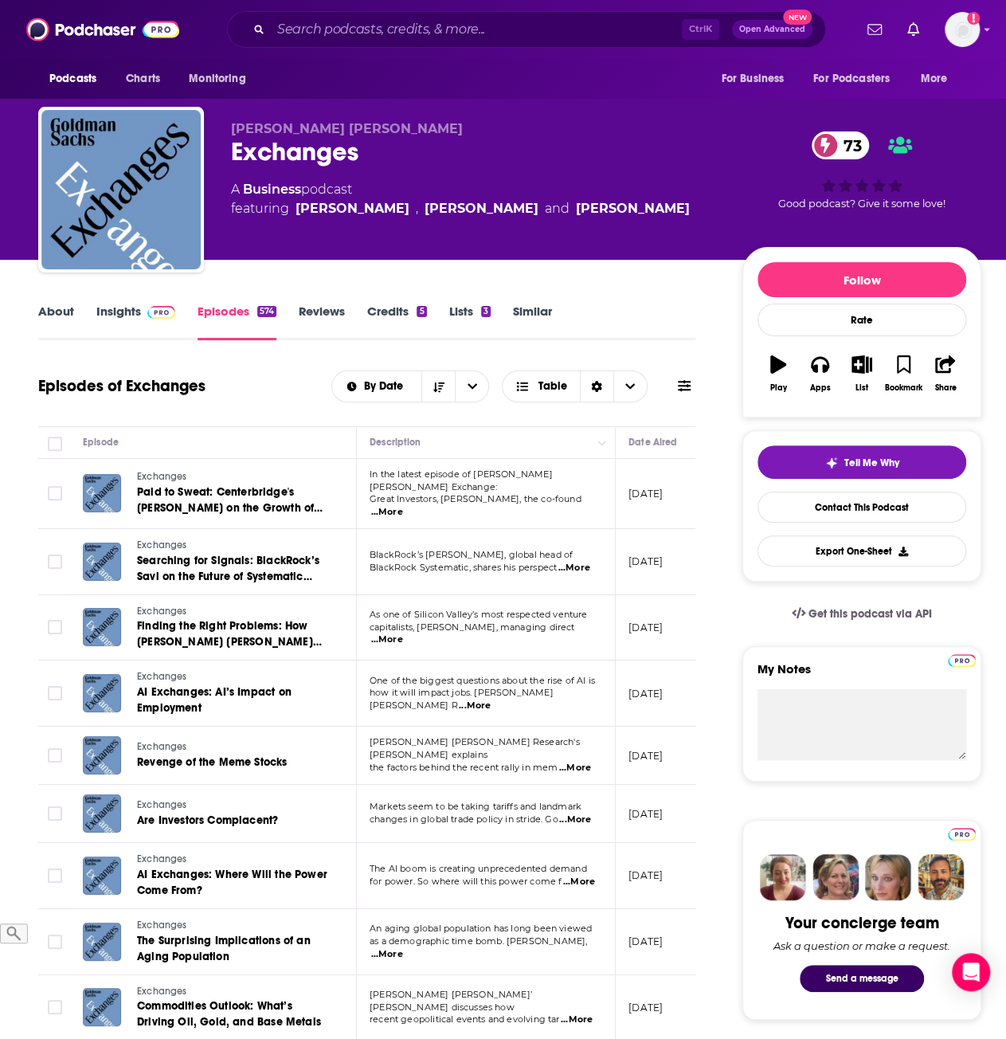
click at [143, 315] on span at bounding box center [158, 311] width 34 height 15
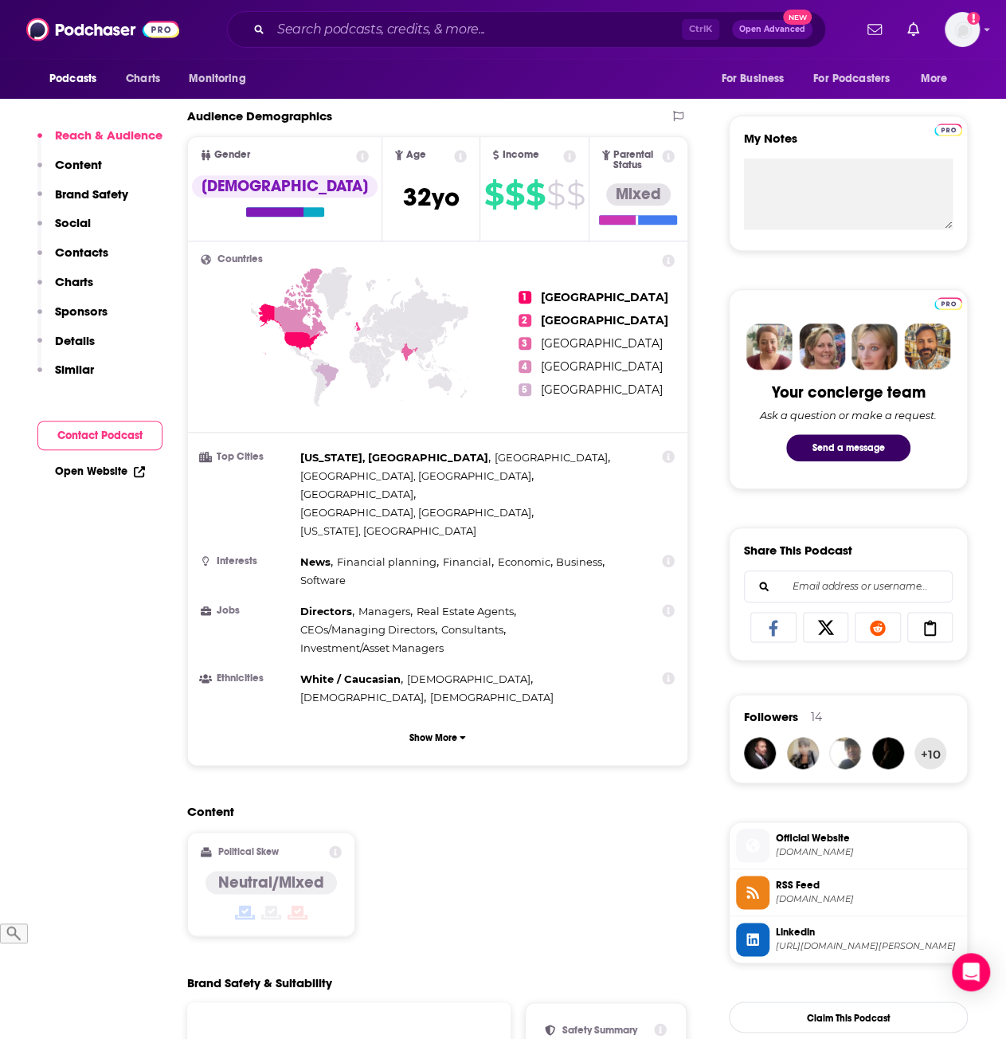
scroll to position [558, 0]
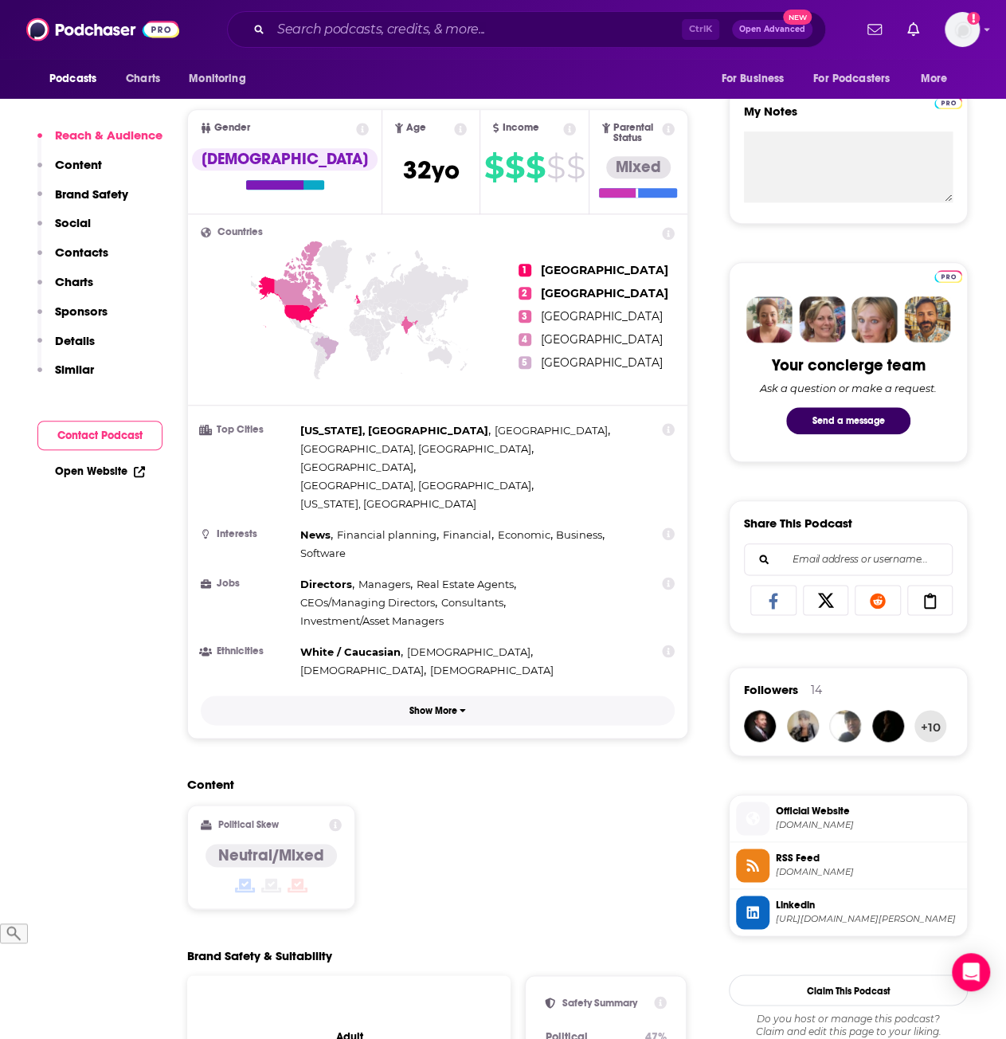
click at [432, 696] on button "Show More" at bounding box center [438, 710] width 474 height 29
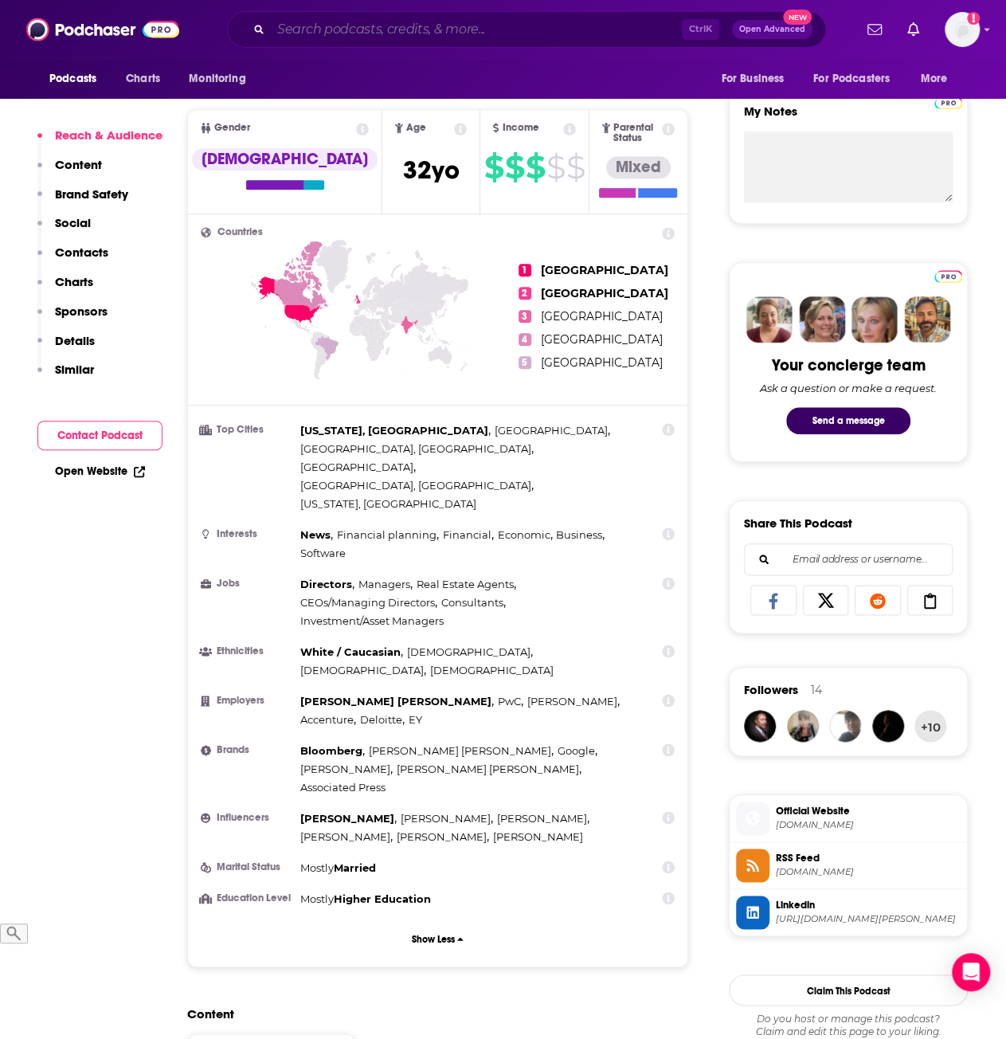
click at [347, 35] on input "Search podcasts, credits, & more..." at bounding box center [476, 30] width 411 height 26
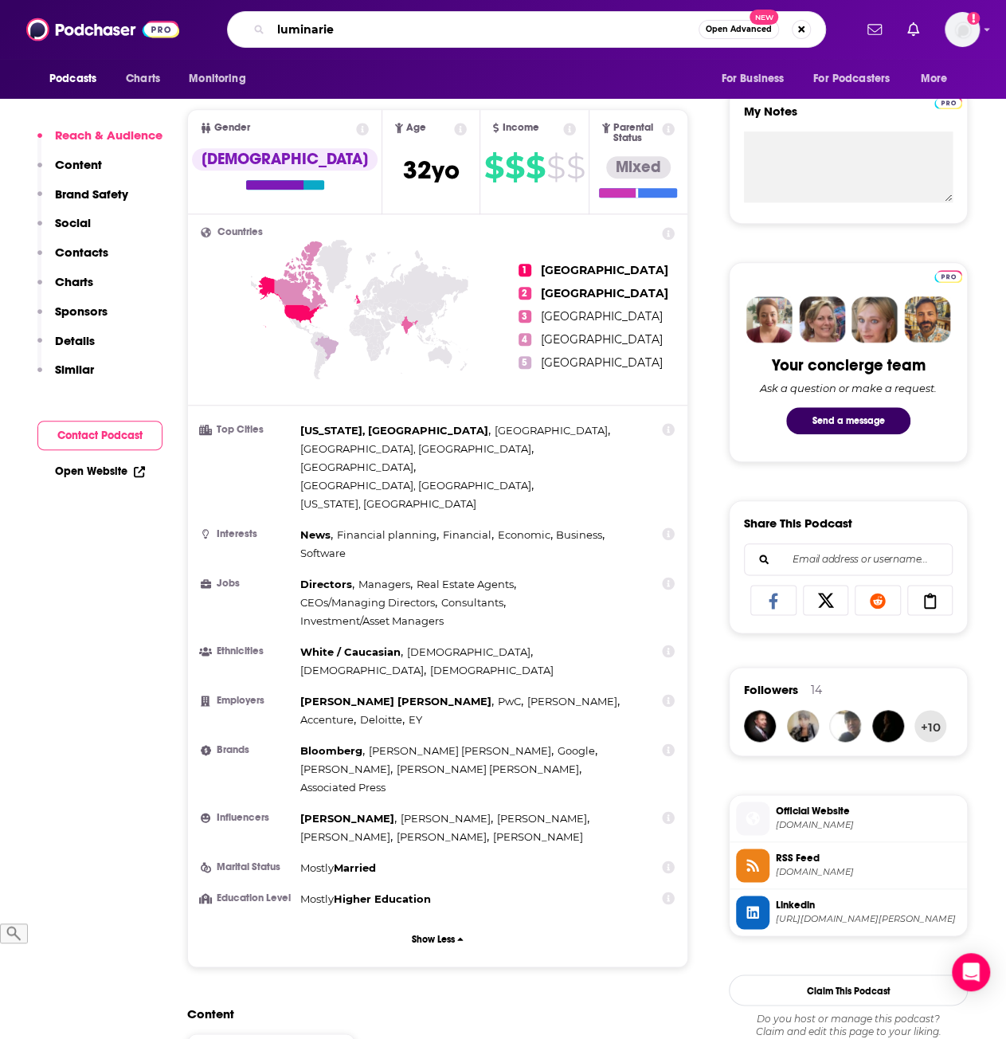
type input "luminaries"
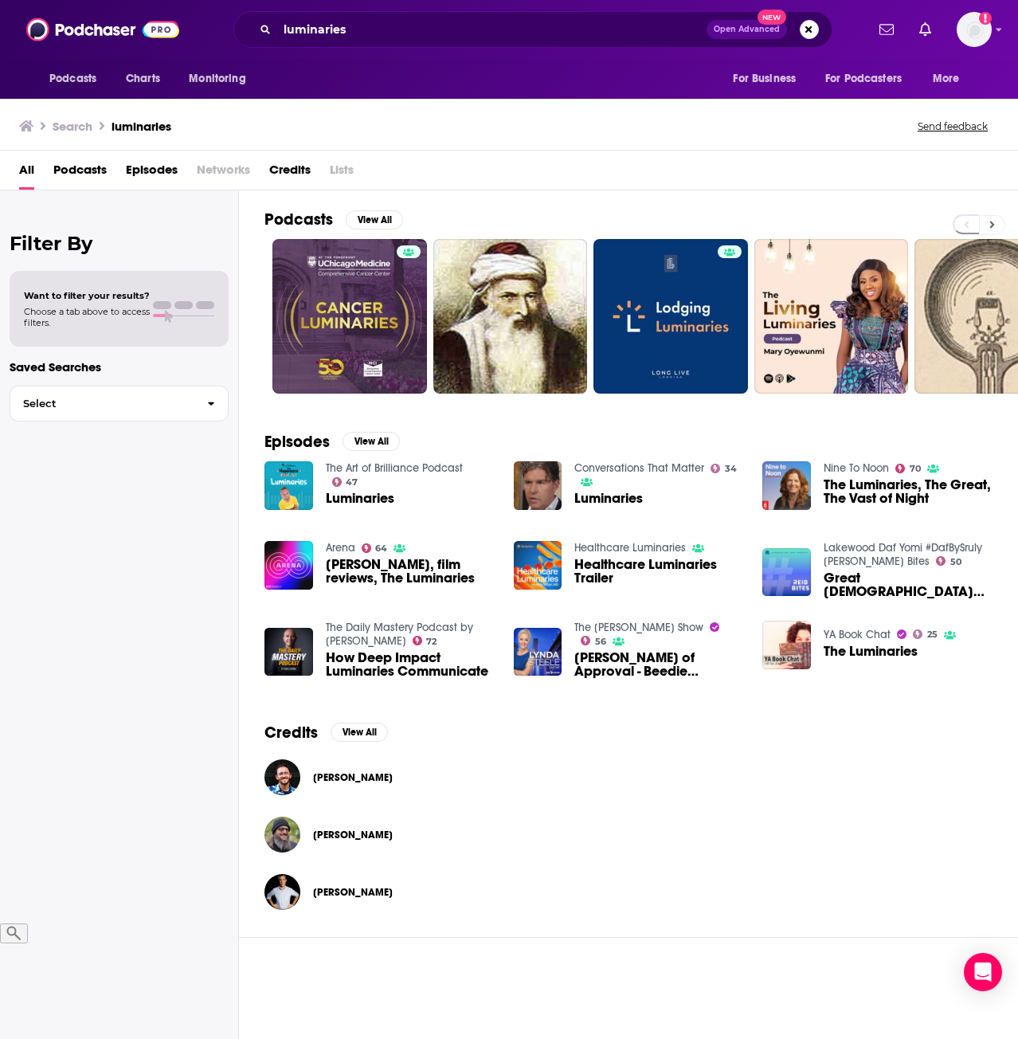
click at [993, 219] on icon at bounding box center [993, 224] width 6 height 11
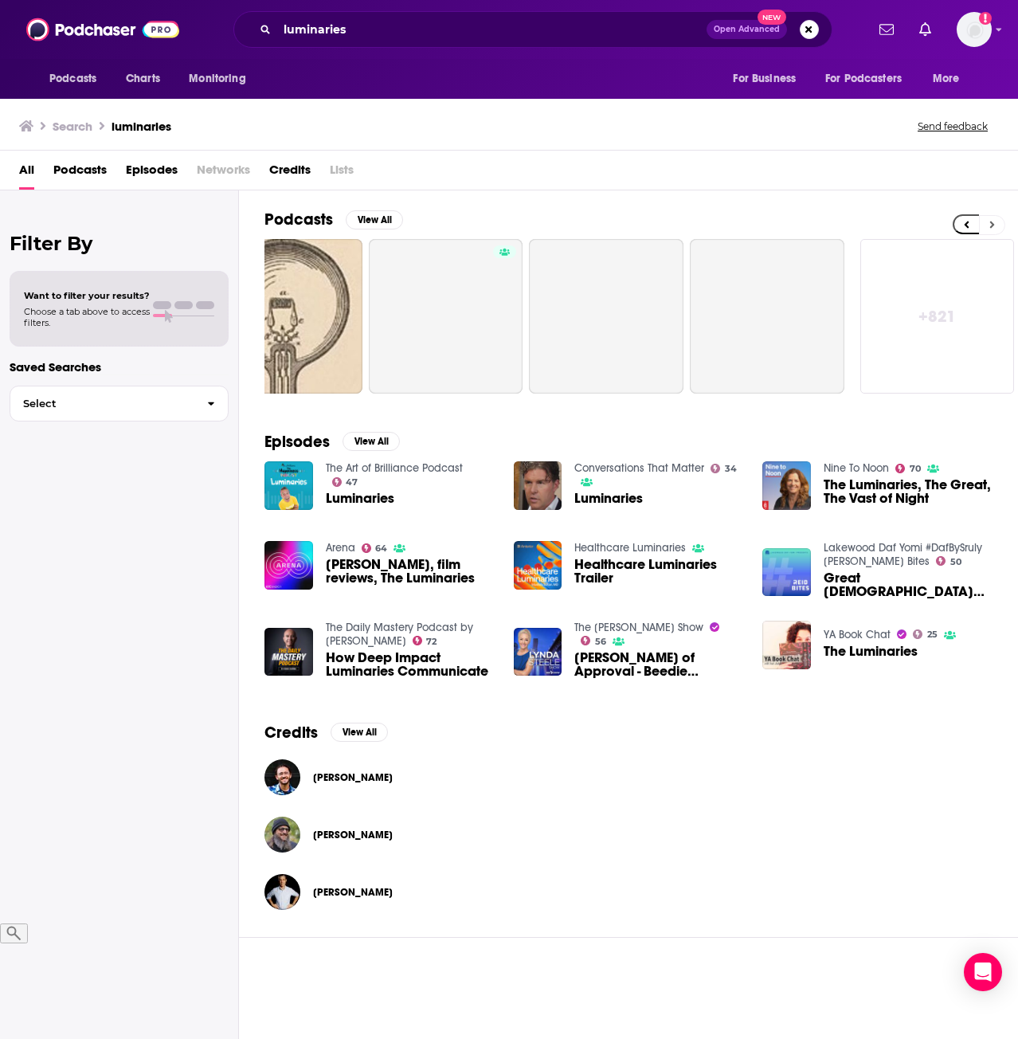
scroll to position [0, 709]
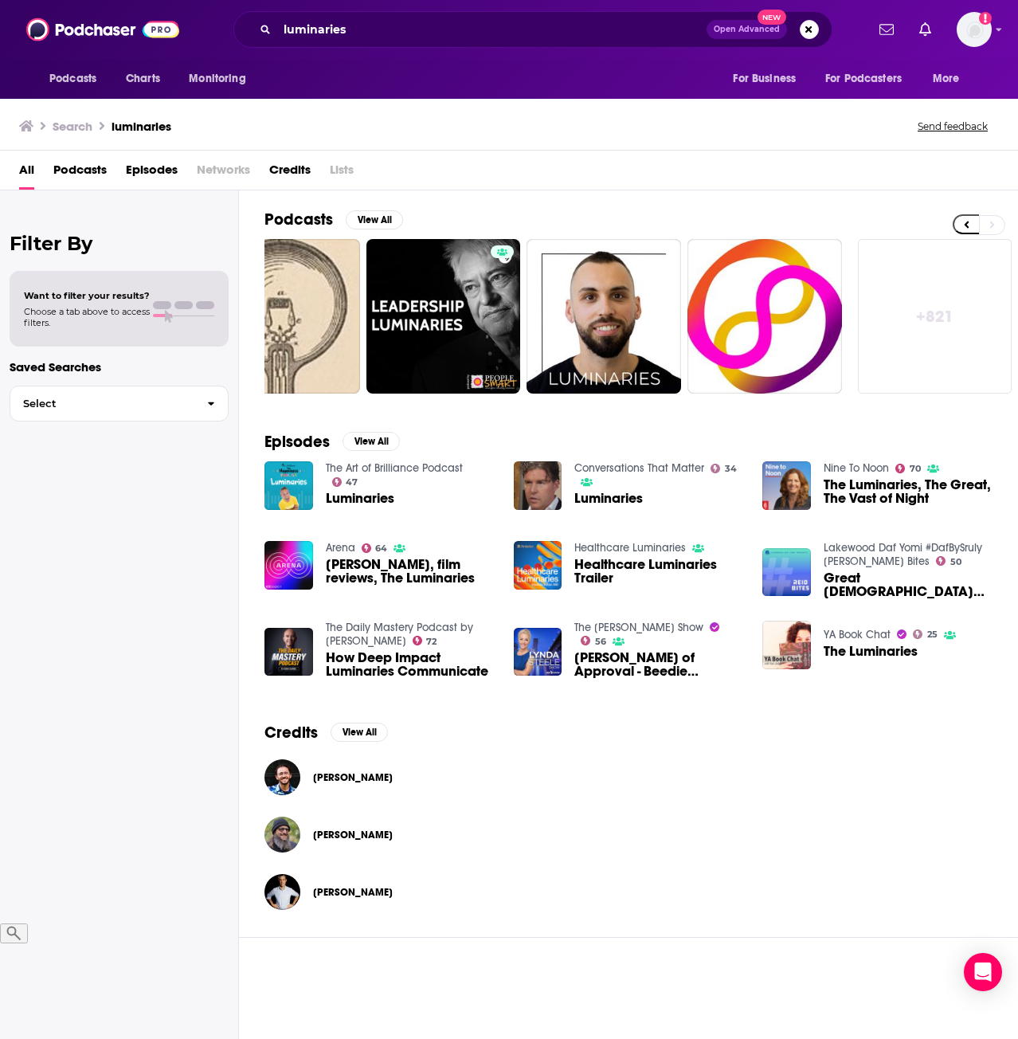
click at [325, 216] on h2 "Podcasts" at bounding box center [299, 220] width 69 height 20
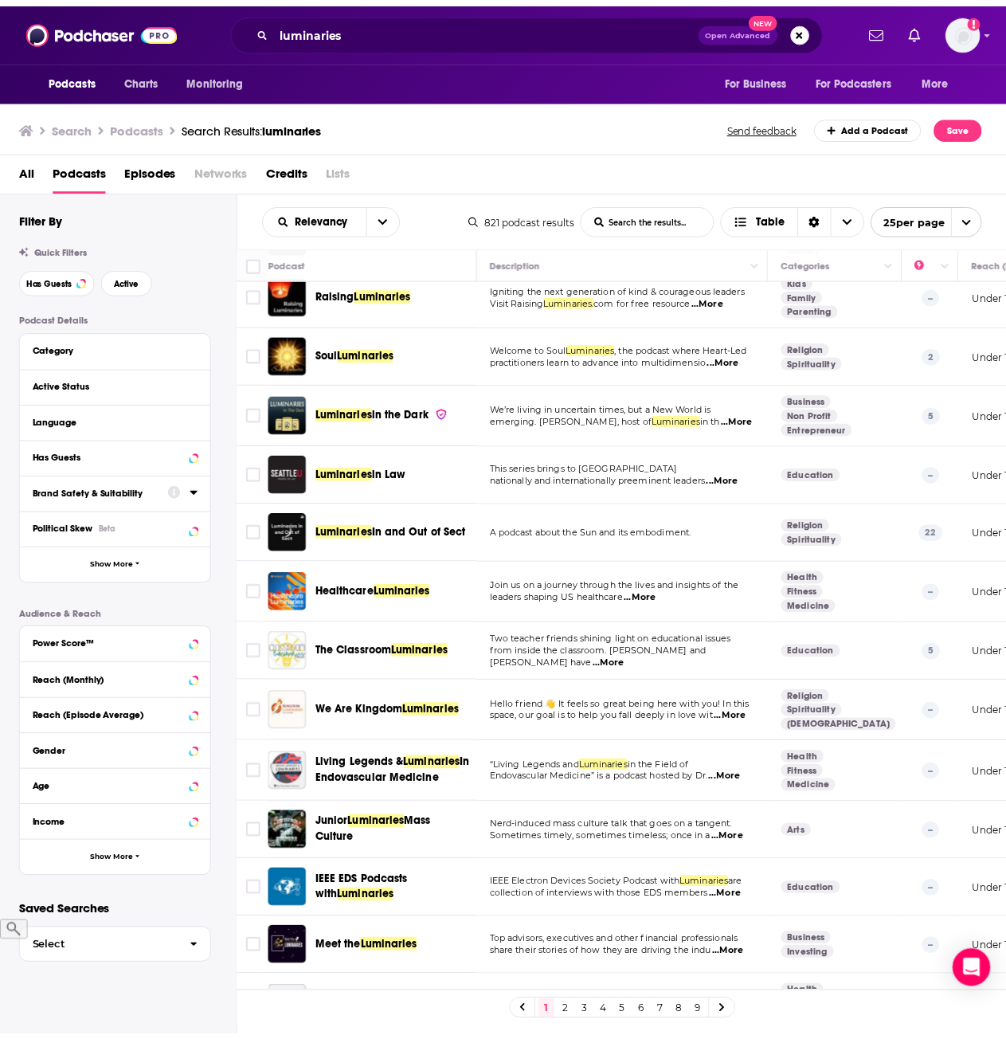
scroll to position [638, 0]
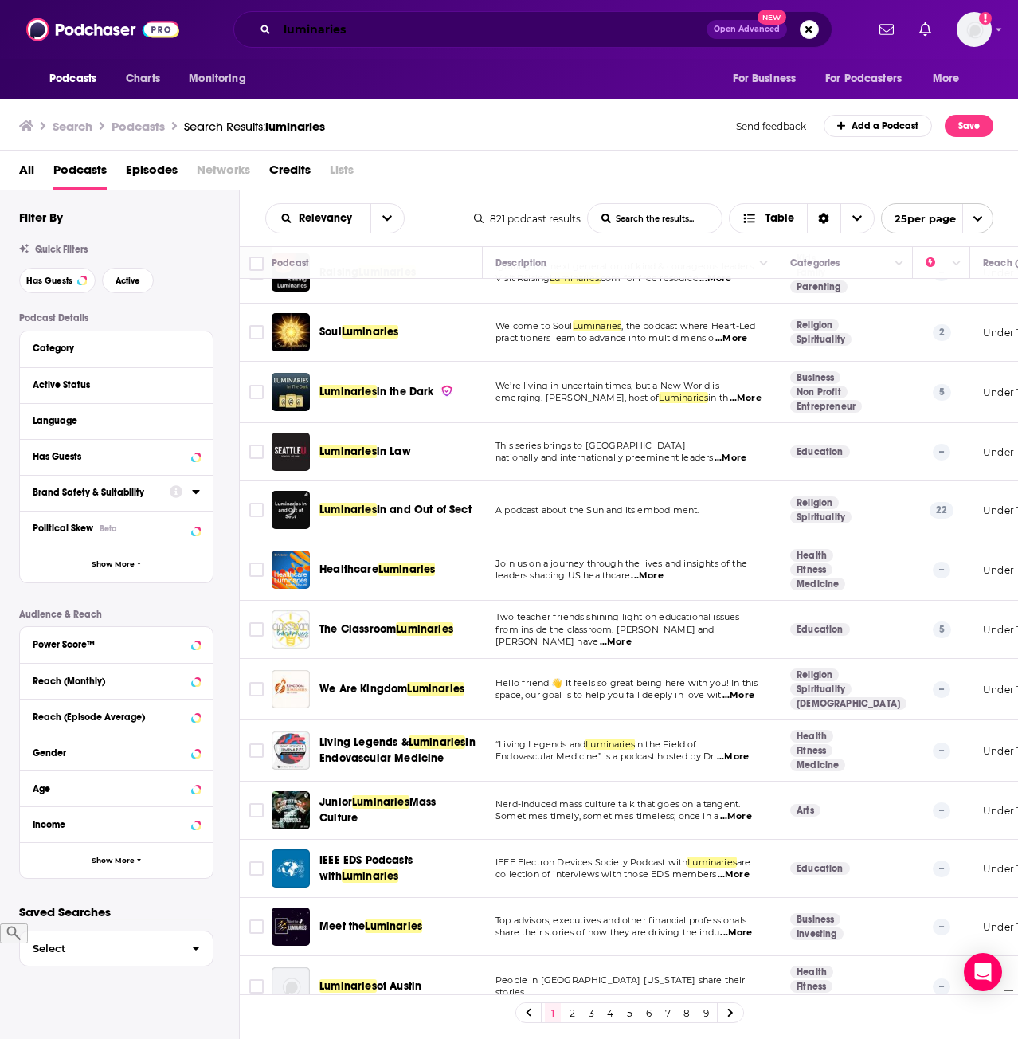
click at [362, 25] on input "luminaries" at bounding box center [492, 30] width 430 height 26
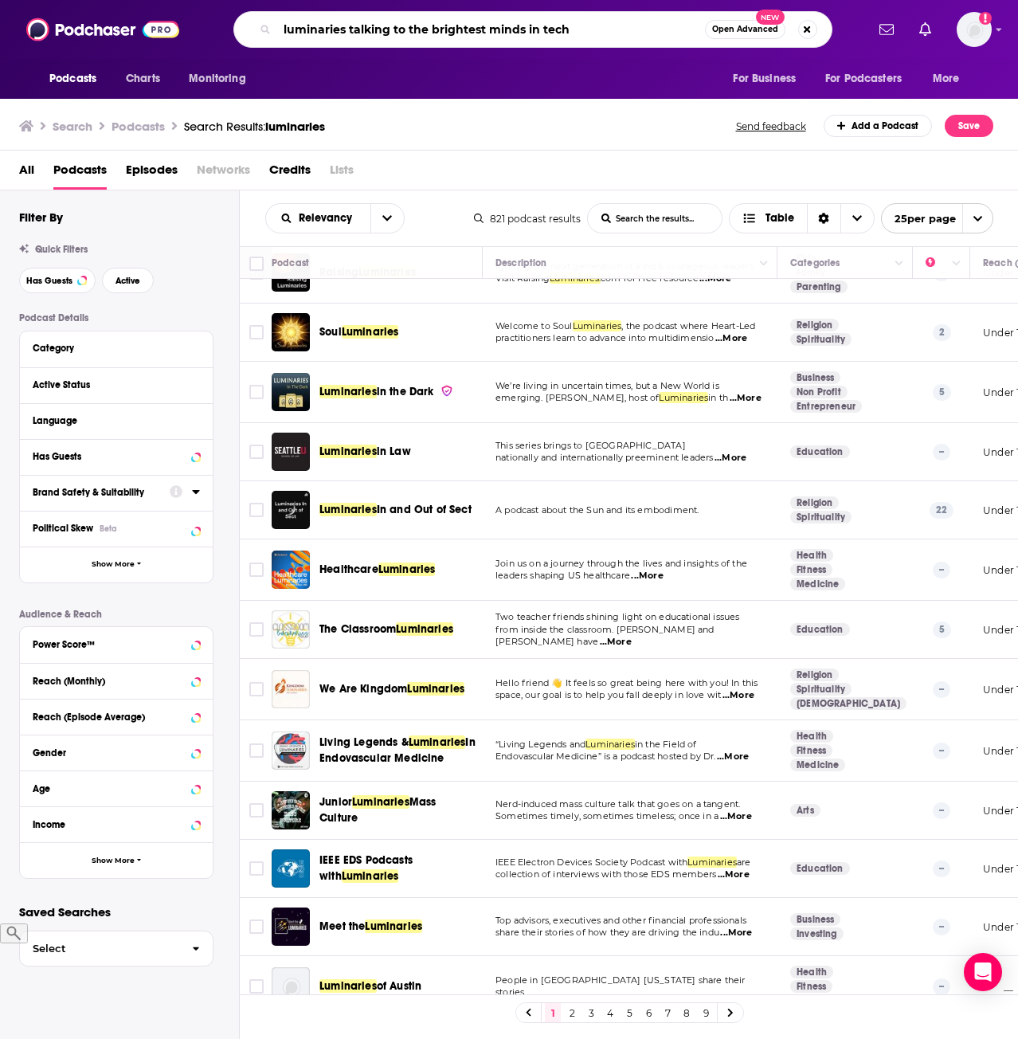
type input "luminaries talking to the brightest minds in tech"
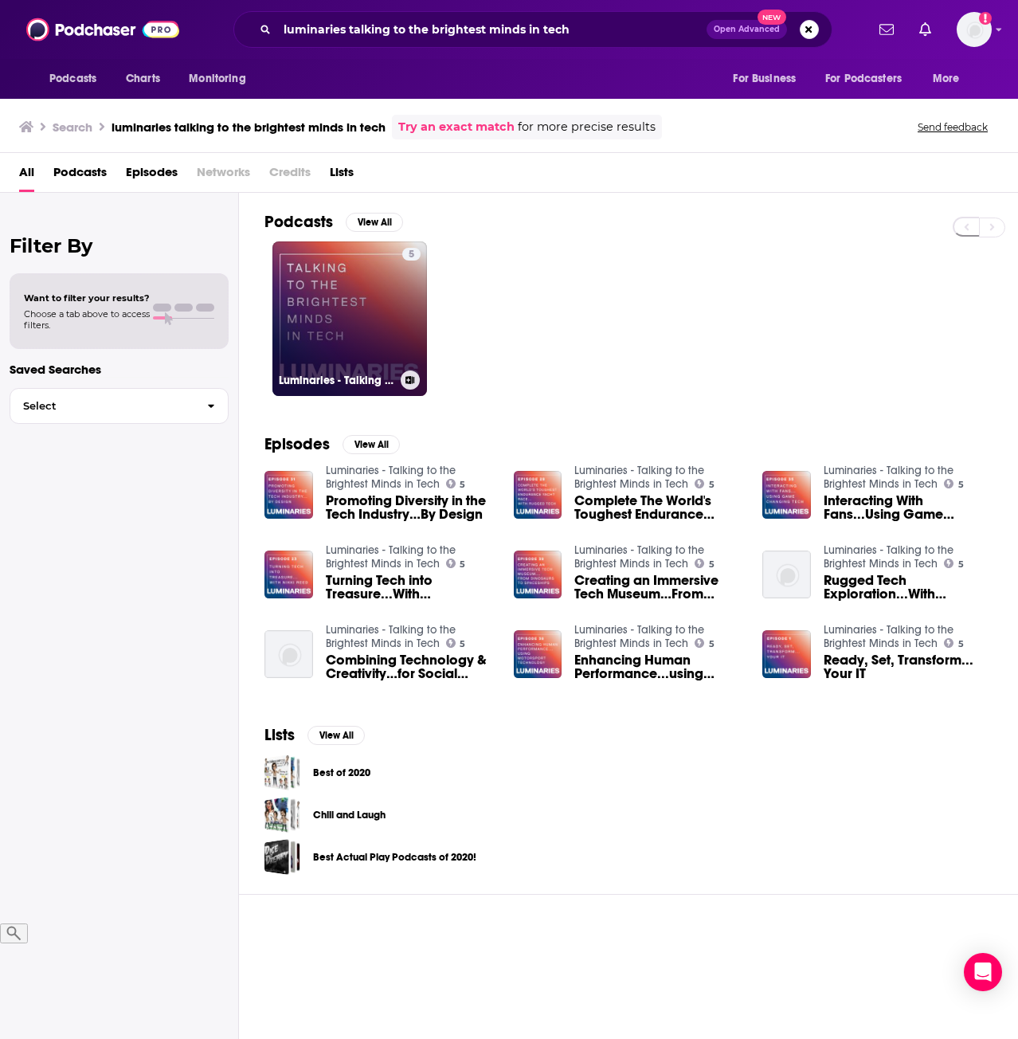
click at [349, 292] on link "5 Luminaries - Talking to the Brightest Minds in Tech" at bounding box center [350, 318] width 155 height 155
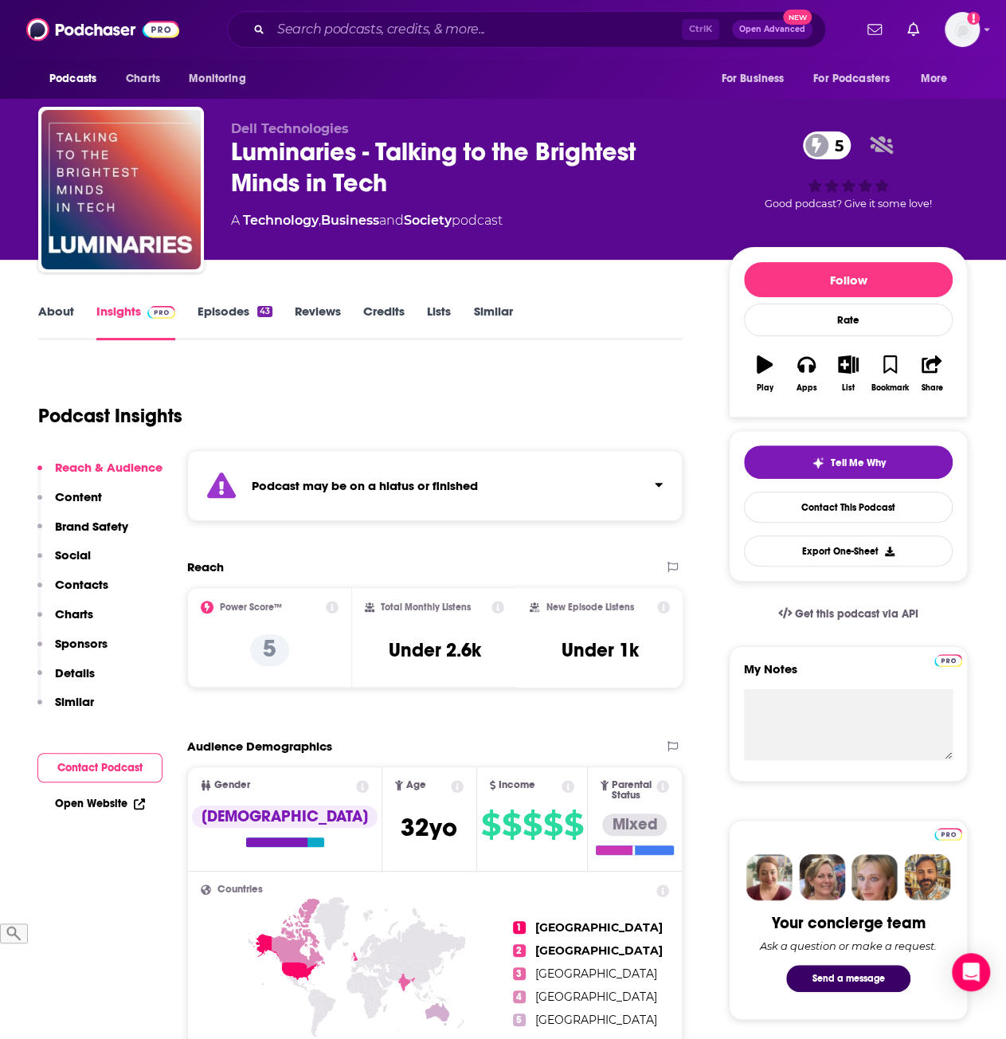
click at [199, 316] on link "Episodes 43" at bounding box center [235, 322] width 75 height 37
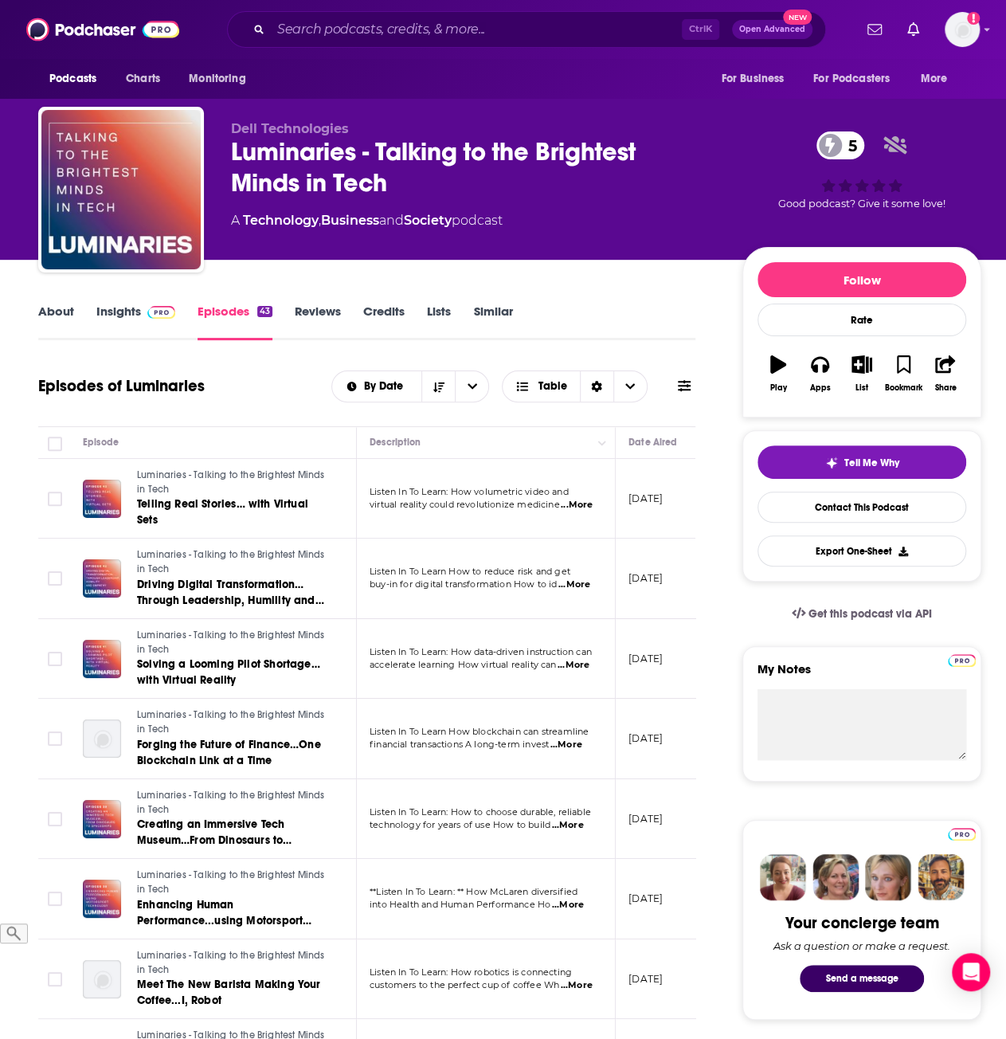
click at [158, 322] on link "Insights" at bounding box center [135, 322] width 79 height 37
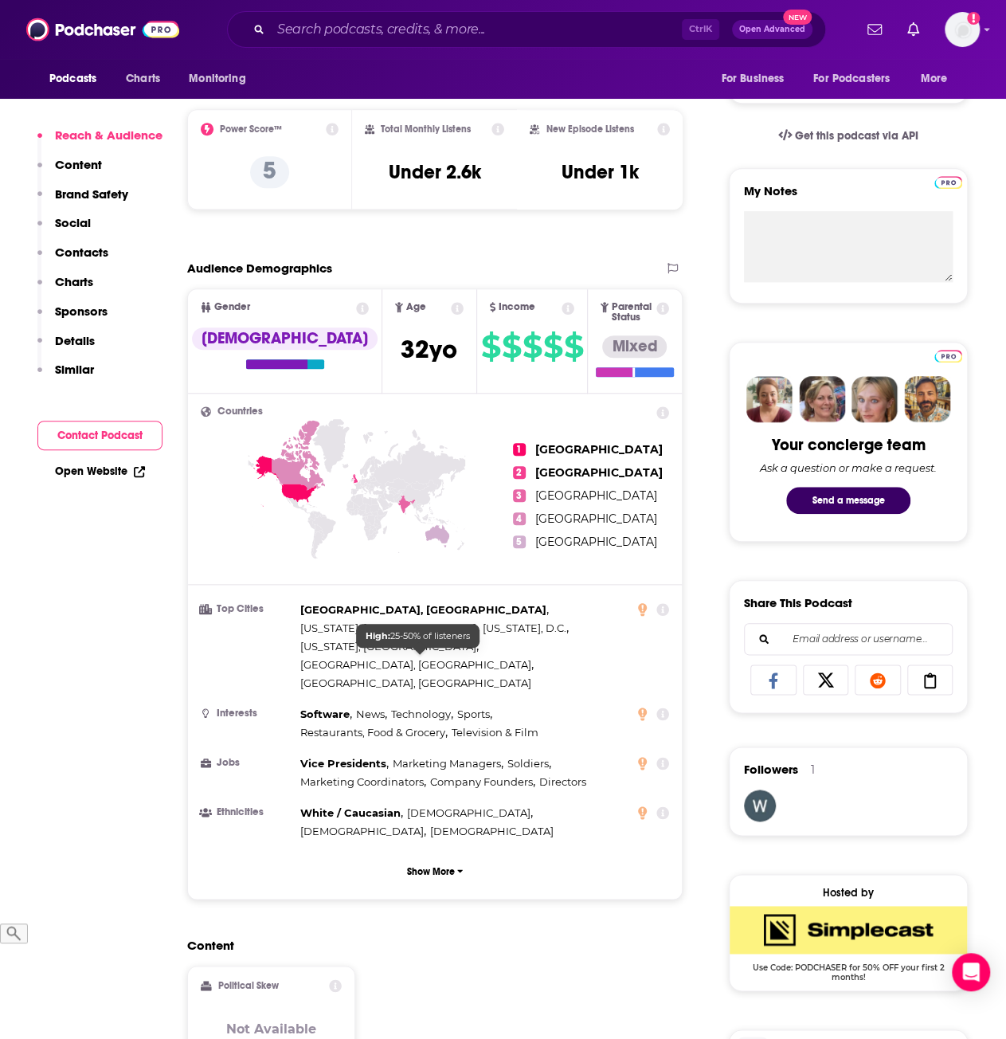
scroll to position [398, 0]
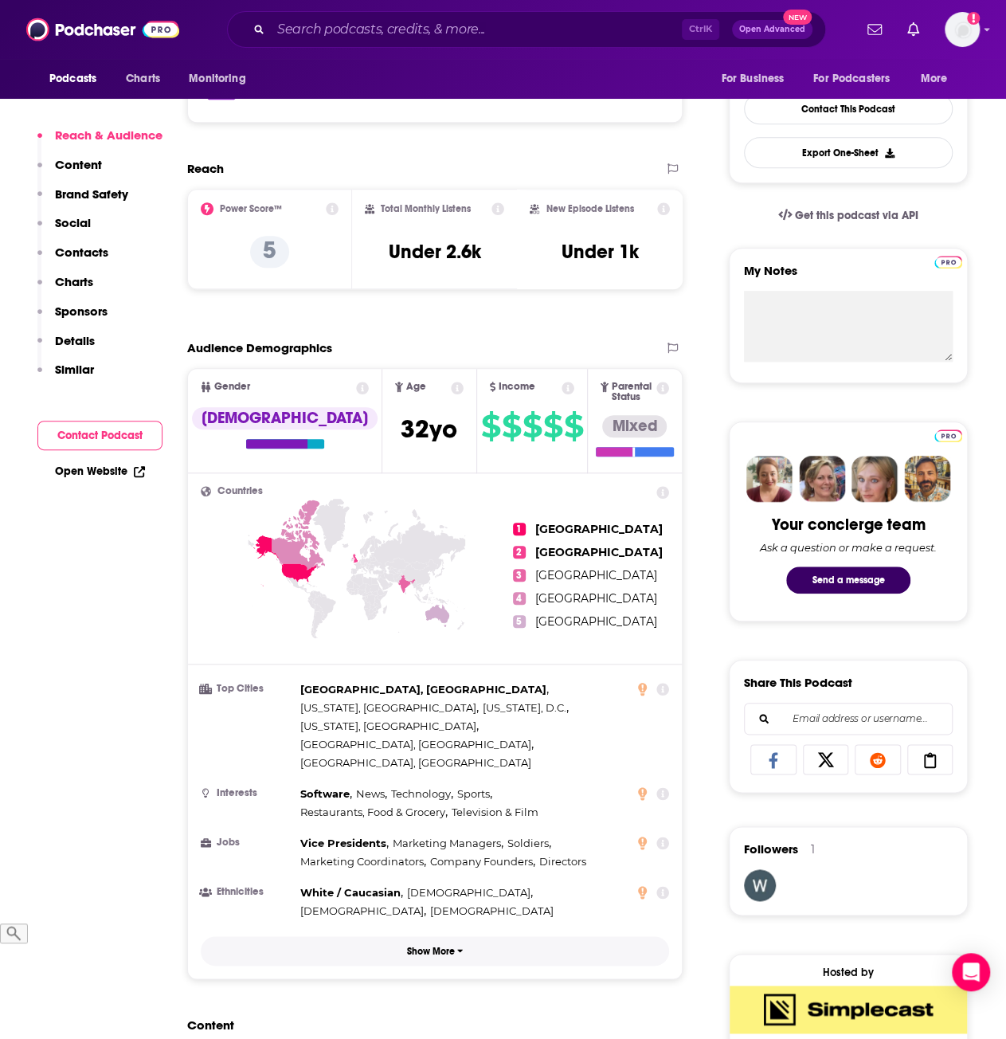
click at [429, 946] on p "Show More" at bounding box center [431, 951] width 48 height 11
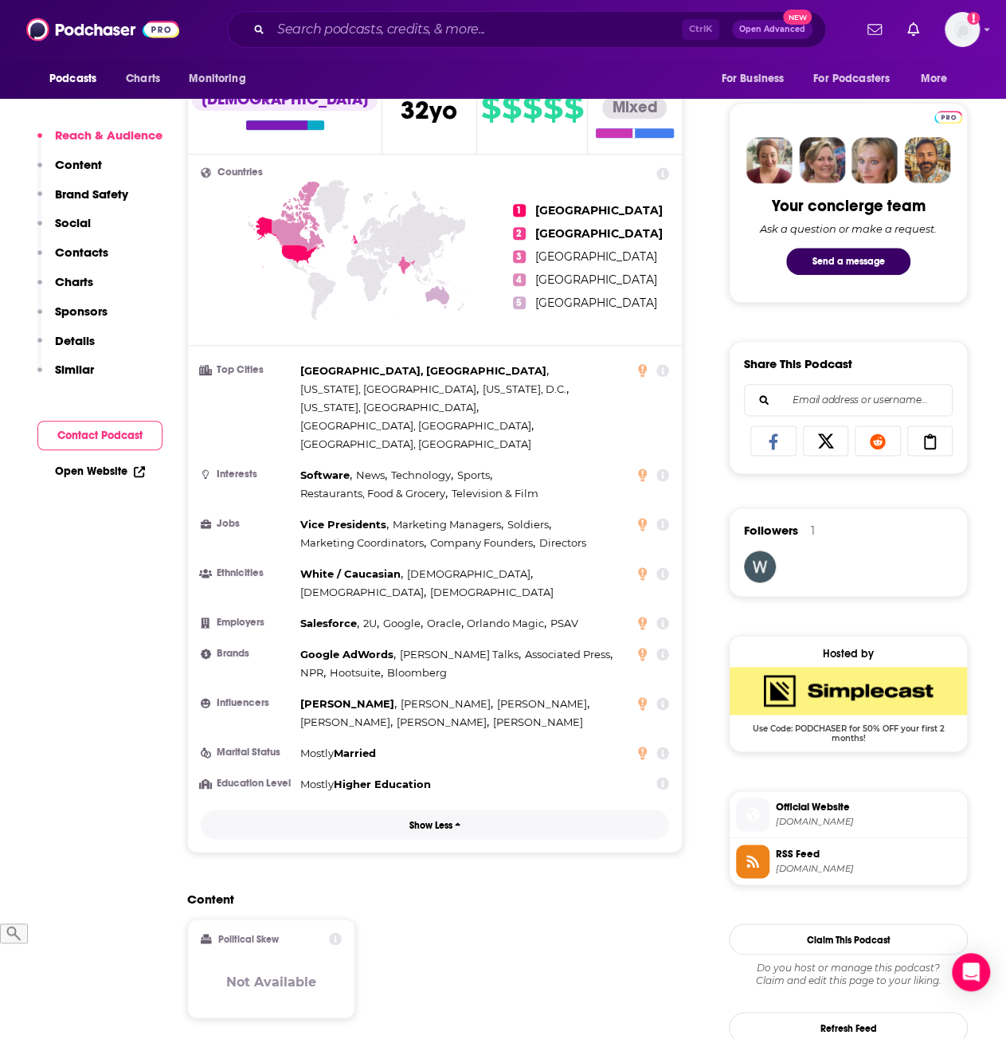
scroll to position [717, 0]
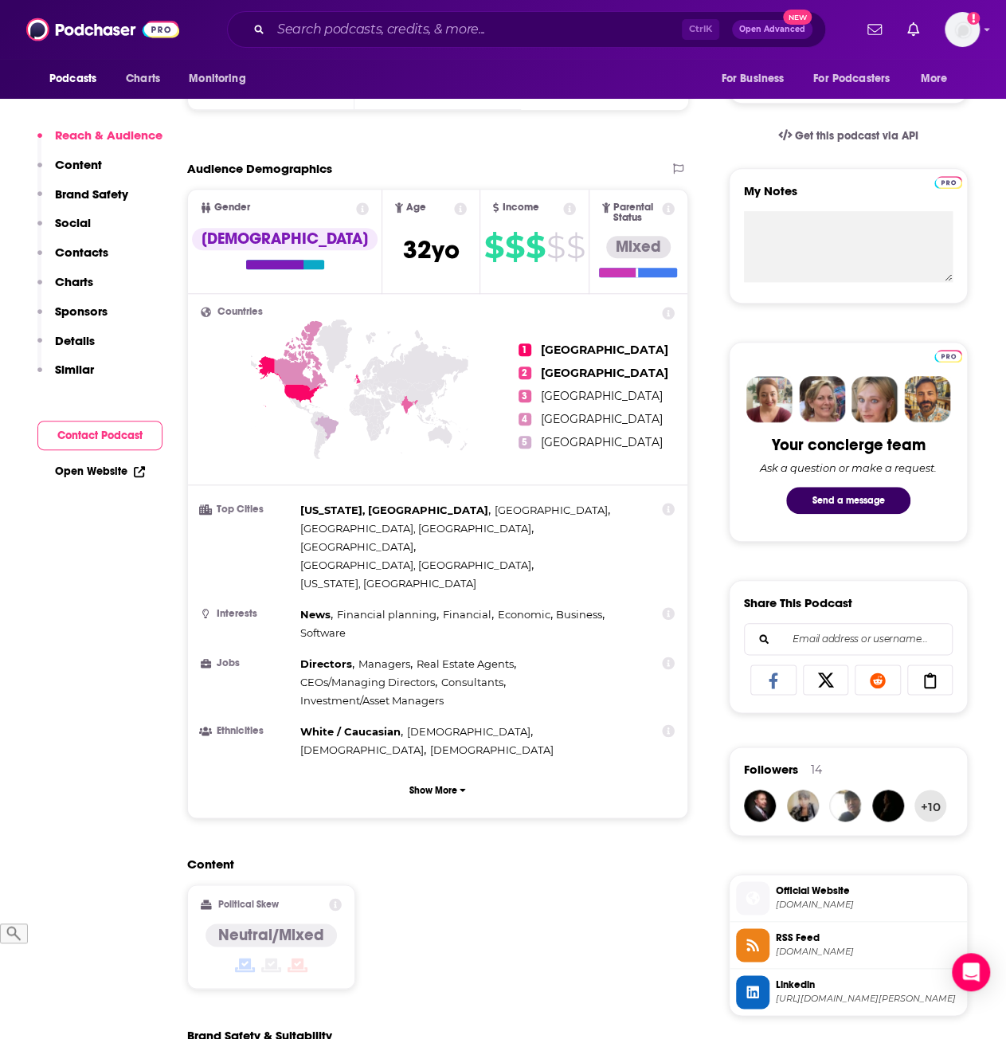
scroll to position [877, 0]
